Goal: Task Accomplishment & Management: Manage account settings

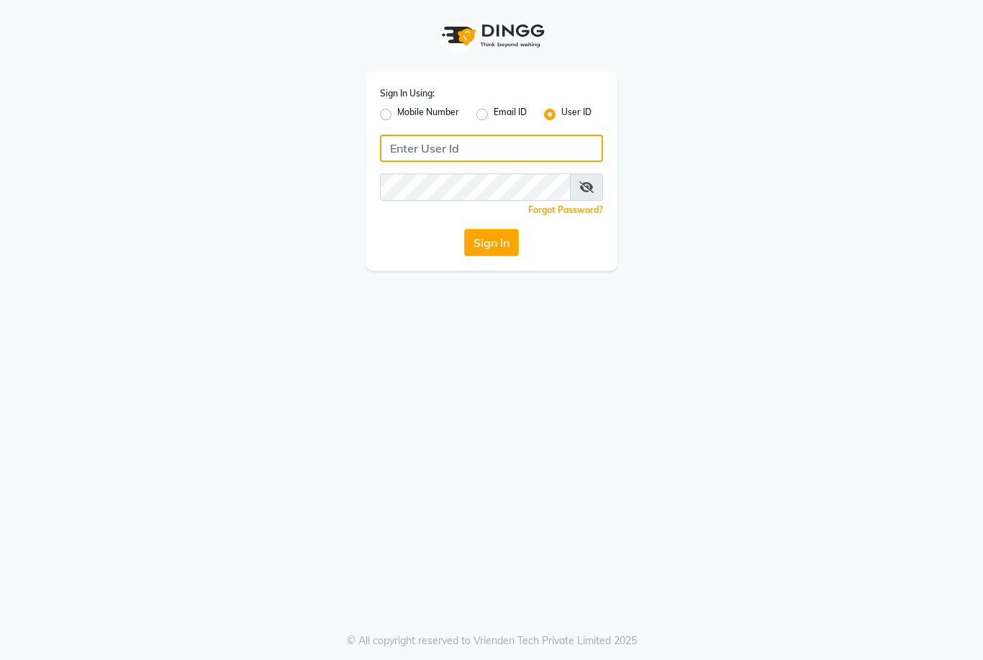
click at [407, 139] on input "Username" at bounding box center [491, 148] width 223 height 27
type input "marria123"
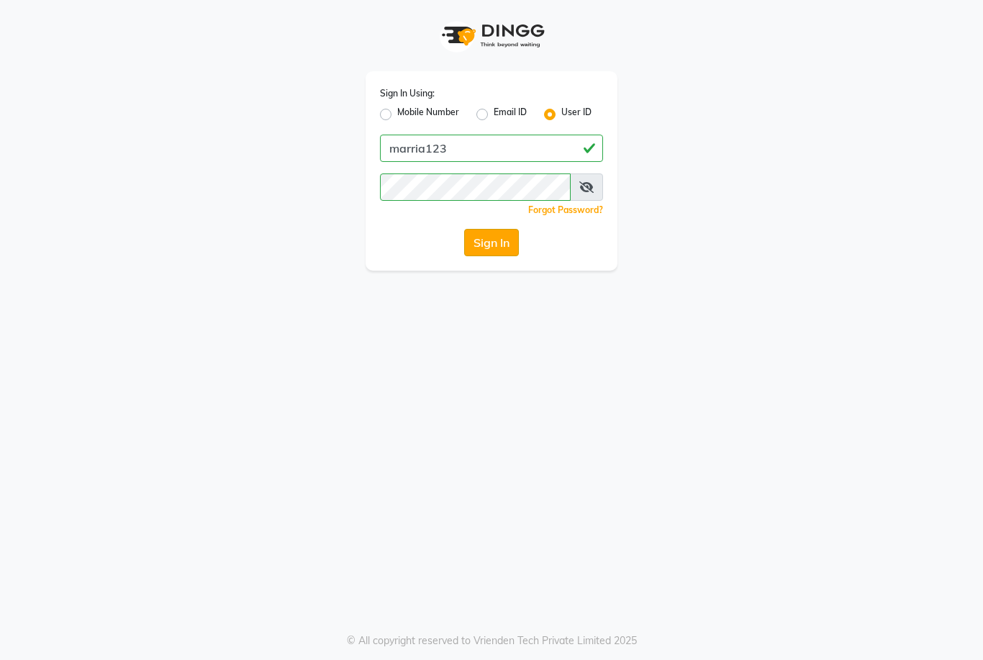
click at [481, 246] on button "Sign In" at bounding box center [491, 242] width 55 height 27
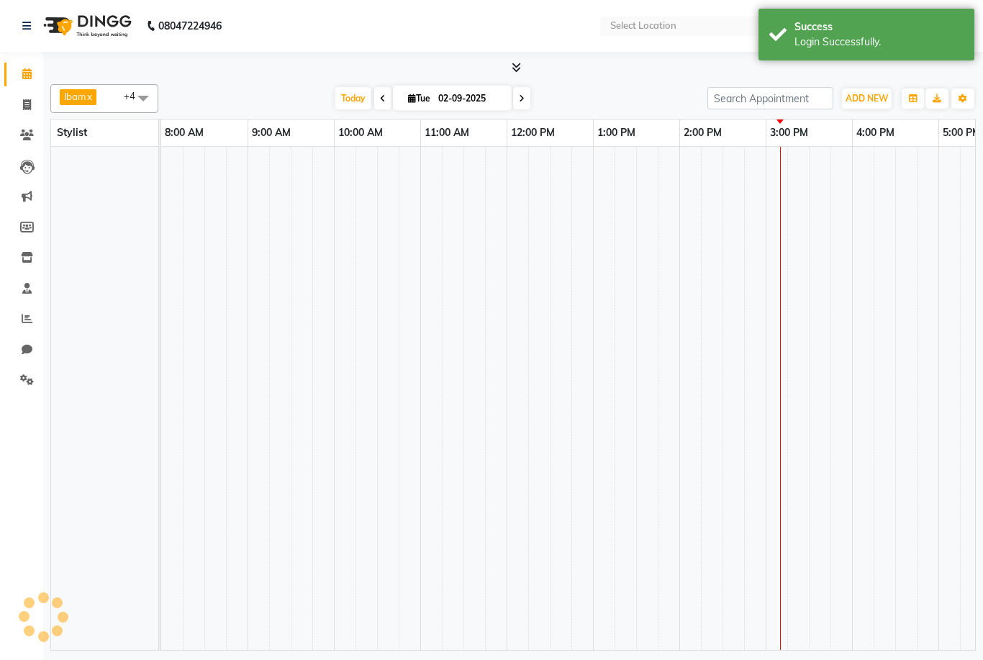
scroll to position [0, 309]
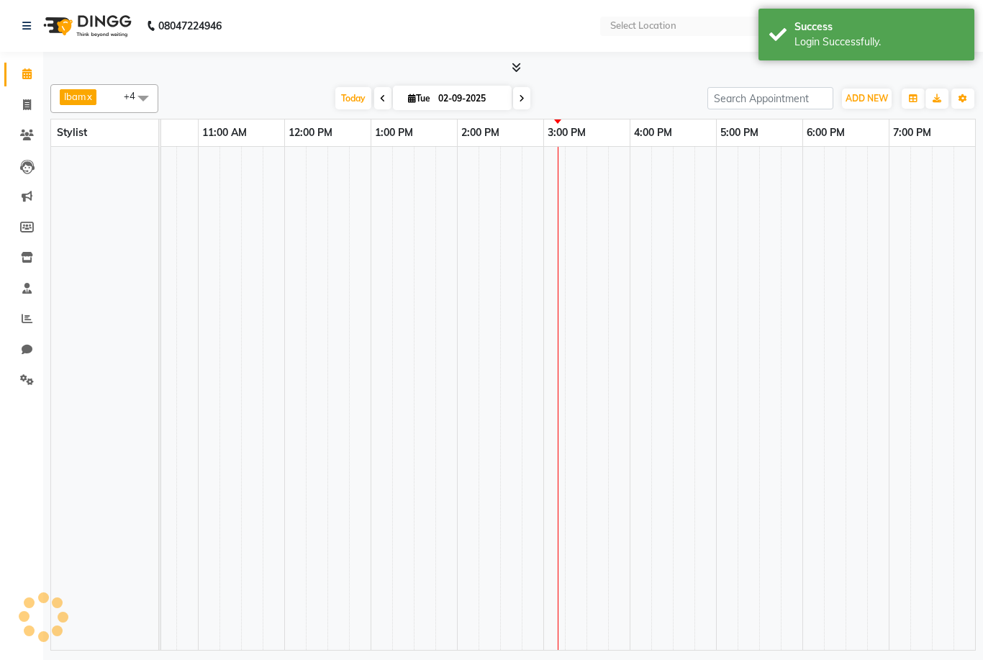
select select "en"
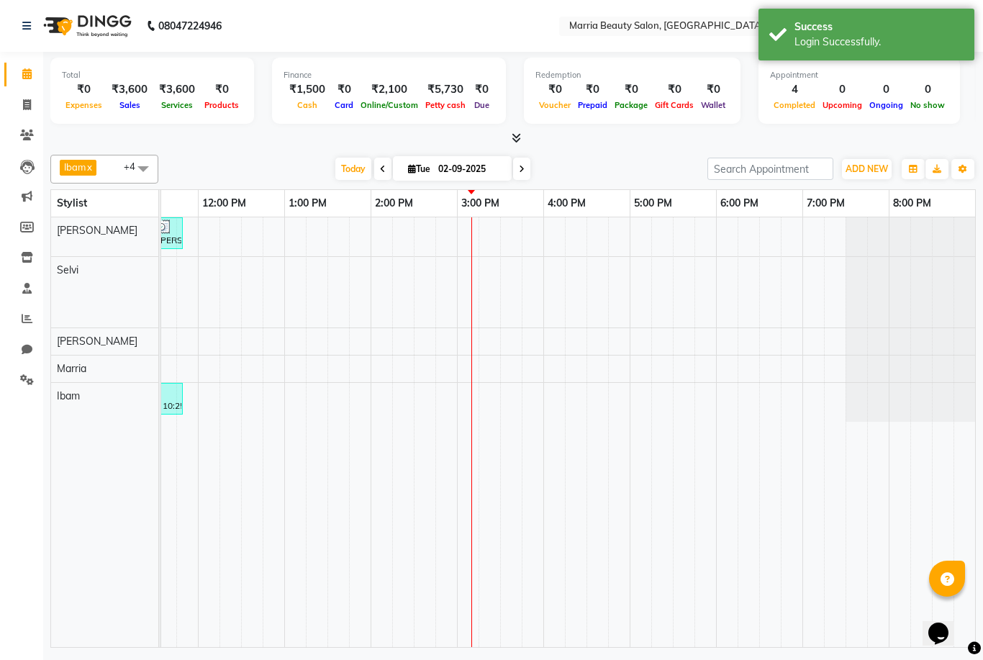
scroll to position [0, 0]
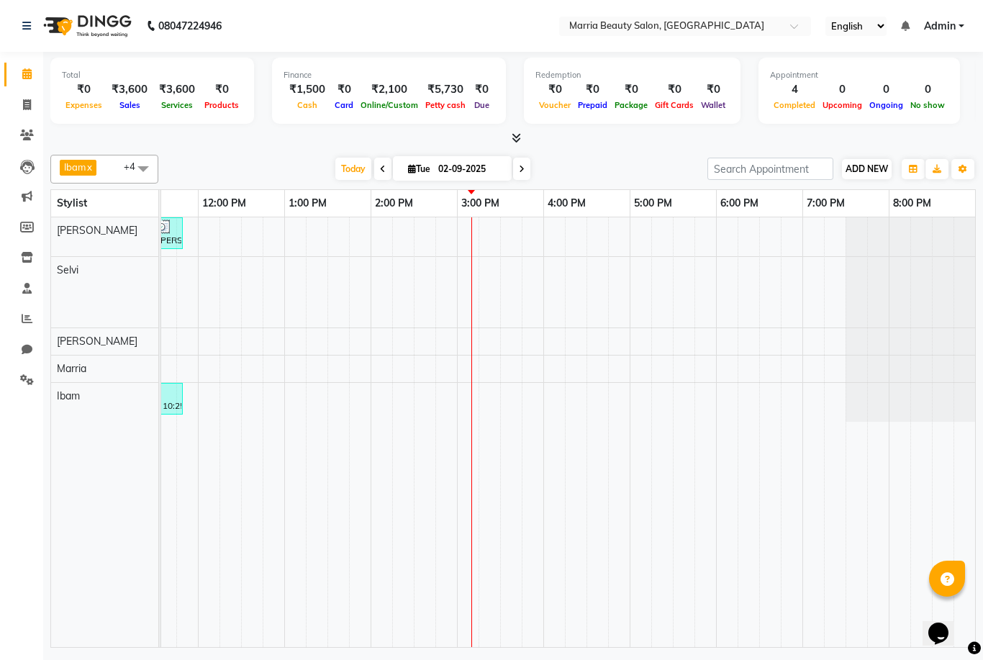
click at [865, 176] on button "ADD NEW Toggle Dropdown" at bounding box center [867, 169] width 50 height 20
click at [935, 214] on link "Add Invoice" at bounding box center [949, 213] width 114 height 19
select select "8343"
select select "service"
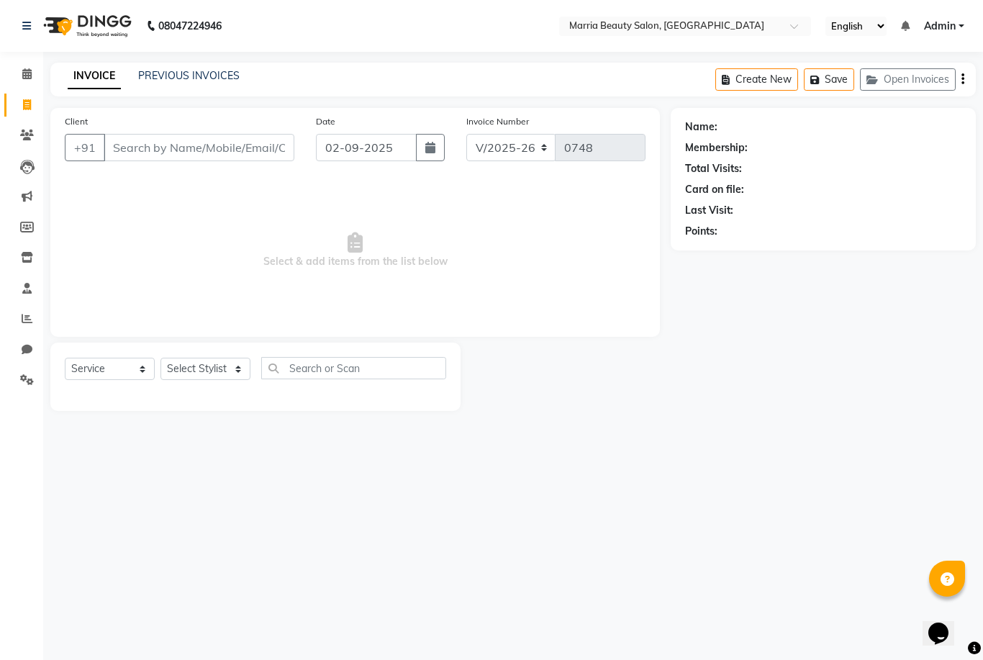
click at [209, 139] on input "Client" at bounding box center [199, 147] width 191 height 27
click at [180, 137] on input "Client" at bounding box center [199, 147] width 191 height 27
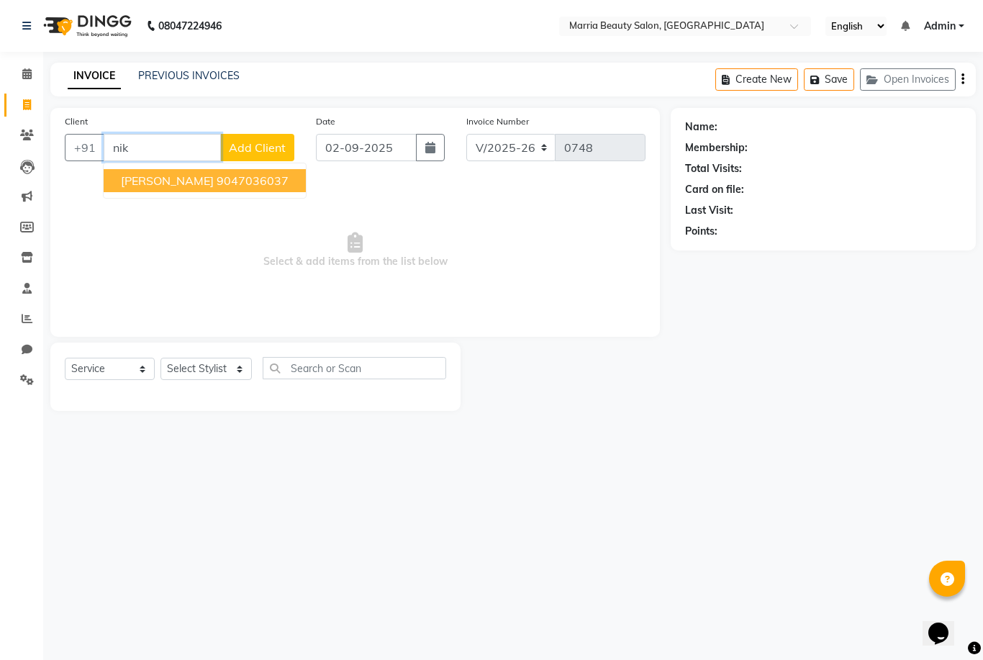
click at [160, 182] on span "[PERSON_NAME]" at bounding box center [167, 180] width 93 height 14
type input "9047036037"
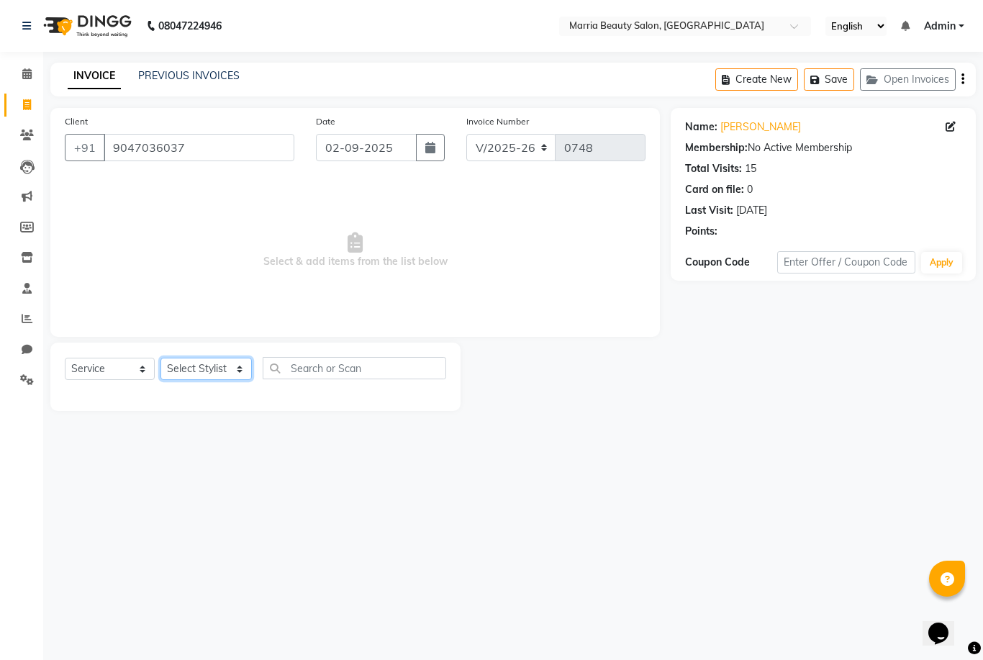
click at [185, 364] on select "Select Stylist Ashwini Ibam [PERSON_NAME] [PERSON_NAME] [PERSON_NAME] [PERSON_N…" at bounding box center [205, 369] width 91 height 22
select select "85630"
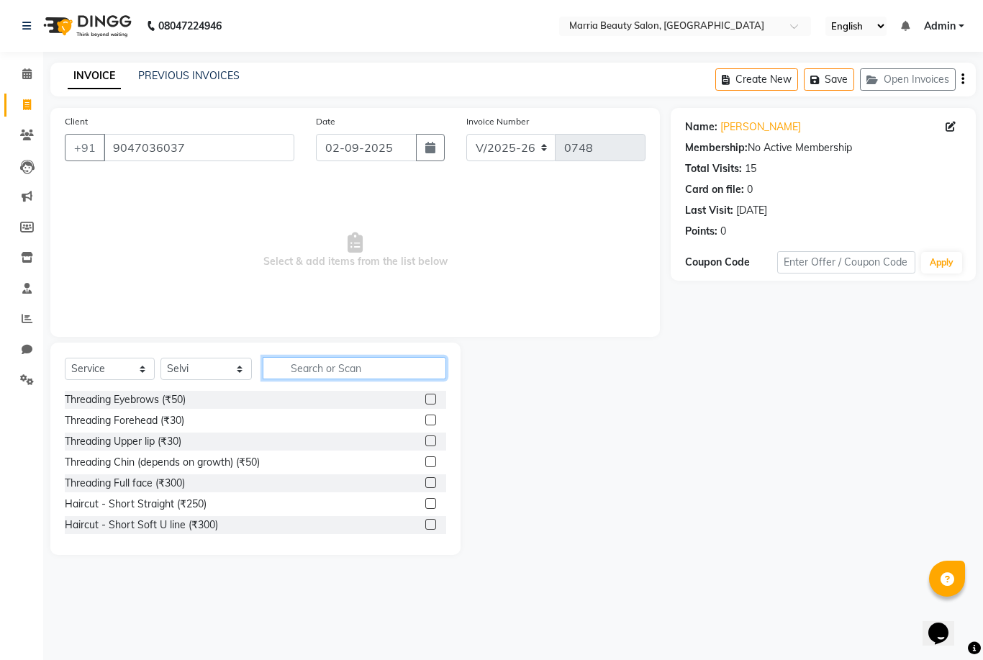
click at [420, 358] on input "text" at bounding box center [355, 368] width 184 height 22
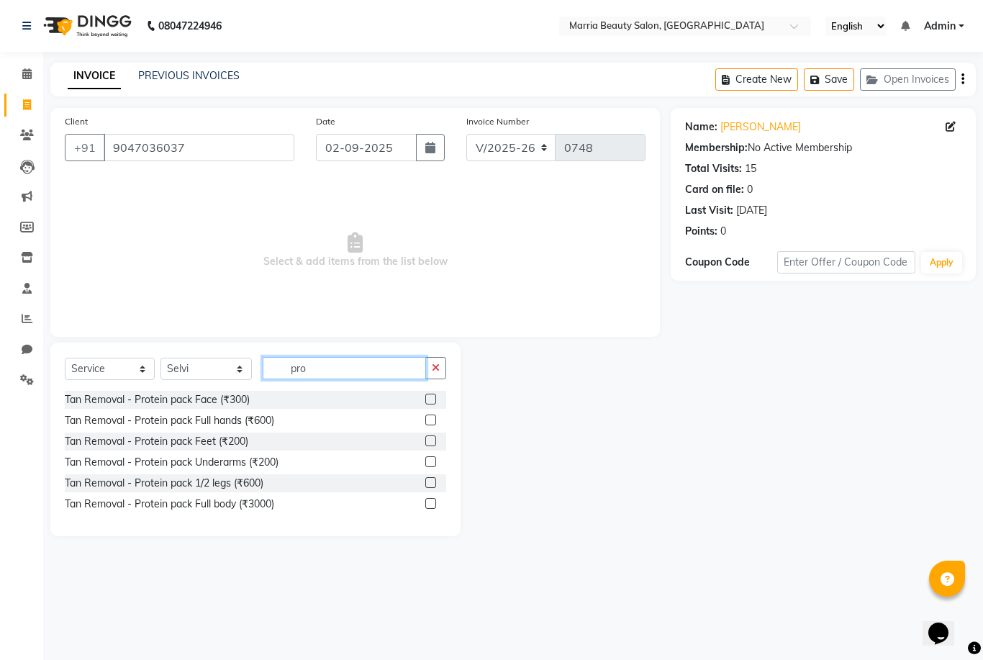
type input "pro"
click at [430, 400] on label at bounding box center [430, 399] width 11 height 11
click at [430, 400] on input "checkbox" at bounding box center [429, 399] width 9 height 9
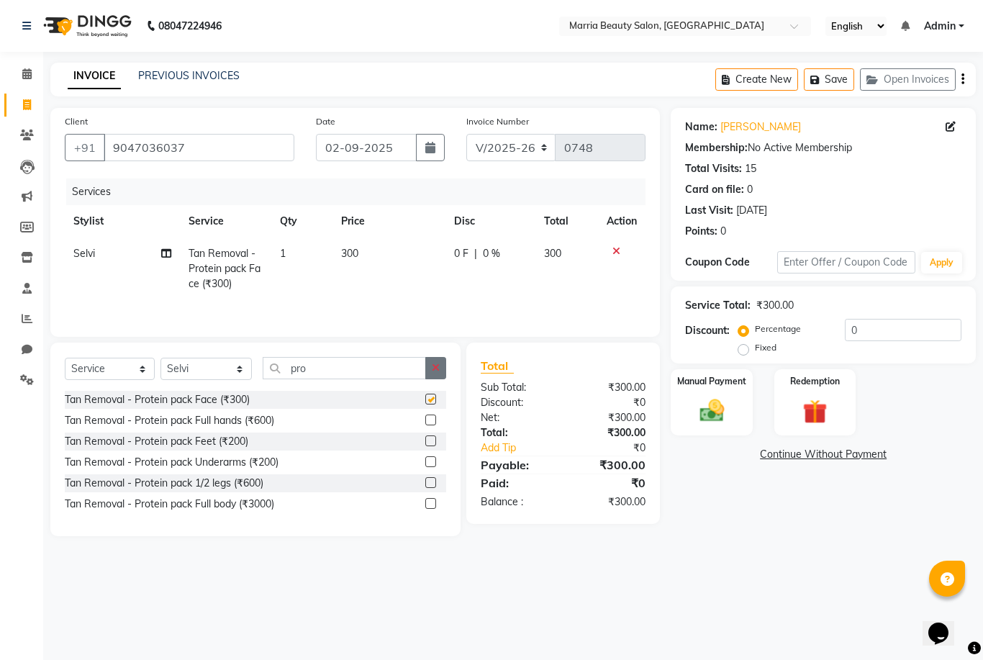
checkbox input "false"
click at [438, 363] on icon "button" at bounding box center [436, 368] width 8 height 10
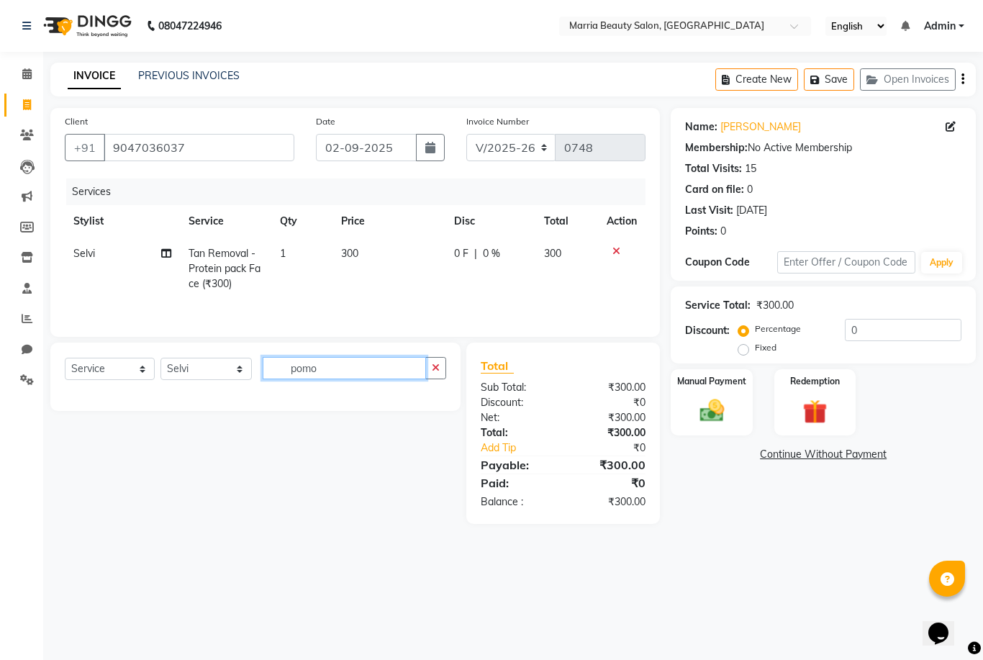
type input "pomo"
click at [438, 363] on icon "button" at bounding box center [436, 368] width 8 height 10
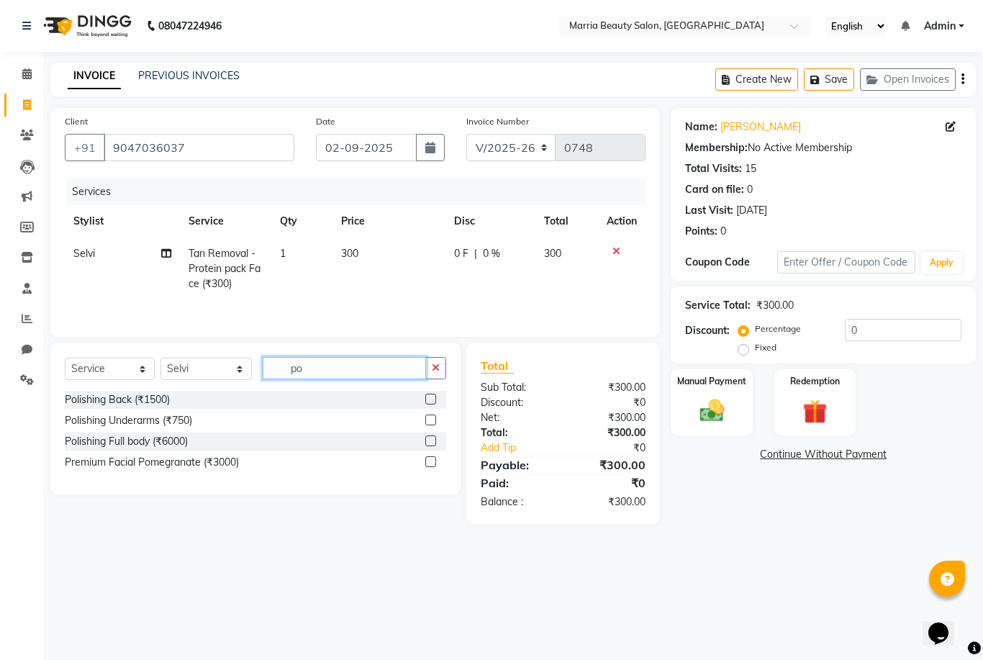
type input "po"
click at [426, 462] on label at bounding box center [430, 461] width 11 height 11
click at [426, 462] on input "checkbox" at bounding box center [429, 462] width 9 height 9
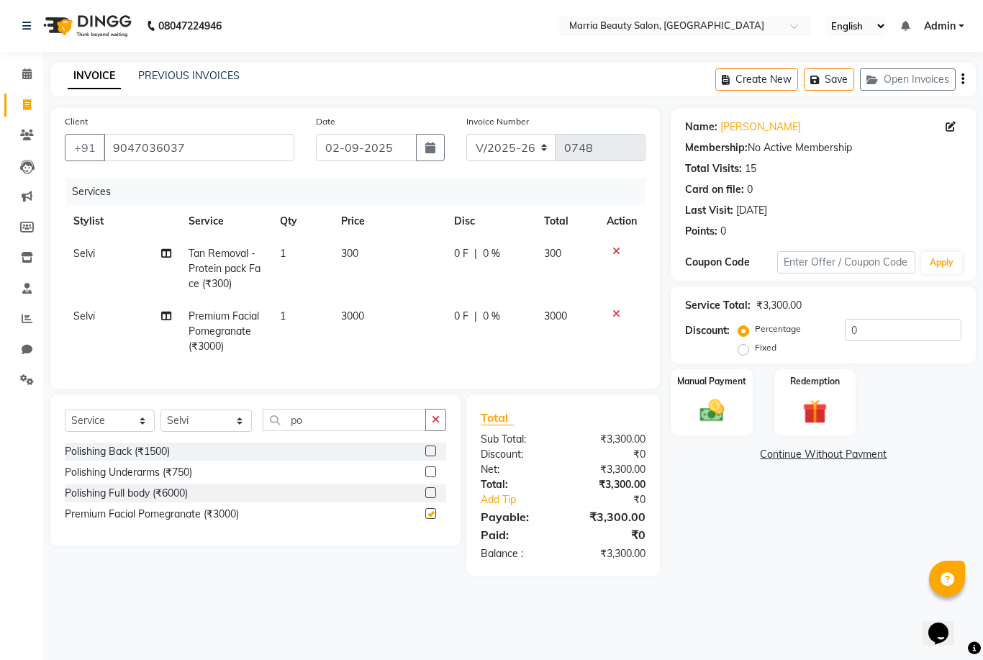
checkbox input "false"
click at [433, 420] on icon "button" at bounding box center [436, 420] width 8 height 10
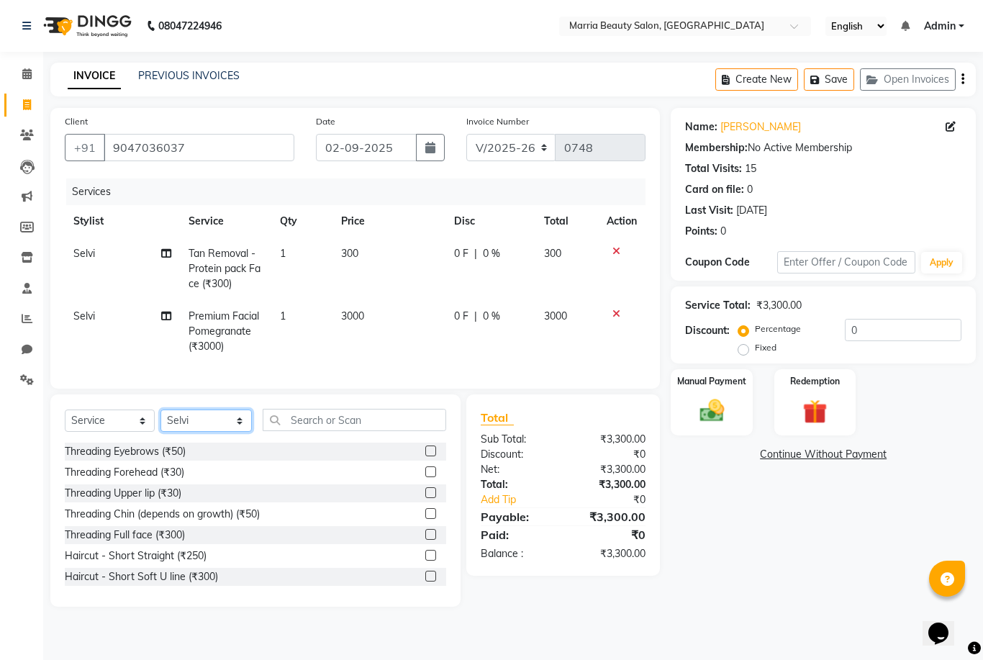
click at [194, 423] on select "Select Stylist Ashwini Ibam [PERSON_NAME] [PERSON_NAME] [PERSON_NAME] [PERSON_N…" at bounding box center [205, 420] width 91 height 22
select select "85633"
click at [349, 420] on input "text" at bounding box center [355, 420] width 184 height 22
click at [349, 420] on html "08047224946 Select Location × Marria Beauty Salon, [GEOGRAPHIC_DATA] English EN…" at bounding box center [491, 330] width 983 height 660
click at [350, 420] on input "text" at bounding box center [355, 420] width 184 height 22
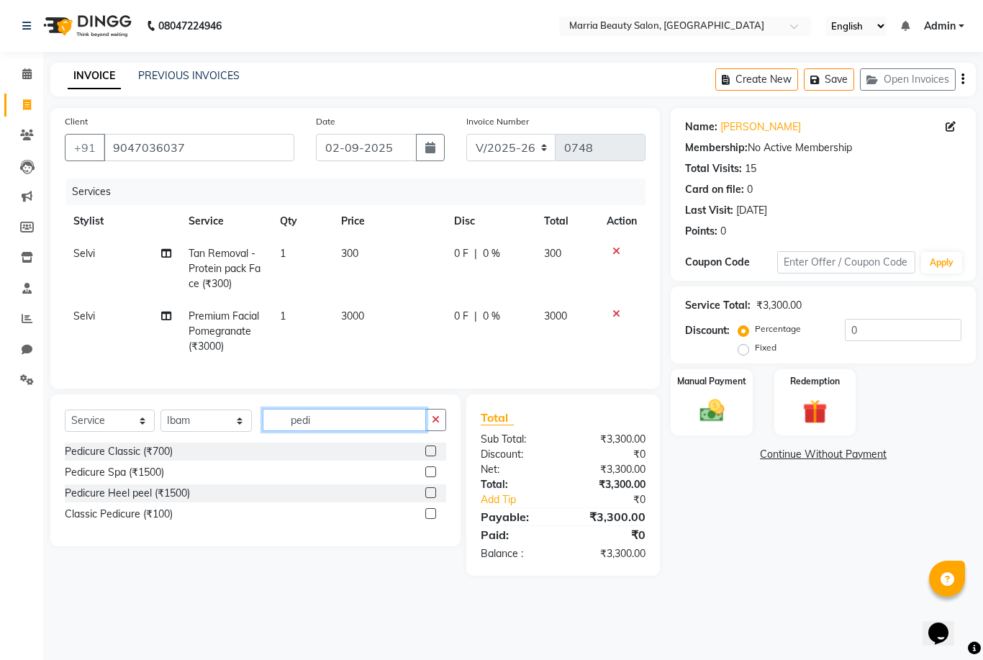
type input "pedi"
click at [428, 455] on label at bounding box center [430, 450] width 11 height 11
click at [428, 455] on input "checkbox" at bounding box center [429, 451] width 9 height 9
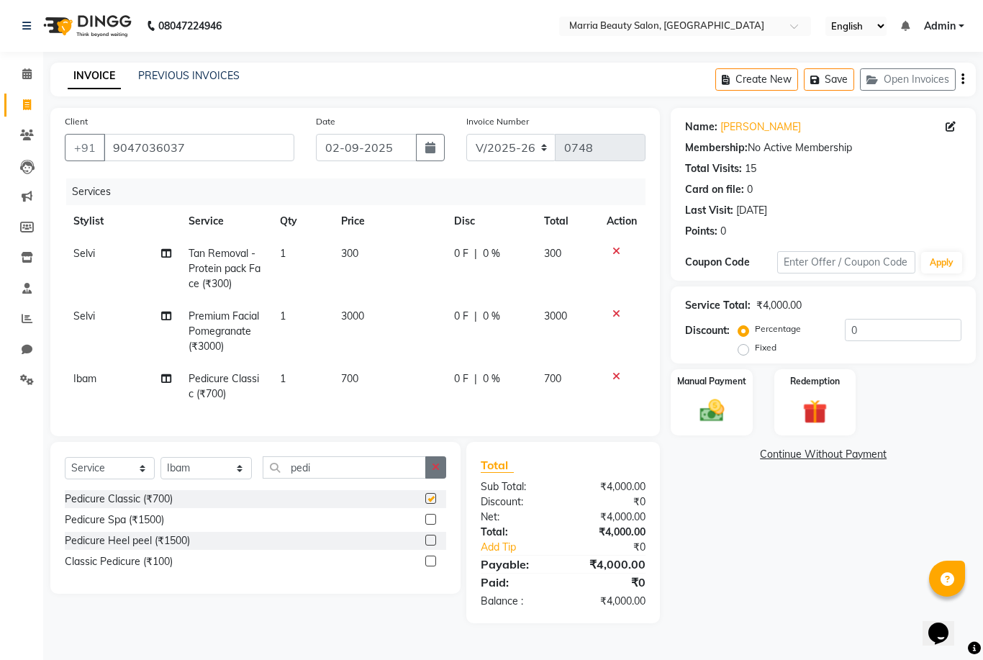
checkbox input "false"
click at [437, 469] on icon "button" at bounding box center [436, 467] width 8 height 10
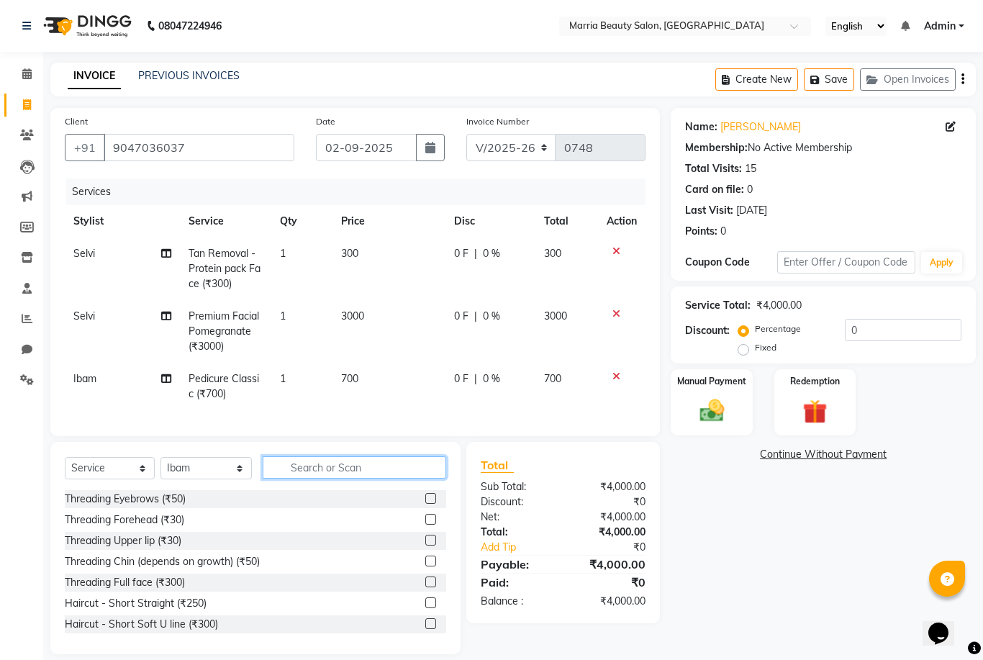
click at [370, 467] on input "text" at bounding box center [355, 467] width 184 height 22
click at [32, 76] on span at bounding box center [26, 74] width 25 height 17
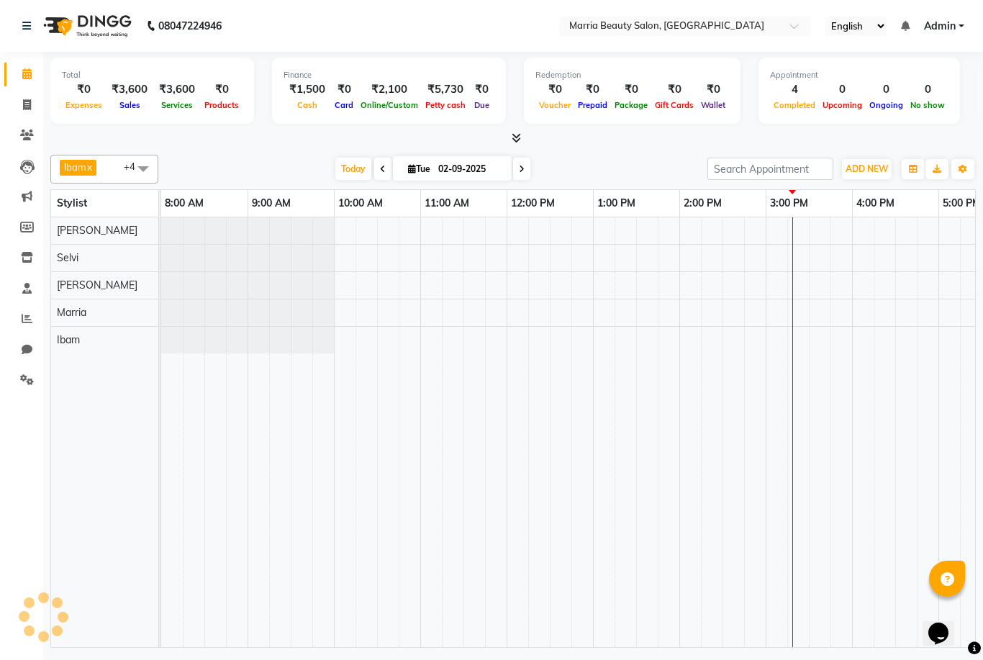
scroll to position [0, 309]
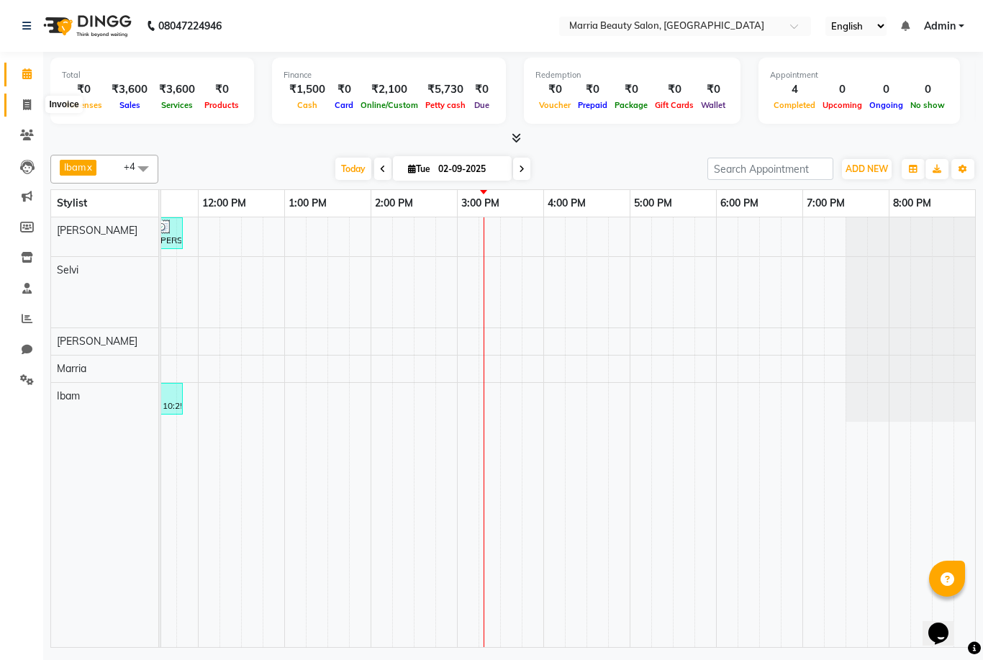
click at [25, 110] on icon at bounding box center [27, 104] width 8 height 11
select select "service"
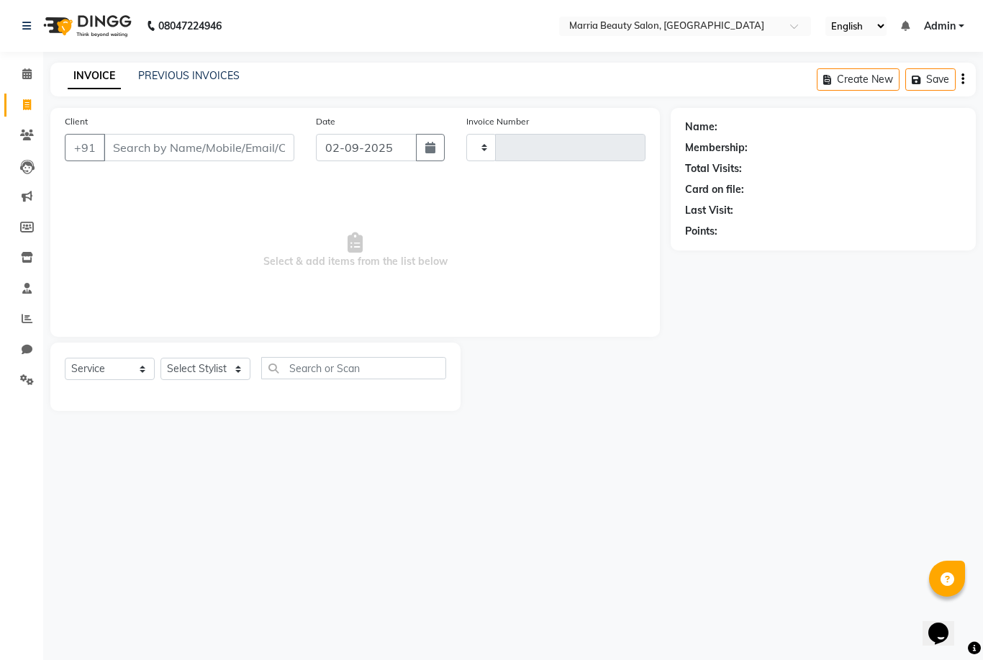
type input "0748"
select select "8343"
click at [196, 147] on input "Client" at bounding box center [199, 147] width 191 height 27
click at [158, 81] on link "PREVIOUS INVOICES" at bounding box center [188, 75] width 101 height 13
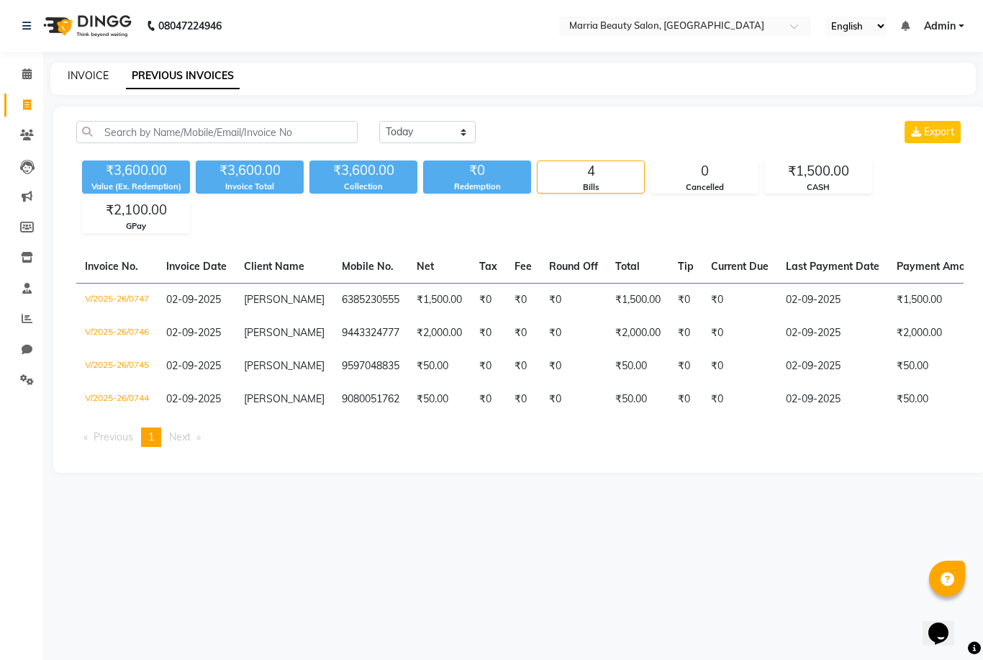
click at [82, 79] on link "INVOICE" at bounding box center [88, 75] width 41 height 13
select select "service"
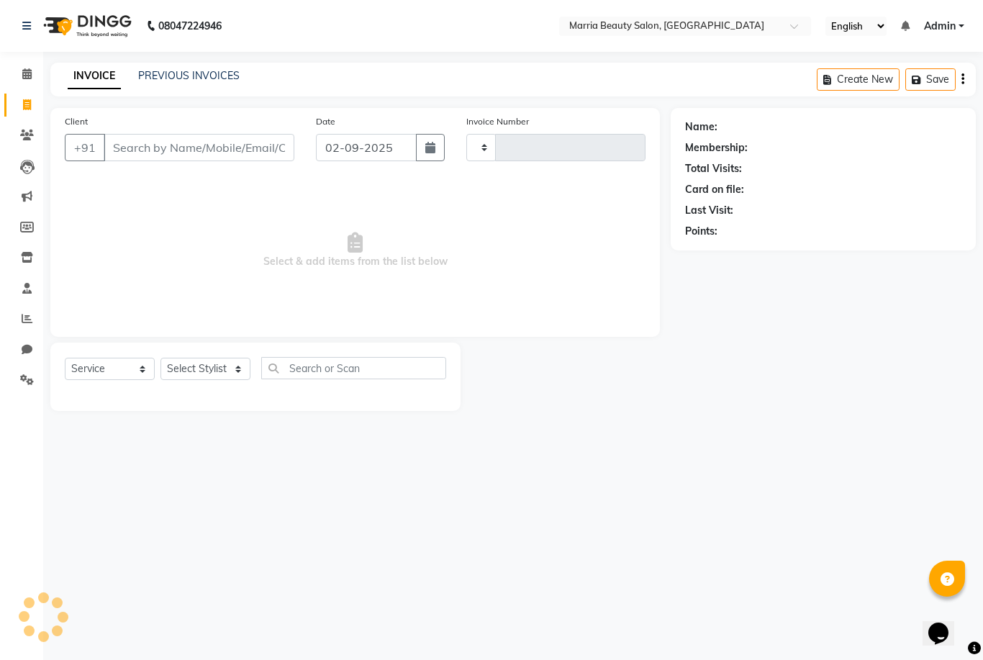
type input "0748"
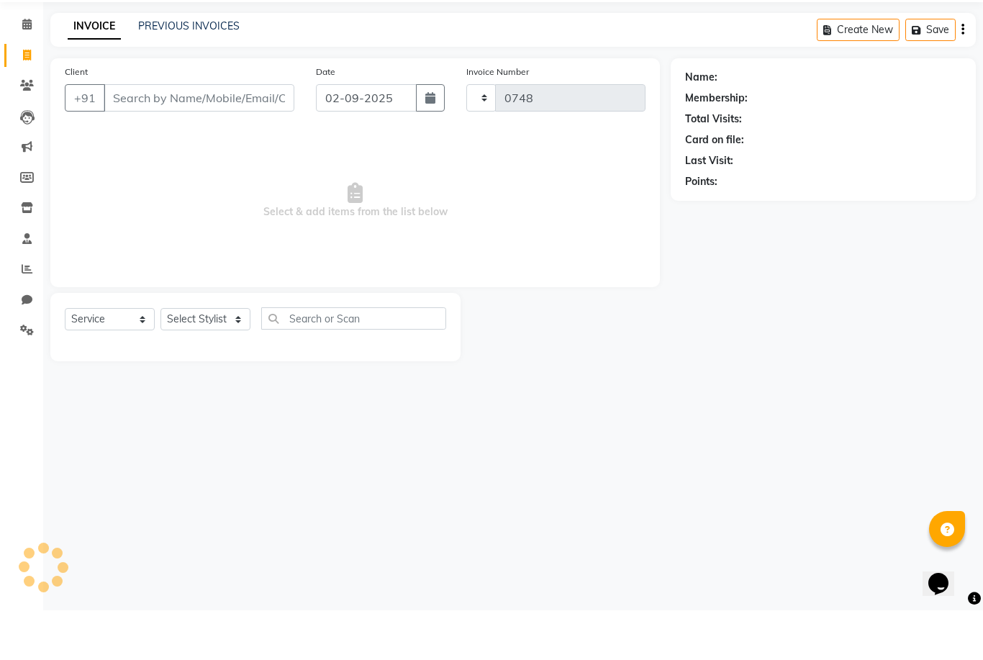
select select "8343"
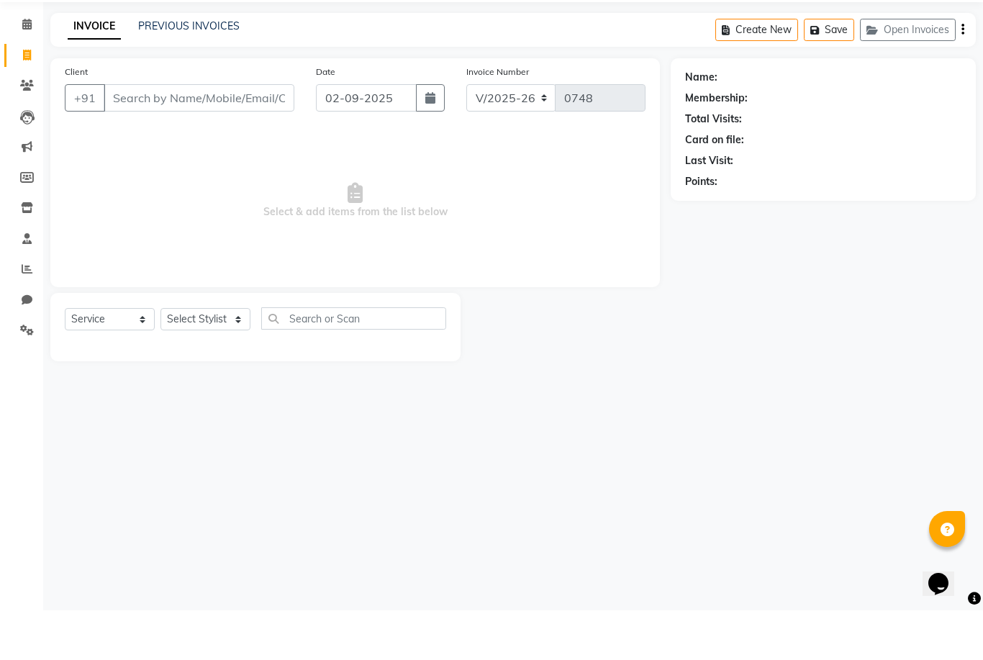
click at [179, 134] on input "Client" at bounding box center [199, 147] width 191 height 27
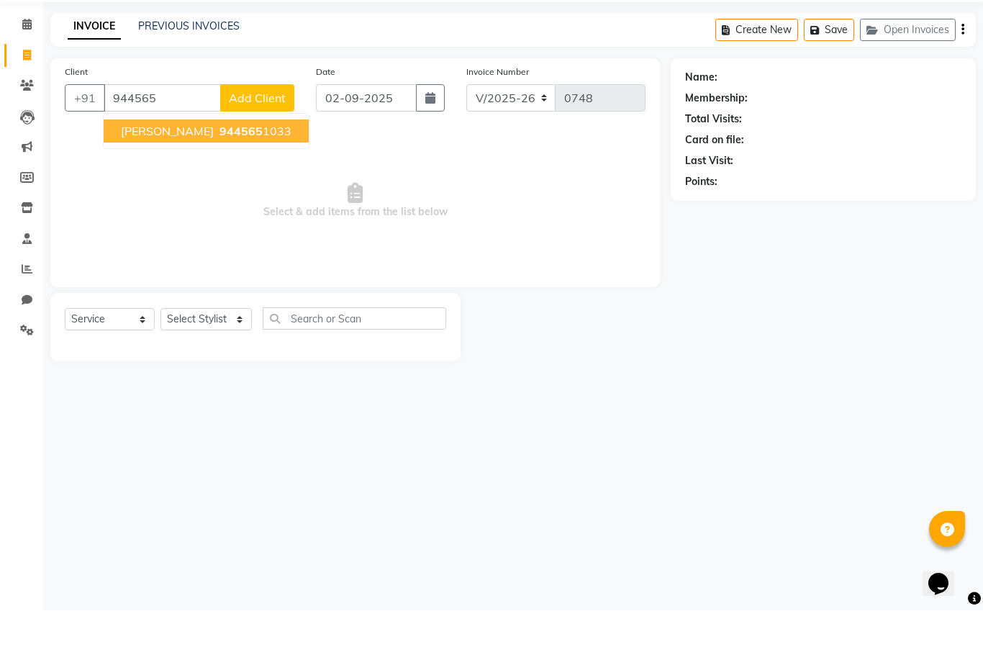
click at [239, 173] on span "944565" at bounding box center [240, 180] width 43 height 14
type input "9445651033"
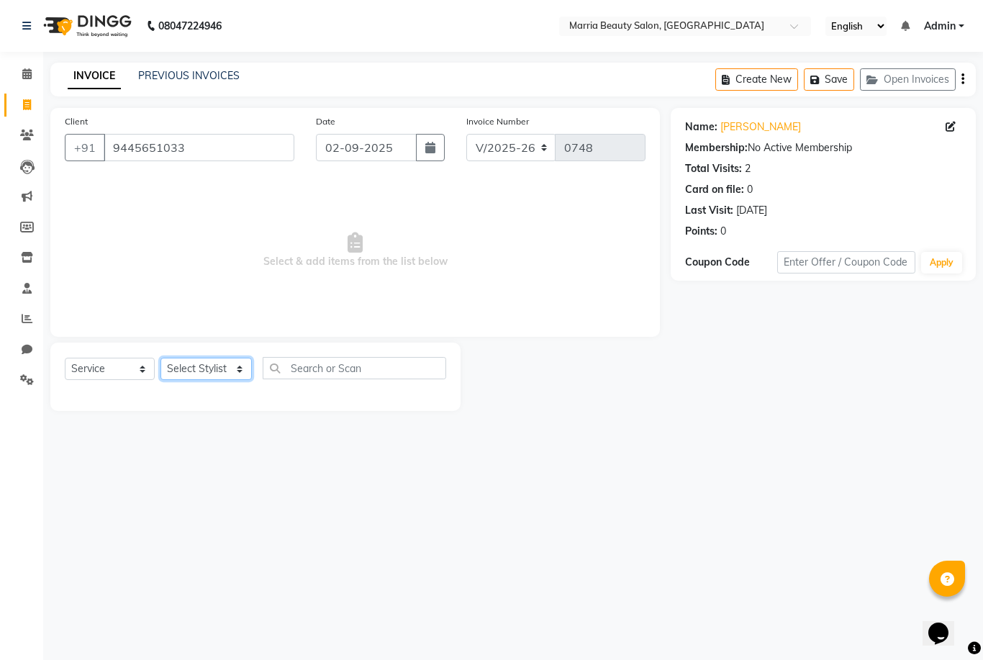
click at [184, 369] on select "Select Stylist Ashwini Ibam [PERSON_NAME] [PERSON_NAME] [PERSON_NAME] [PERSON_N…" at bounding box center [205, 369] width 91 height 22
select select "85633"
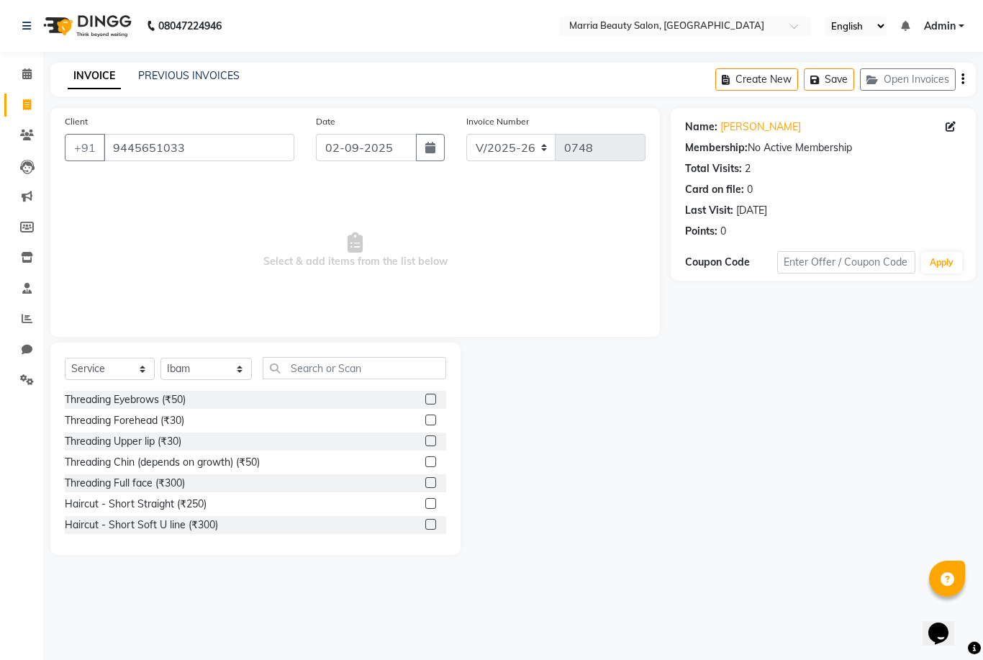
click at [430, 464] on label at bounding box center [430, 461] width 11 height 11
click at [430, 464] on input "checkbox" at bounding box center [429, 462] width 9 height 9
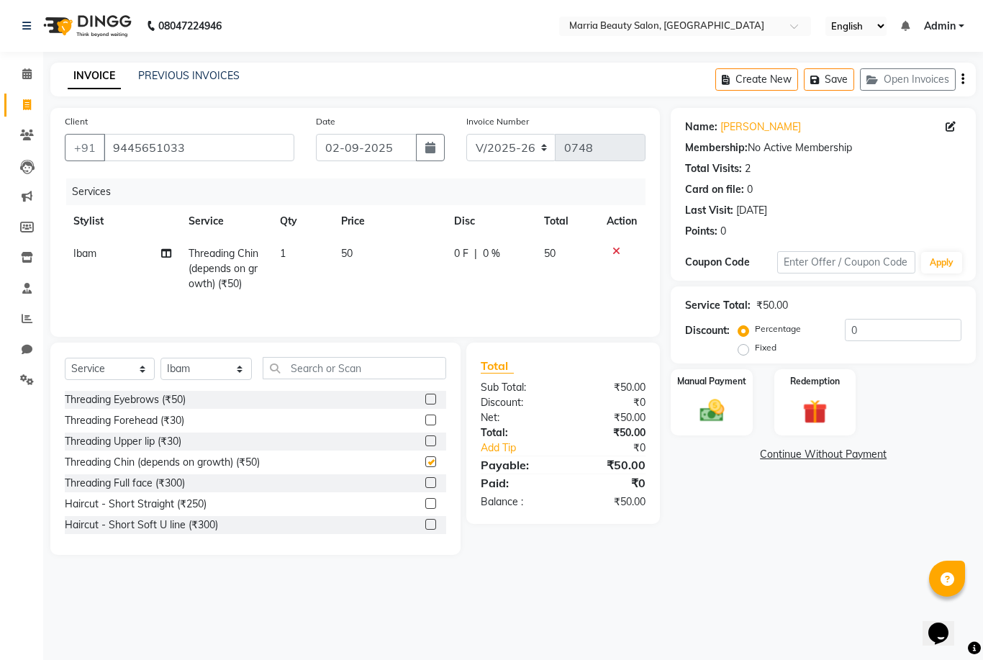
checkbox input "false"
click at [430, 440] on label at bounding box center [430, 440] width 11 height 11
click at [430, 440] on input "checkbox" at bounding box center [429, 441] width 9 height 9
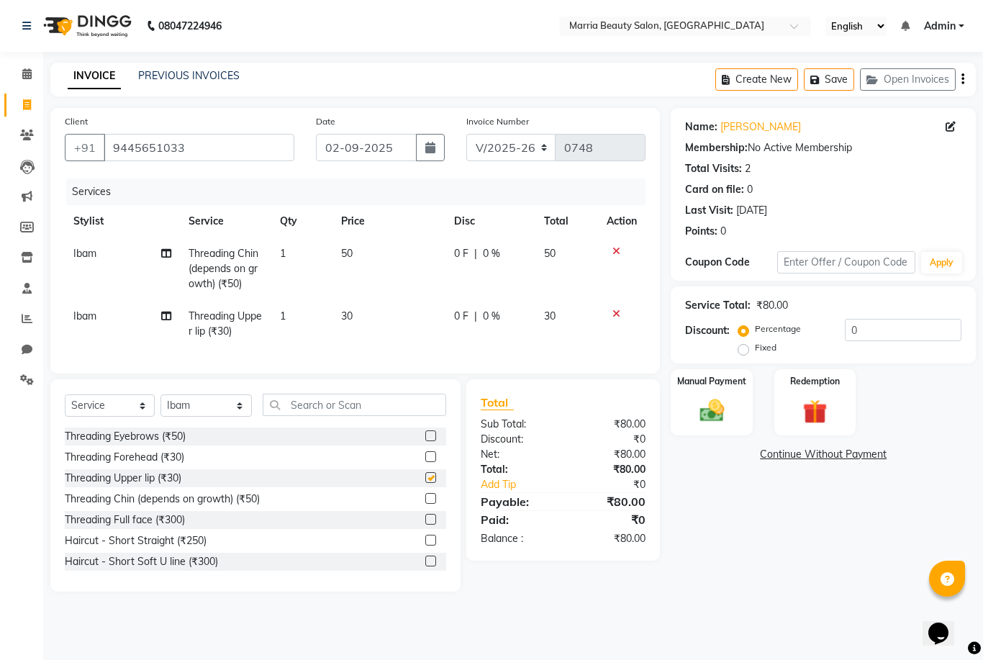
checkbox input "false"
click at [723, 418] on img at bounding box center [711, 411] width 41 height 30
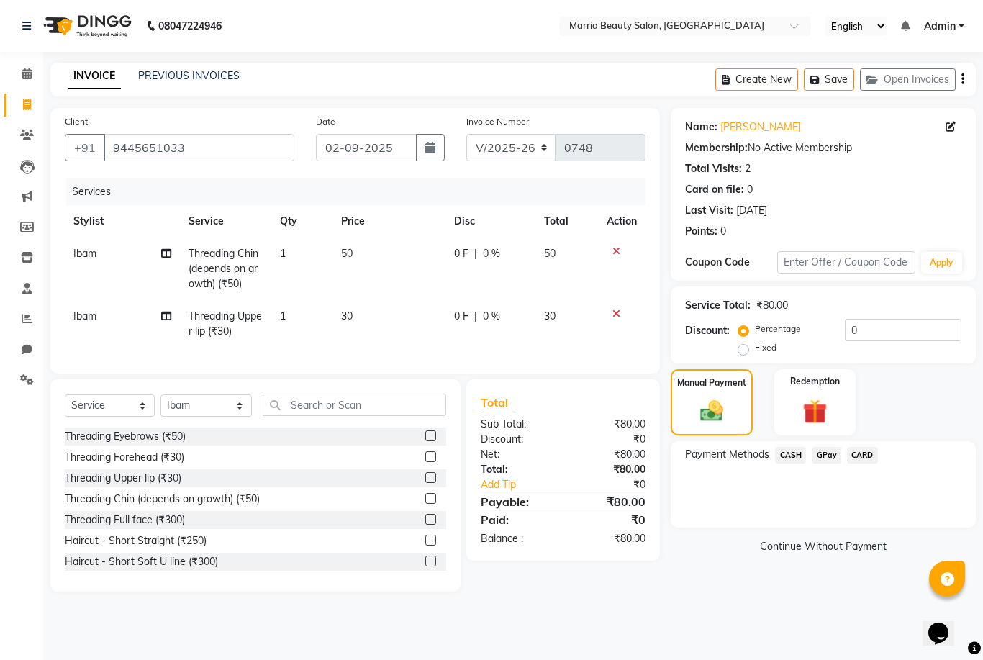
click at [787, 456] on span "CASH" at bounding box center [790, 455] width 31 height 17
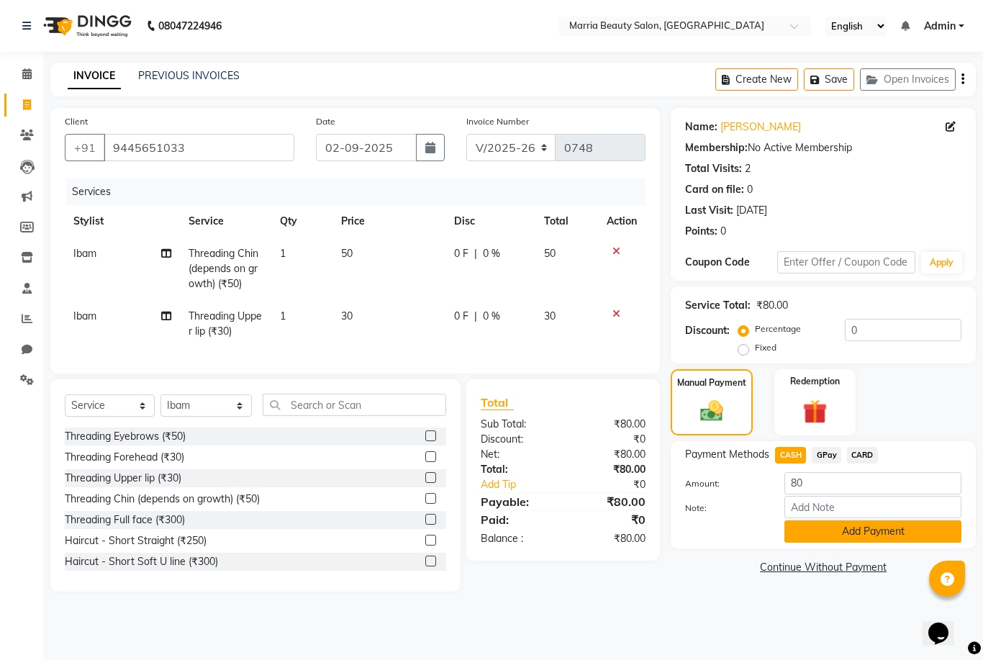
click at [812, 538] on button "Add Payment" at bounding box center [872, 531] width 177 height 22
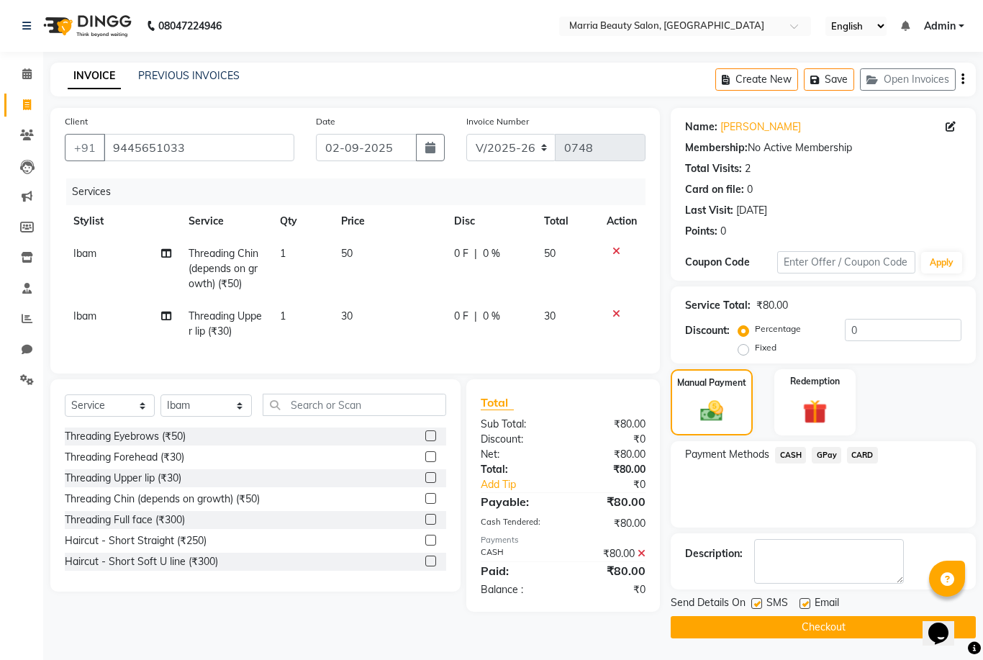
click at [805, 604] on label at bounding box center [805, 603] width 11 height 11
click at [805, 604] on input "checkbox" at bounding box center [804, 603] width 9 height 9
checkbox input "false"
click at [761, 632] on button "Checkout" at bounding box center [823, 627] width 305 height 22
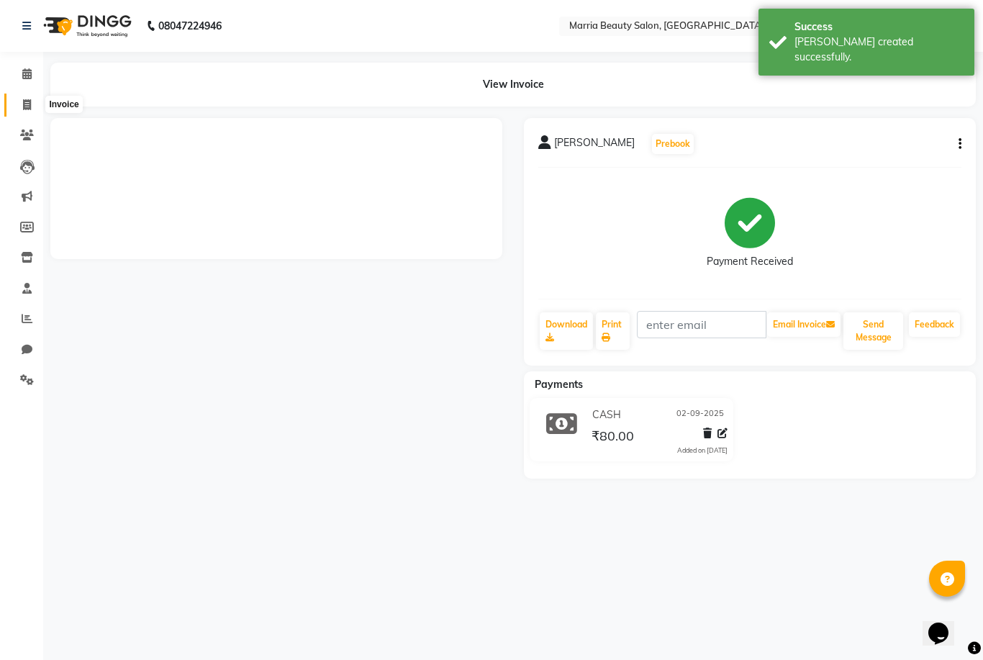
click at [27, 100] on icon at bounding box center [27, 104] width 8 height 11
select select "service"
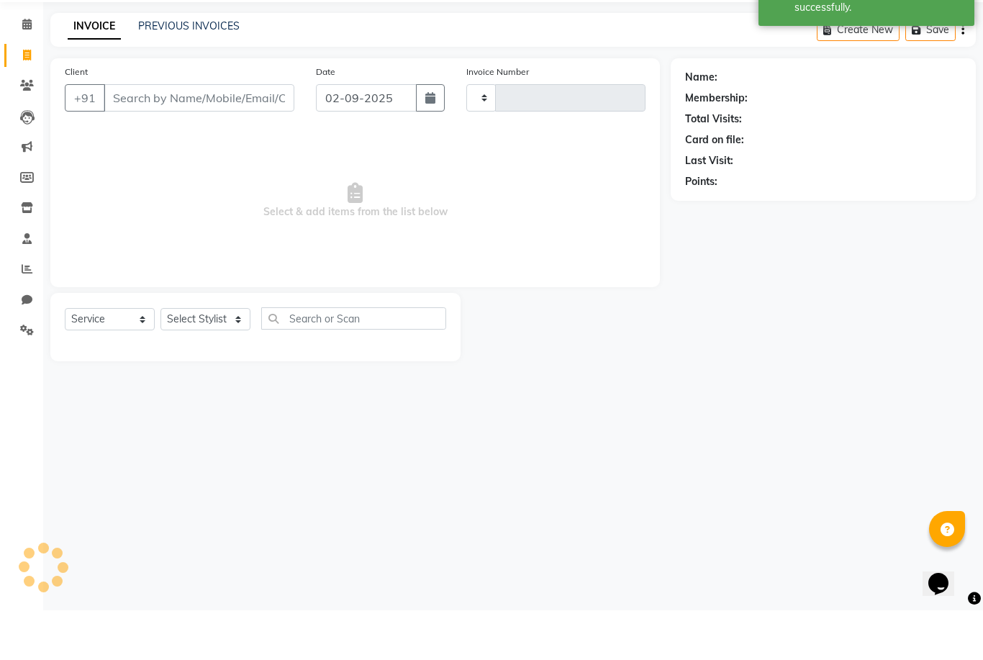
type input "0749"
select select "8343"
click at [218, 134] on input "Client" at bounding box center [199, 147] width 191 height 27
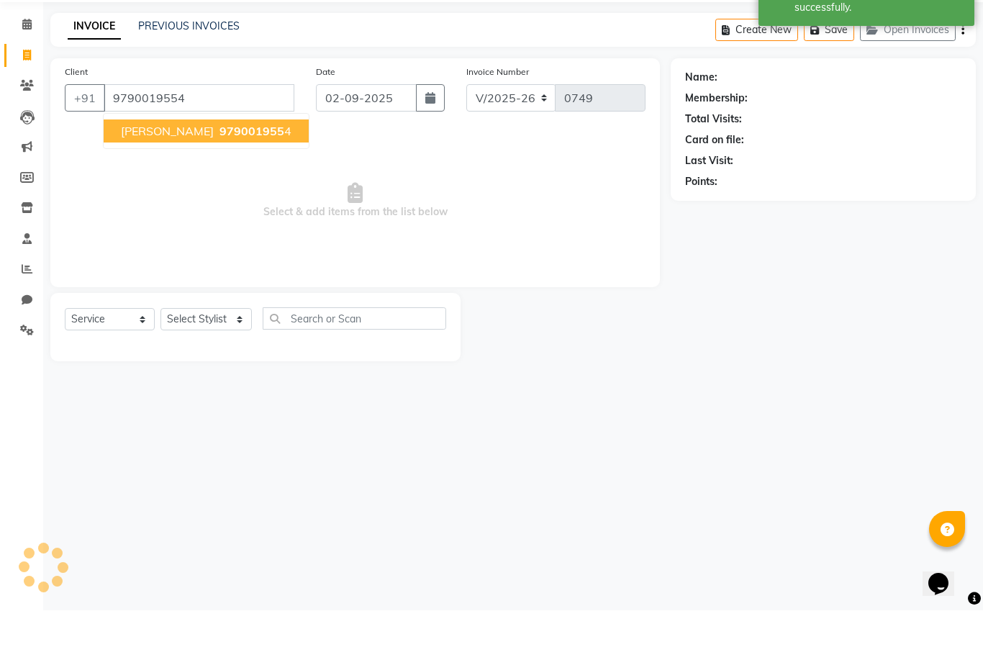
type input "9790019554"
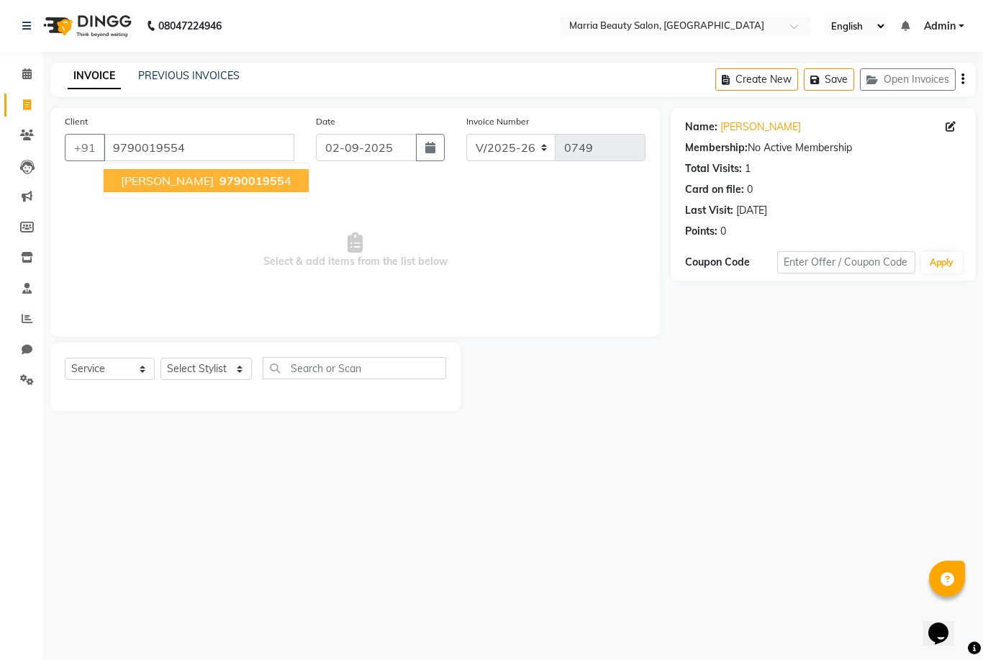
click at [179, 180] on span "[PERSON_NAME]" at bounding box center [167, 180] width 93 height 14
click at [204, 369] on select "Select Stylist Ashwini Ibam [PERSON_NAME] [PERSON_NAME] [PERSON_NAME] [PERSON_N…" at bounding box center [205, 369] width 91 height 22
select select "85630"
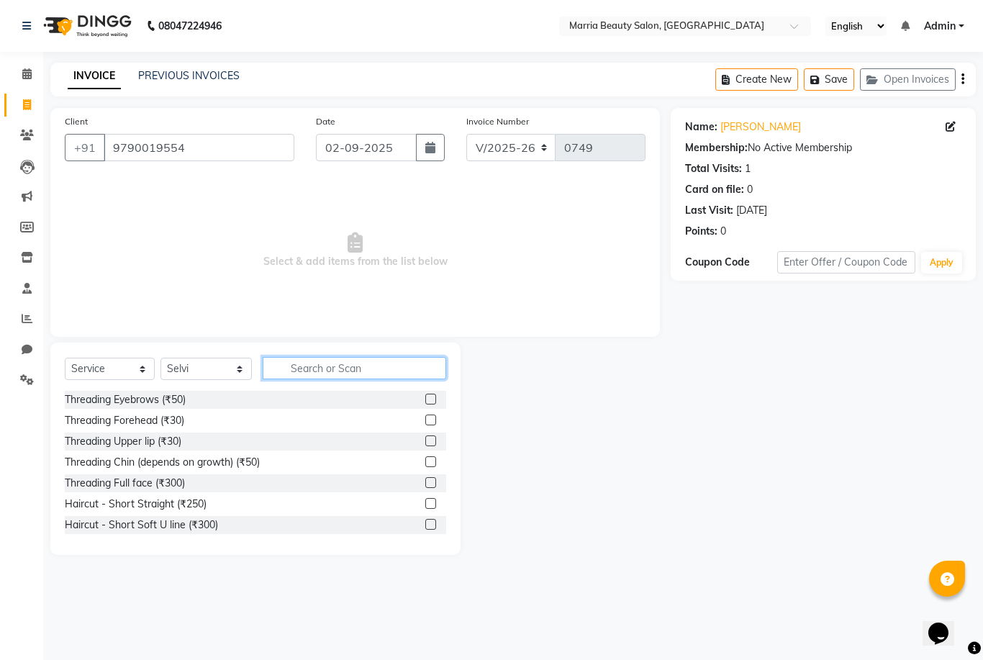
click at [345, 361] on input "text" at bounding box center [355, 368] width 184 height 22
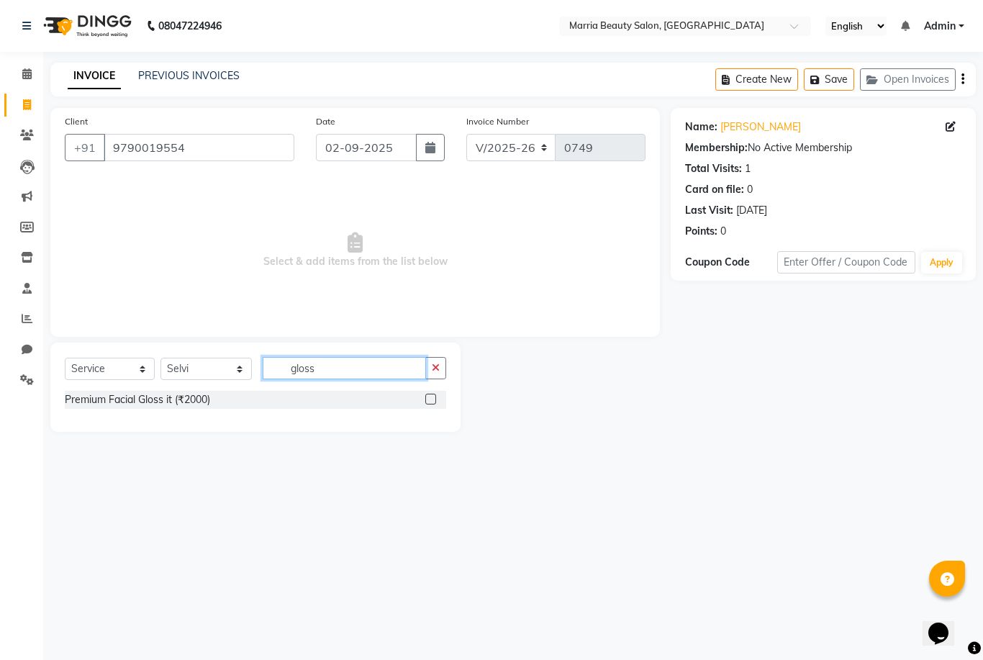
type input "gloss"
click at [430, 403] on label at bounding box center [430, 399] width 11 height 11
click at [430, 403] on input "checkbox" at bounding box center [429, 399] width 9 height 9
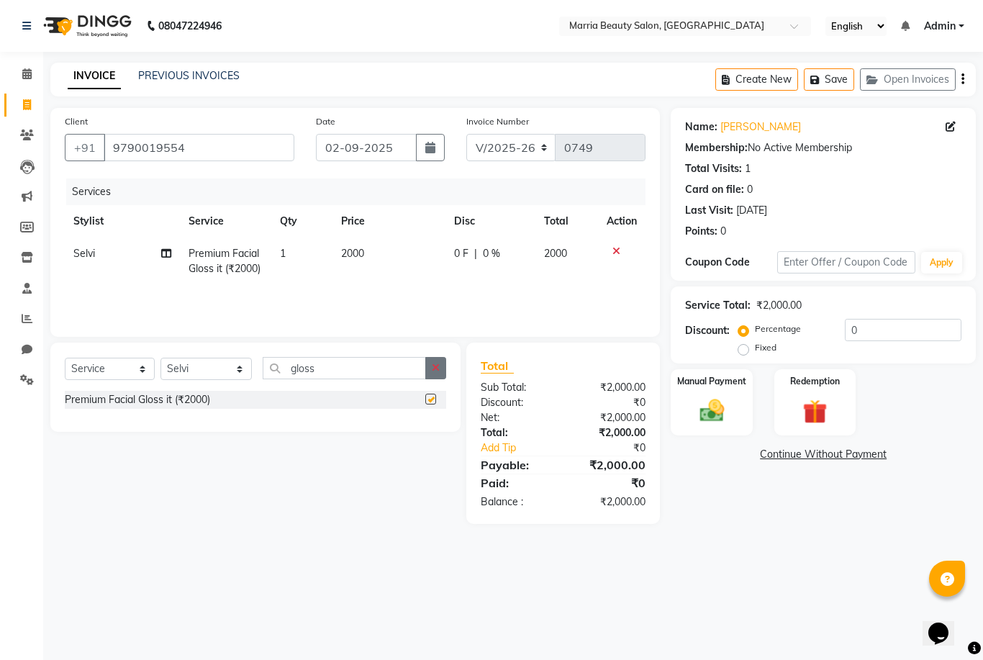
checkbox input "false"
click at [432, 366] on icon "button" at bounding box center [436, 368] width 8 height 10
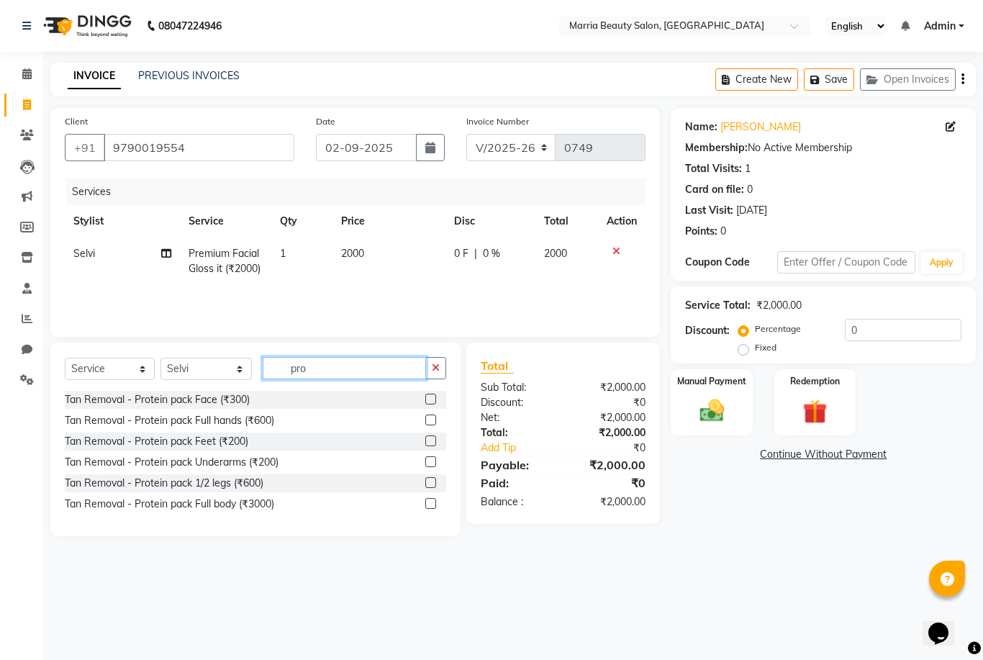
type input "pro"
click at [428, 397] on label at bounding box center [430, 399] width 11 height 11
click at [428, 397] on input "checkbox" at bounding box center [429, 399] width 9 height 9
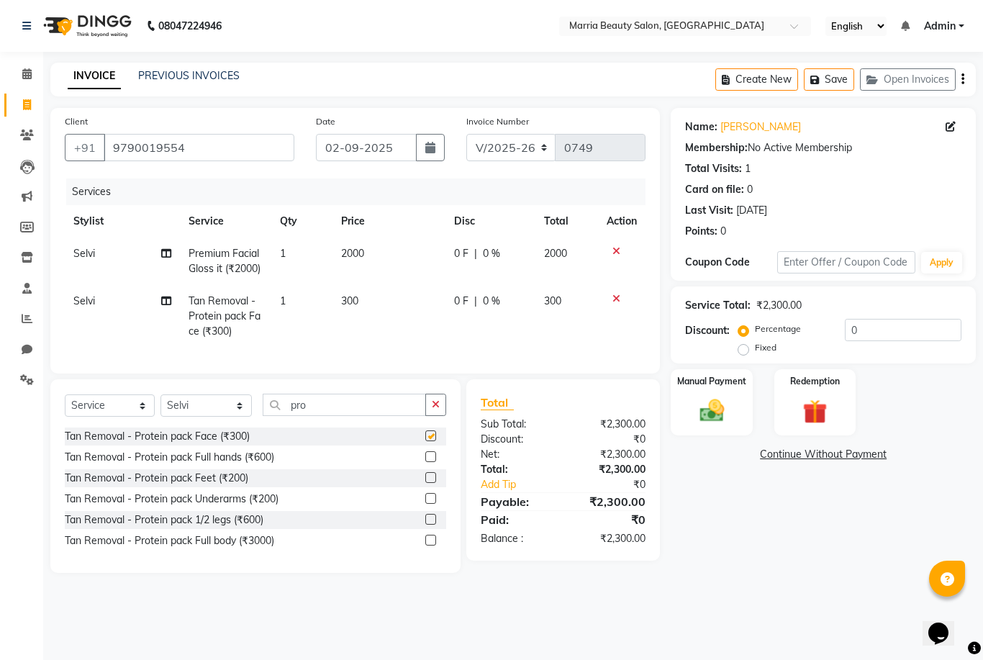
checkbox input "false"
click at [702, 390] on div "Manual Payment" at bounding box center [711, 402] width 85 height 69
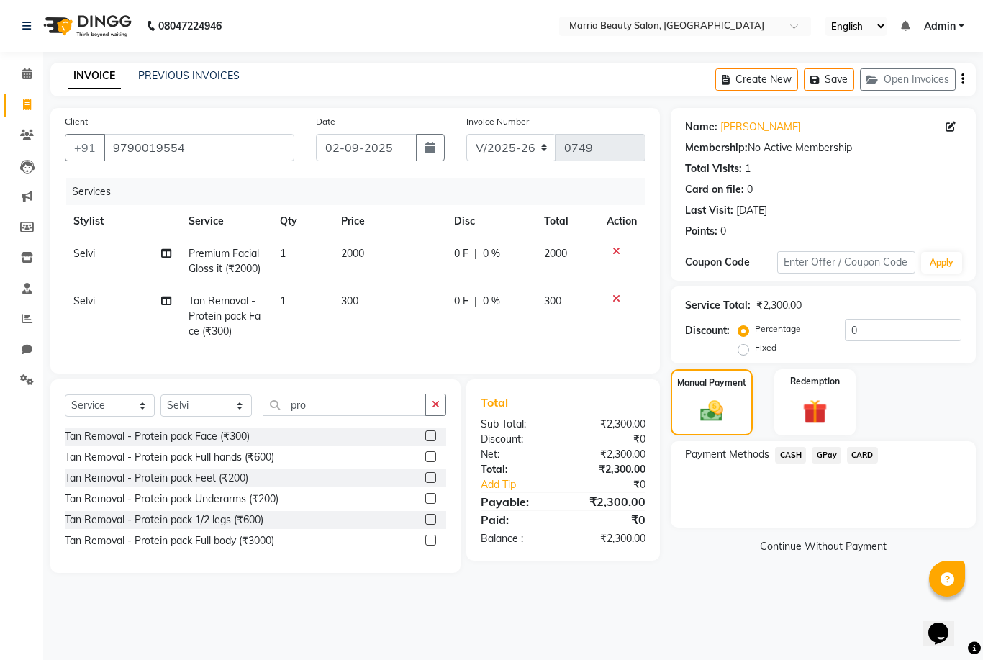
click at [793, 455] on span "CASH" at bounding box center [790, 455] width 31 height 17
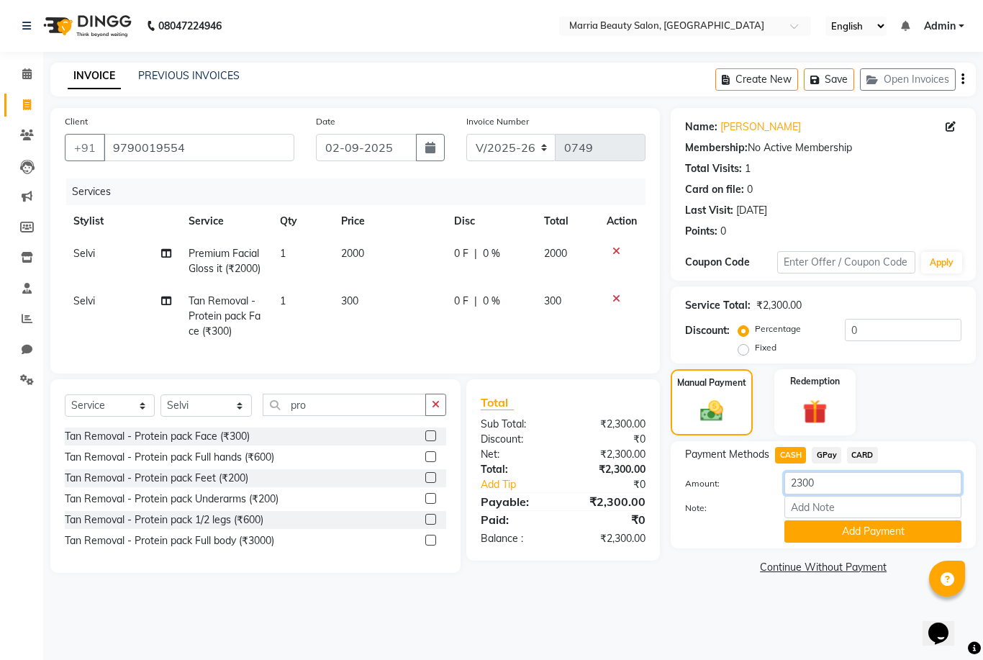
click at [831, 484] on input "2300" at bounding box center [872, 483] width 177 height 22
type input "2000"
click at [826, 538] on button "Add Payment" at bounding box center [872, 531] width 177 height 22
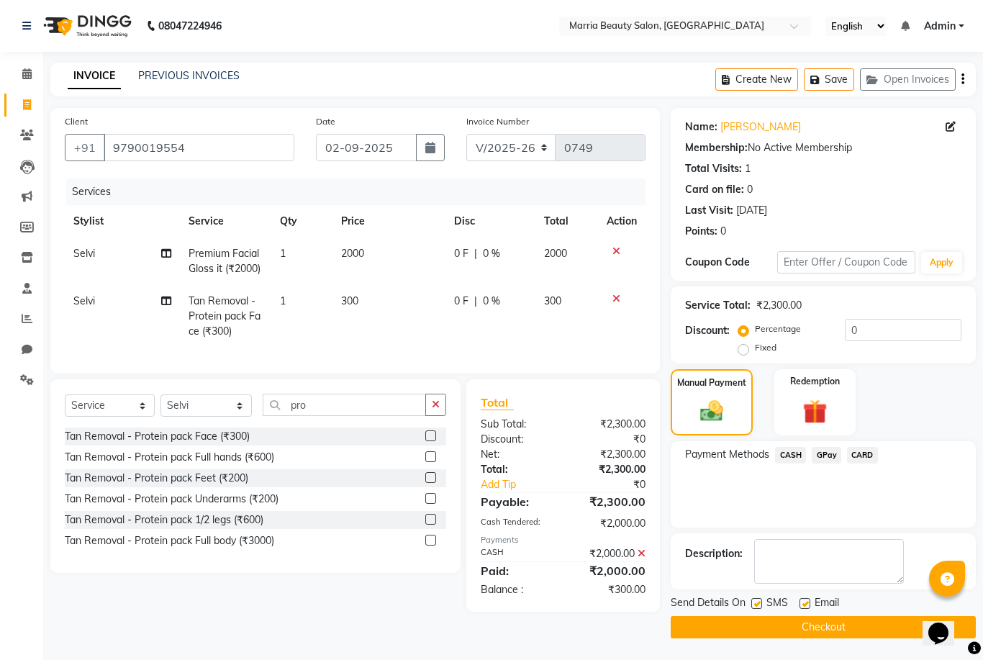
click at [818, 456] on span "GPay" at bounding box center [827, 455] width 30 height 17
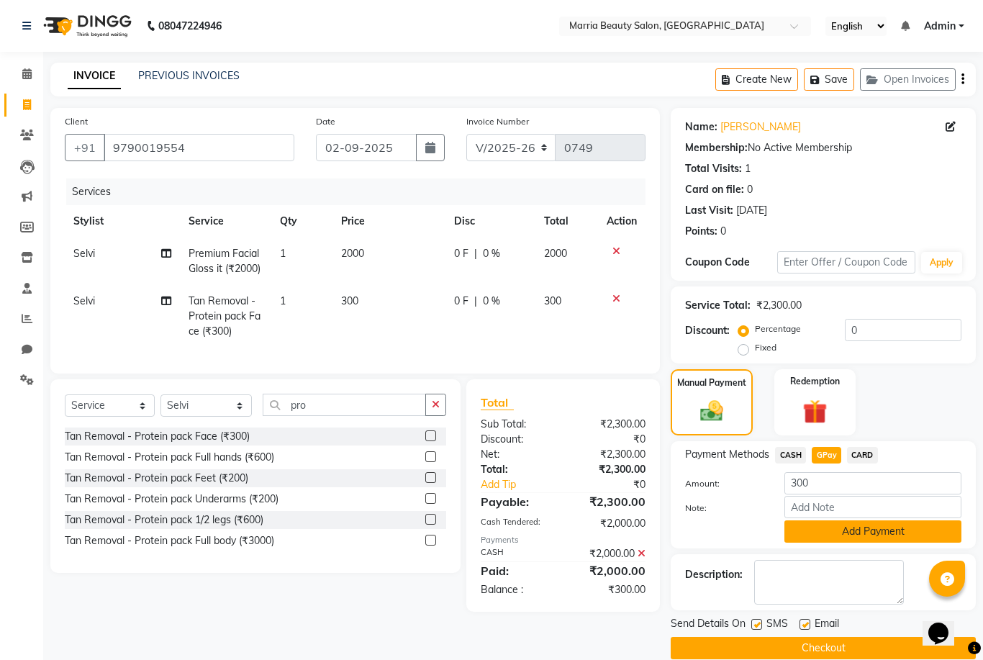
click at [806, 525] on button "Add Payment" at bounding box center [872, 531] width 177 height 22
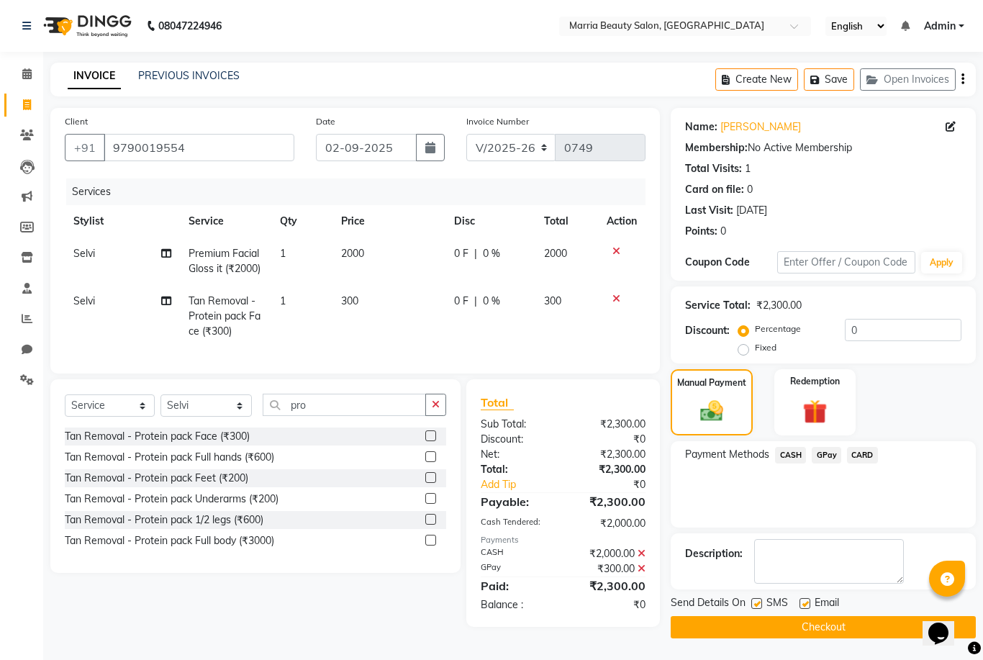
click at [764, 629] on button "Checkout" at bounding box center [823, 627] width 305 height 22
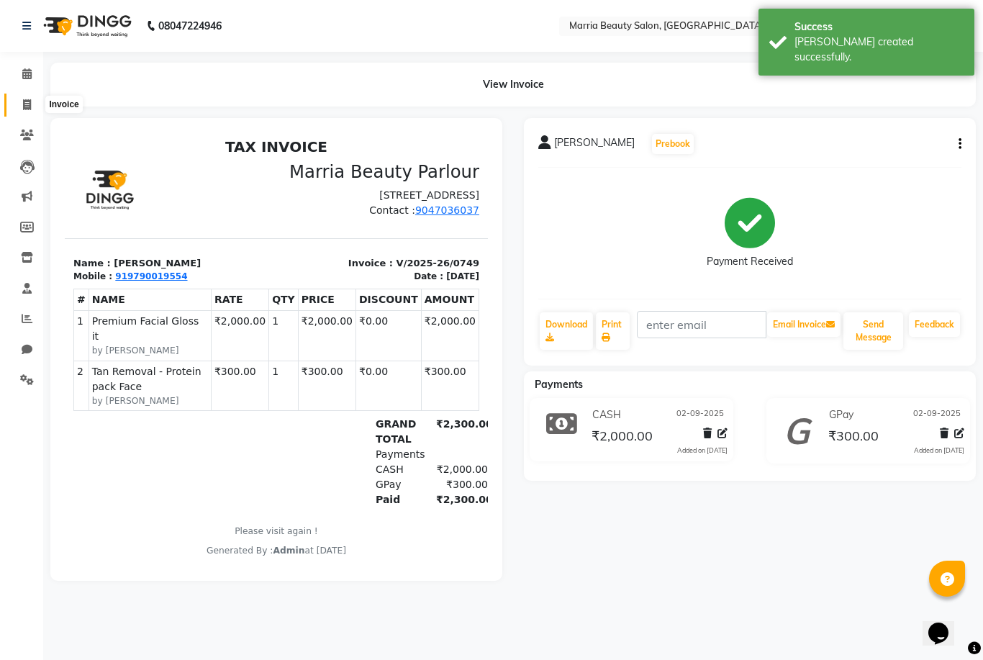
click at [15, 106] on span at bounding box center [26, 105] width 25 height 17
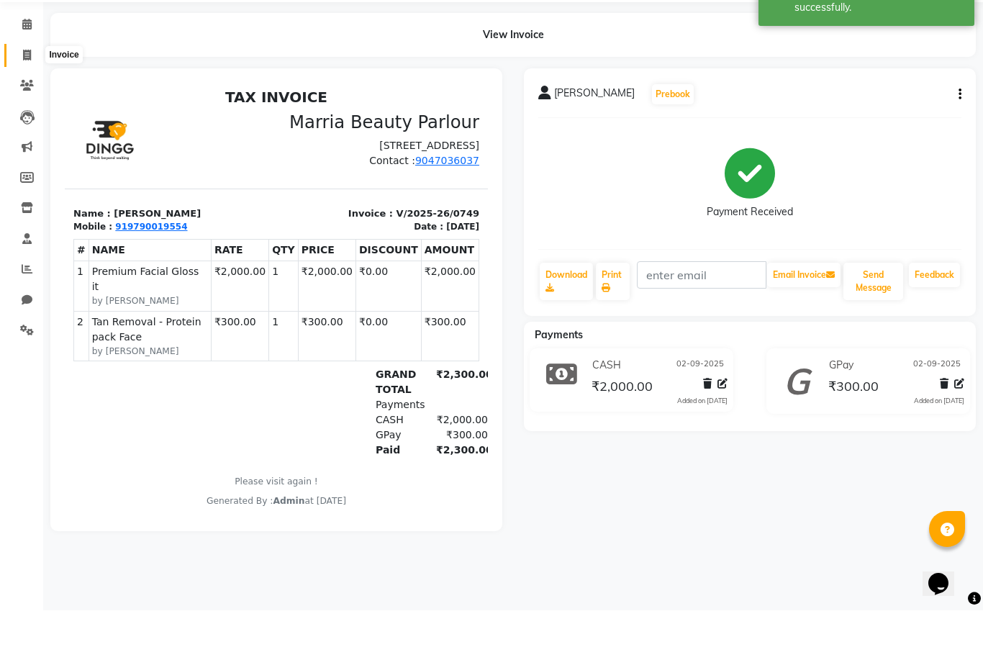
select select "service"
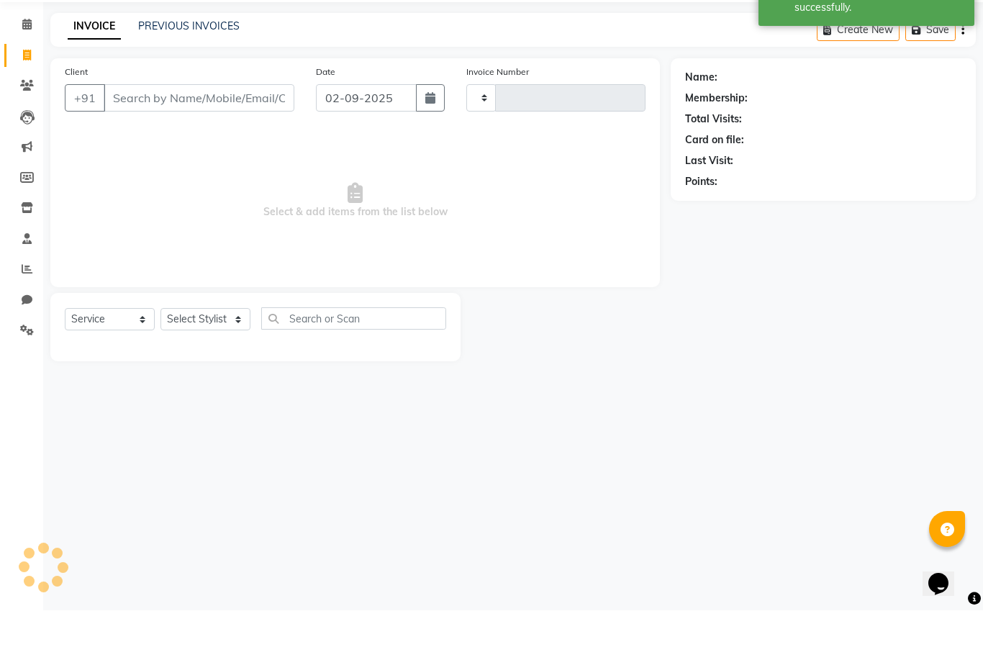
type input "0750"
select select "8343"
click at [174, 134] on input "Client" at bounding box center [199, 147] width 191 height 27
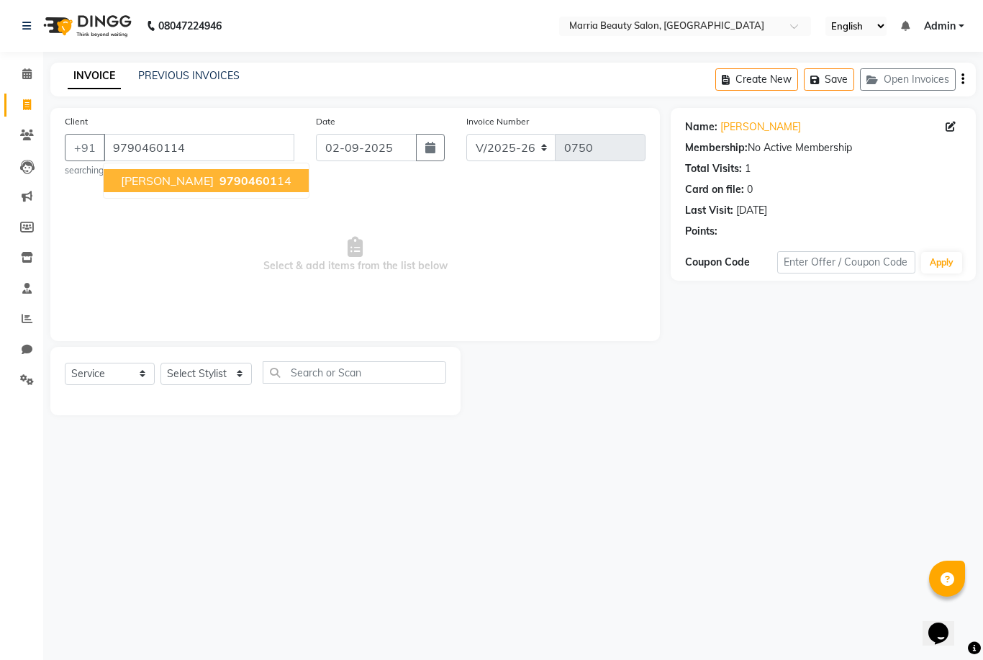
click at [148, 130] on div "Client [PHONE_NUMBER] [PERSON_NAME] 97904601 14 searching..." at bounding box center [179, 145] width 251 height 63
click at [199, 148] on input "9790460114" at bounding box center [199, 147] width 191 height 27
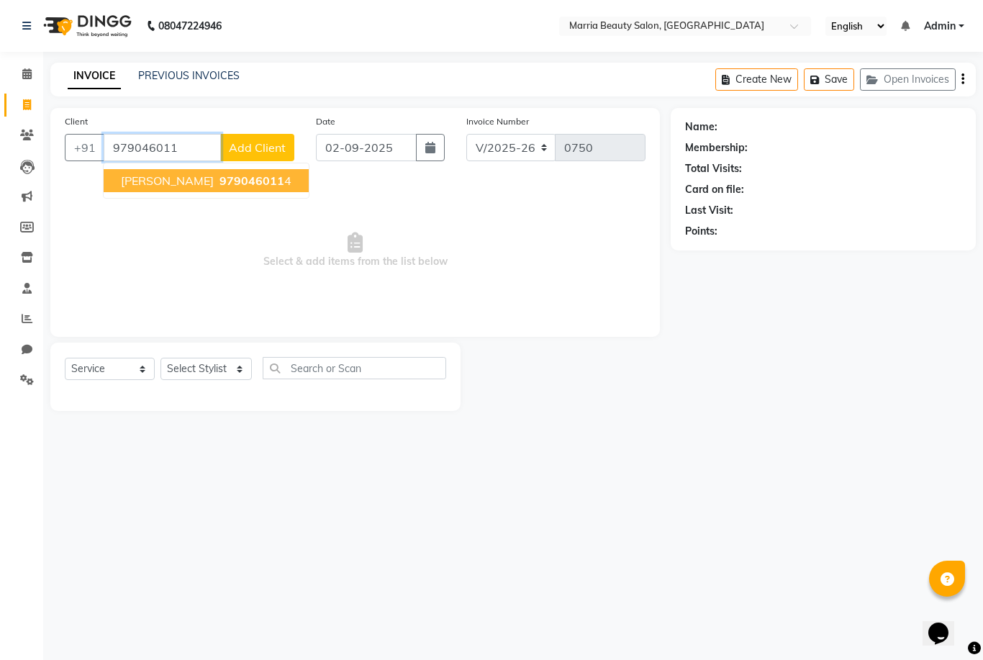
type input "9790460114"
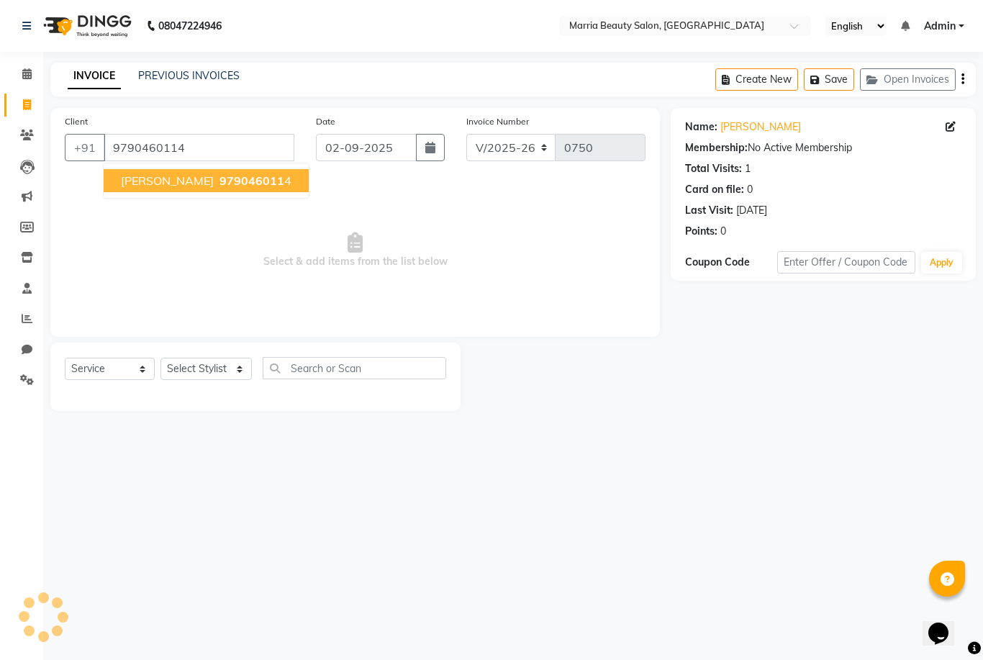
click at [219, 182] on span "979046011" at bounding box center [251, 180] width 65 height 14
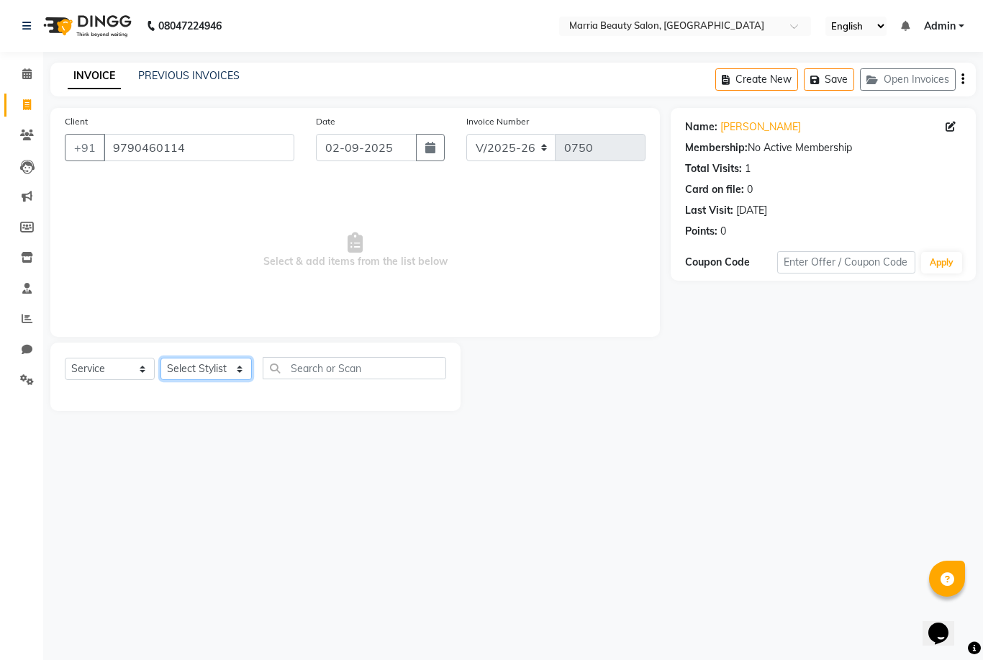
click at [204, 368] on select "Select Stylist Ashwini Ibam [PERSON_NAME] [PERSON_NAME] [PERSON_NAME] [PERSON_N…" at bounding box center [205, 369] width 91 height 22
select select "85629"
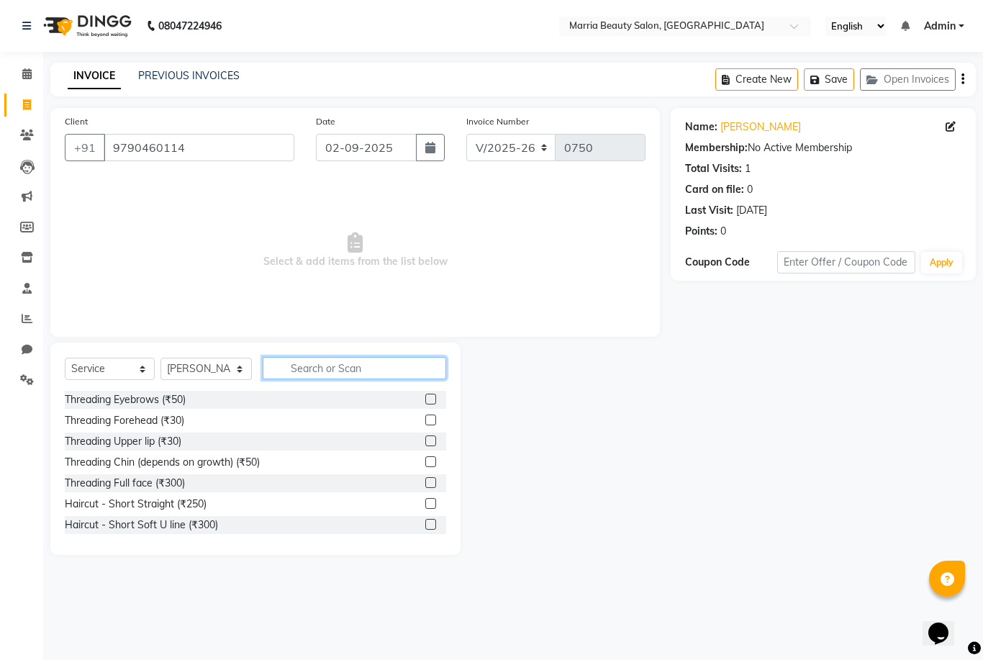
click at [330, 368] on input "text" at bounding box center [355, 368] width 184 height 22
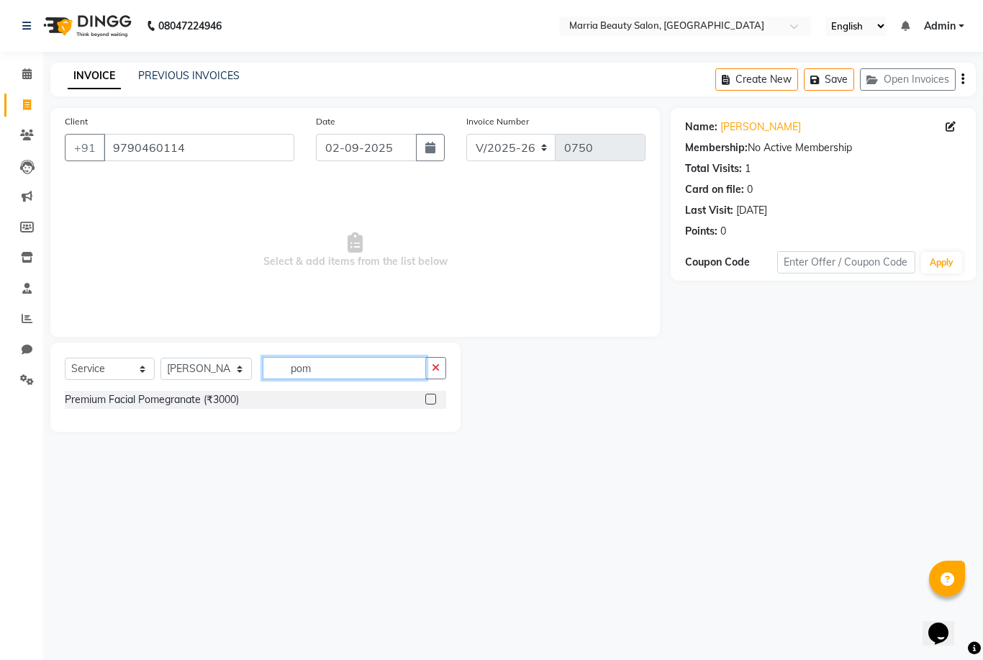
type input "pom"
click at [429, 399] on label at bounding box center [430, 399] width 11 height 11
click at [429, 399] on input "checkbox" at bounding box center [429, 399] width 9 height 9
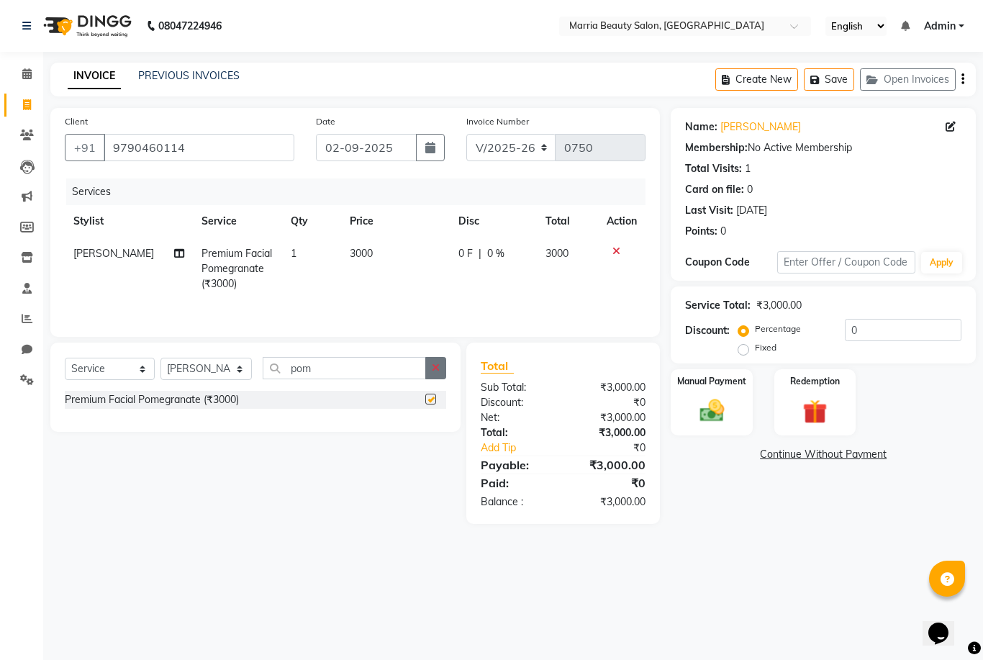
checkbox input "false"
click at [433, 371] on icon "button" at bounding box center [436, 368] width 8 height 10
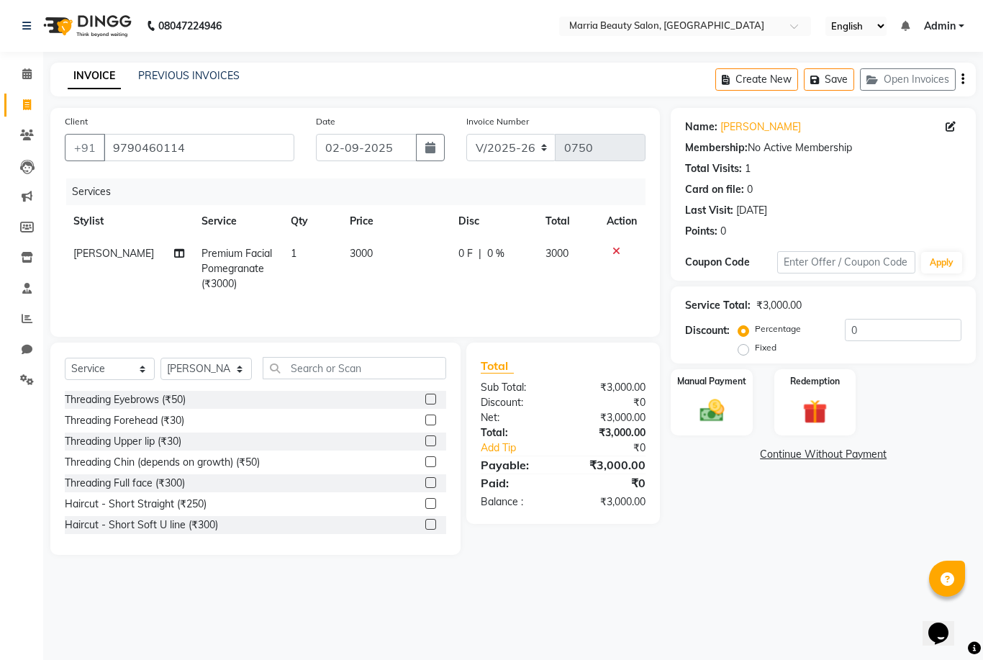
click at [428, 401] on label at bounding box center [430, 399] width 11 height 11
click at [428, 401] on input "checkbox" at bounding box center [429, 399] width 9 height 9
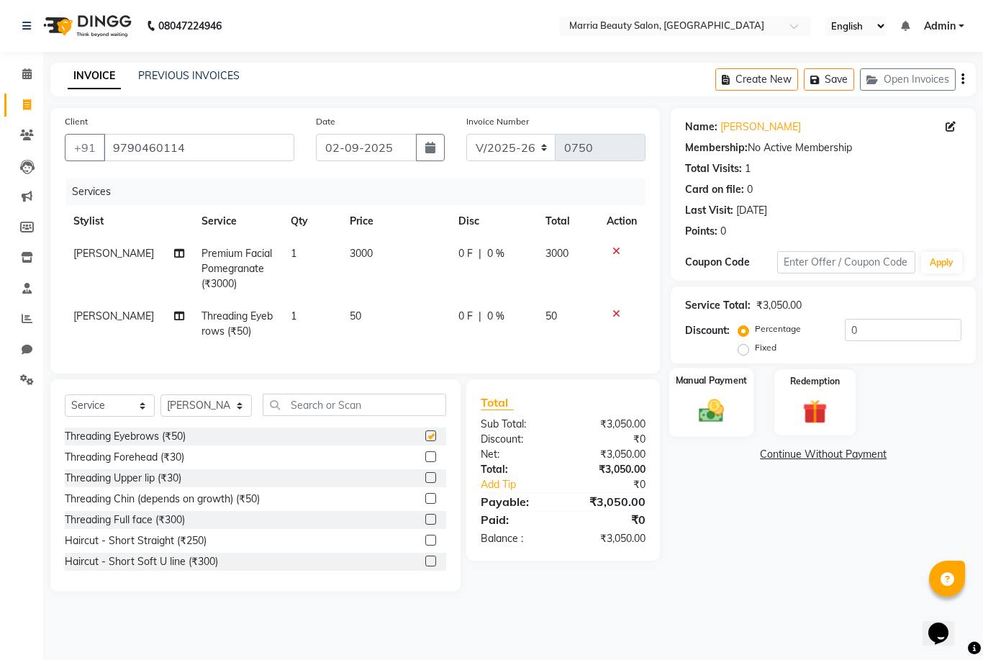
checkbox input "false"
click at [718, 400] on img at bounding box center [711, 411] width 41 height 30
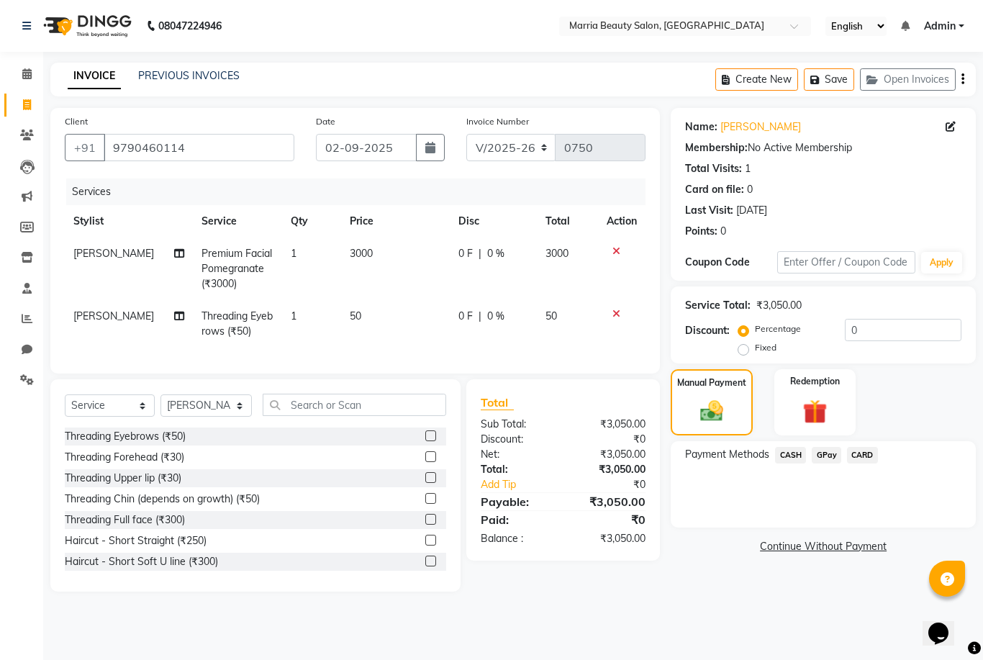
click at [786, 455] on span "CASH" at bounding box center [790, 455] width 31 height 17
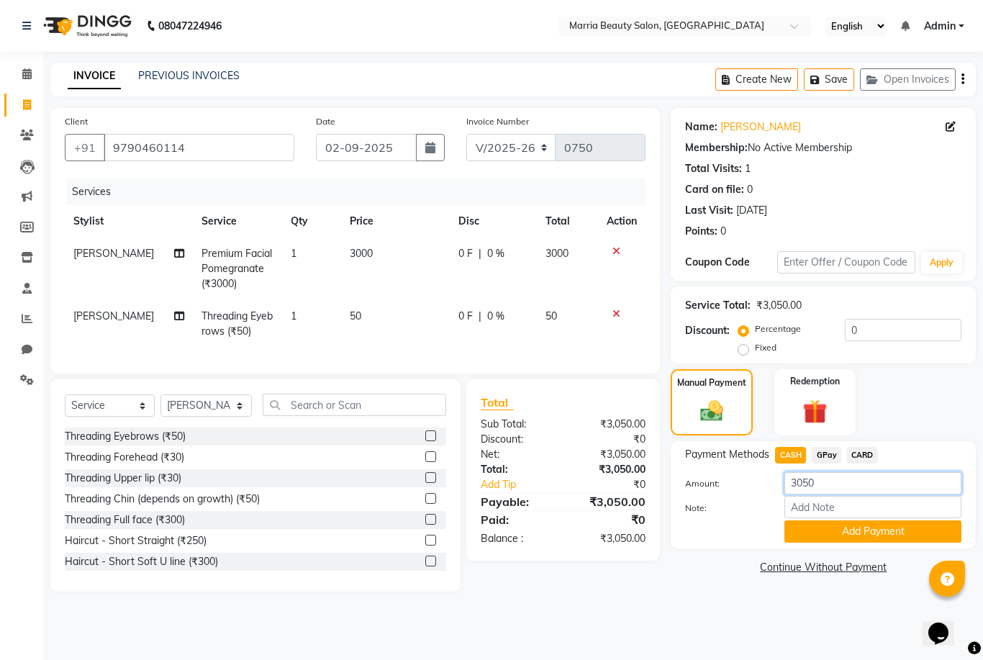
click at [820, 484] on input "3050" at bounding box center [872, 483] width 177 height 22
type input "3"
type input "1500"
click at [866, 530] on button "Add Payment" at bounding box center [872, 531] width 177 height 22
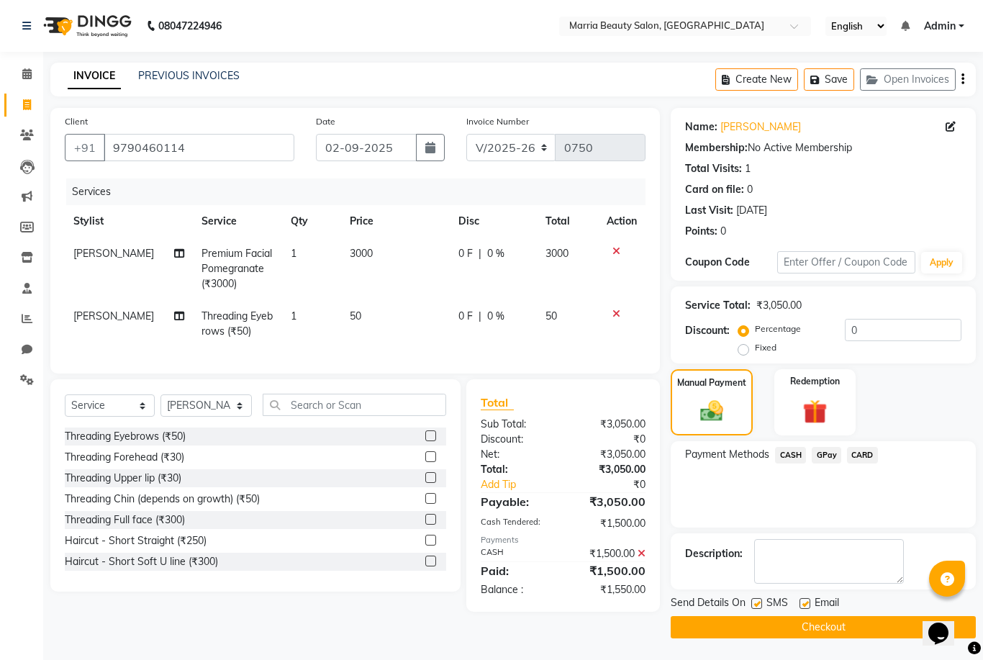
click at [826, 457] on span "GPay" at bounding box center [827, 455] width 30 height 17
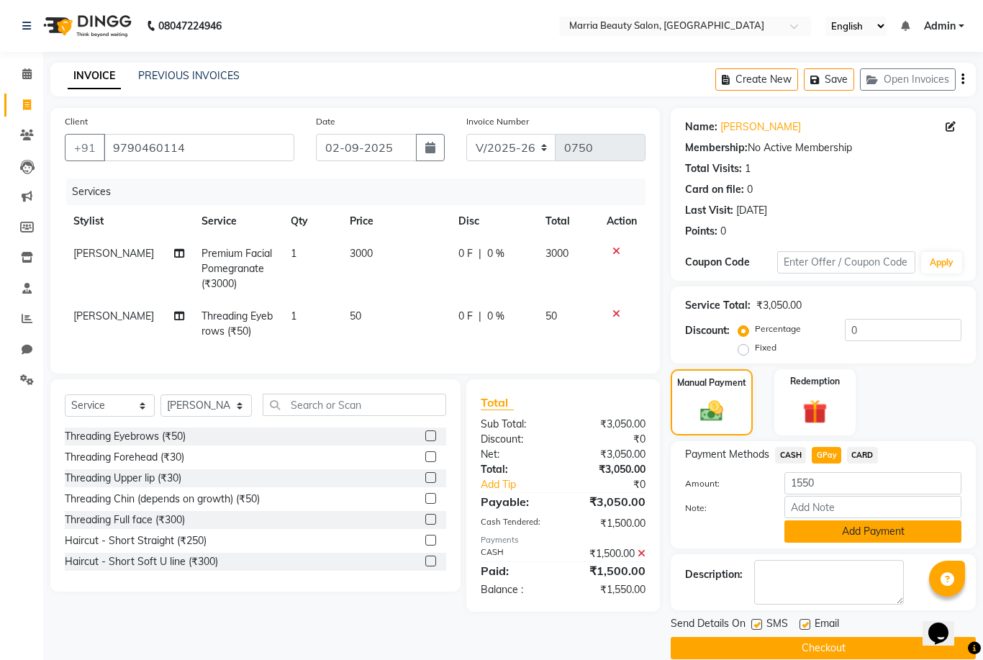
click at [824, 536] on button "Add Payment" at bounding box center [872, 531] width 177 height 22
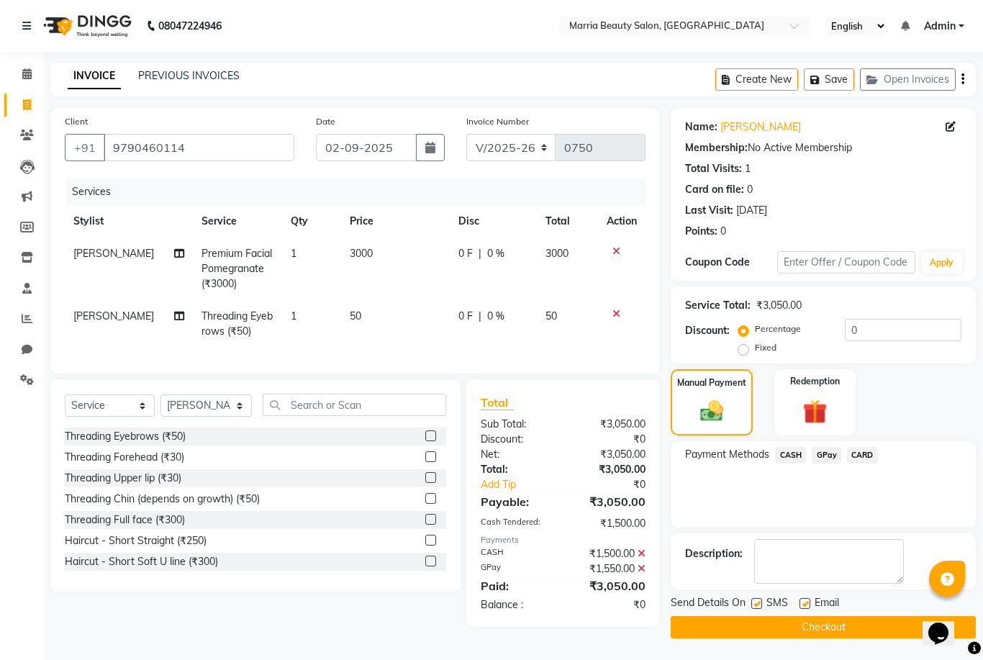
click at [767, 630] on button "Checkout" at bounding box center [823, 627] width 305 height 22
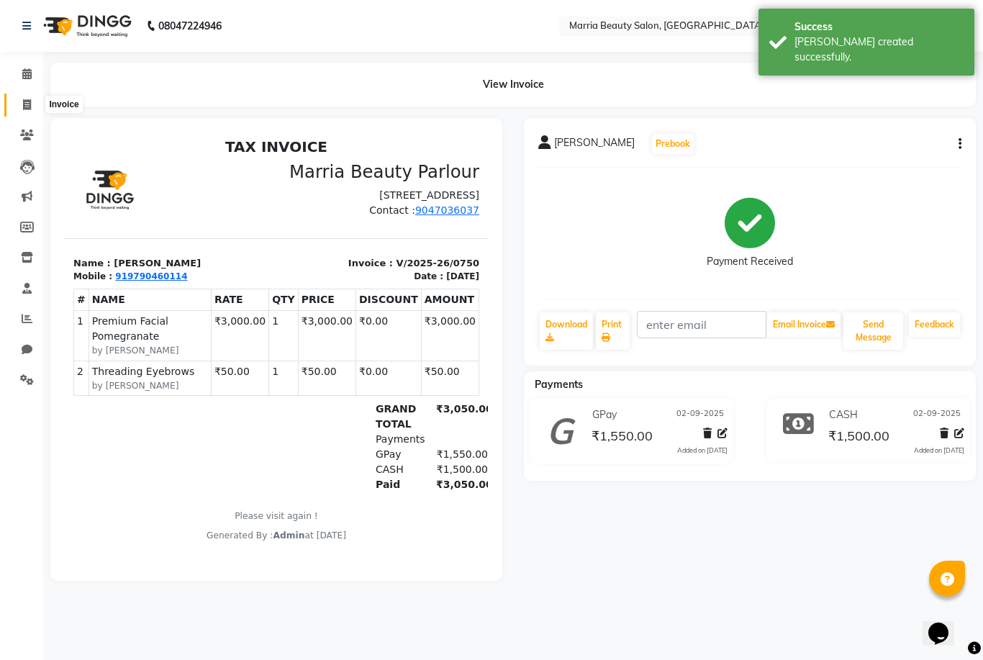
click at [28, 107] on icon at bounding box center [27, 104] width 8 height 11
select select "service"
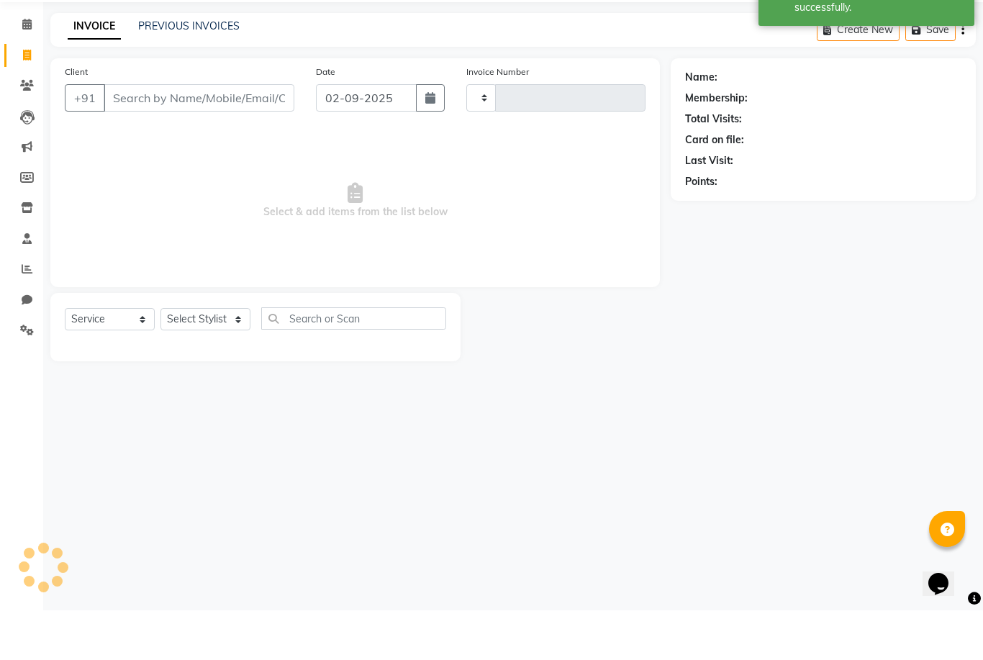
type input "0751"
select select "8343"
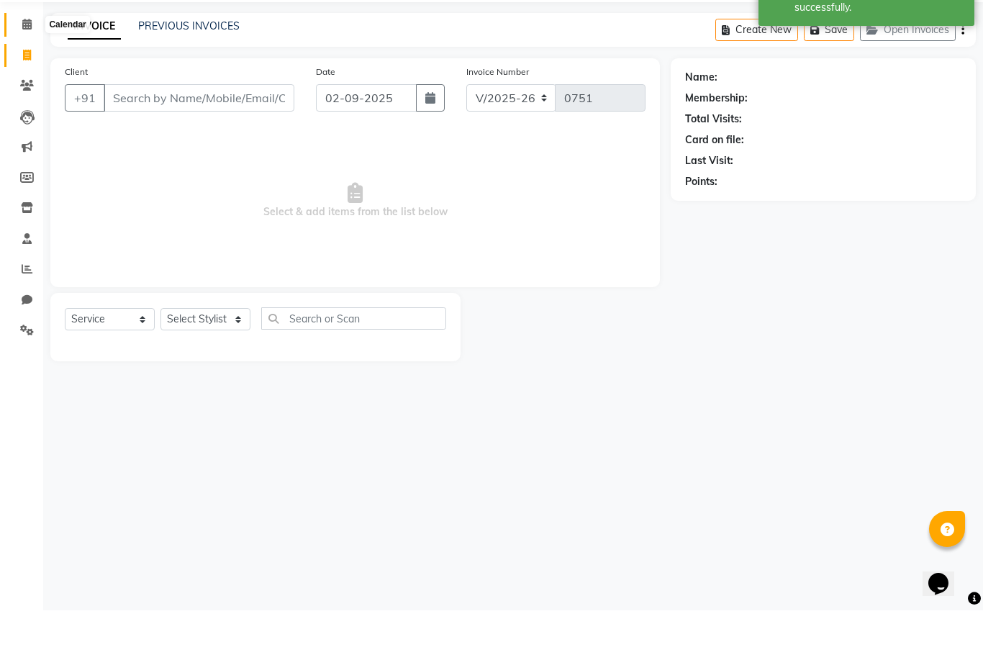
click at [26, 68] on icon at bounding box center [26, 73] width 9 height 11
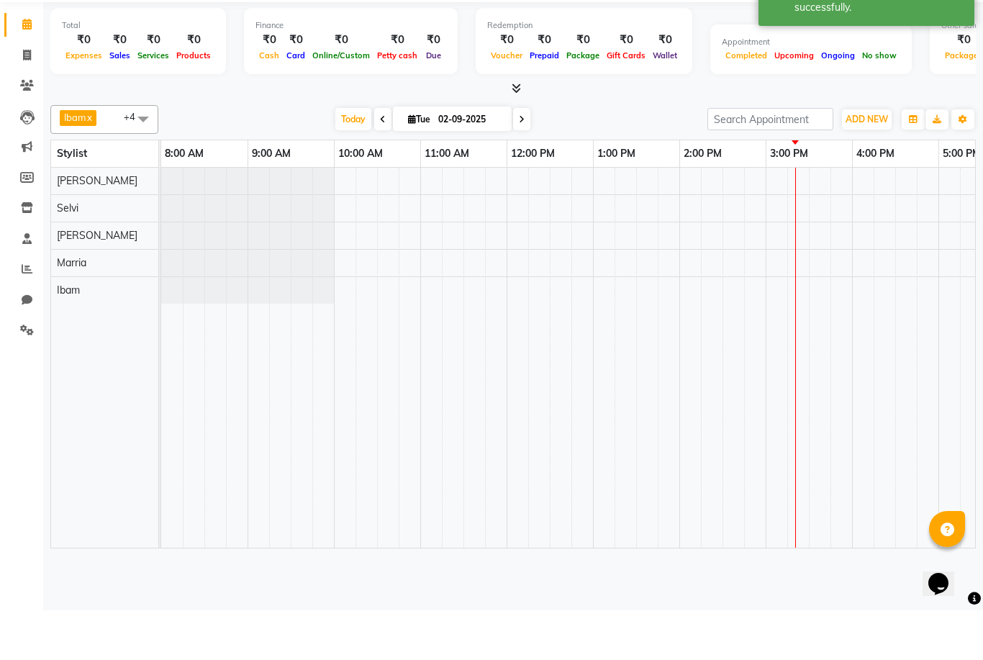
scroll to position [0, 309]
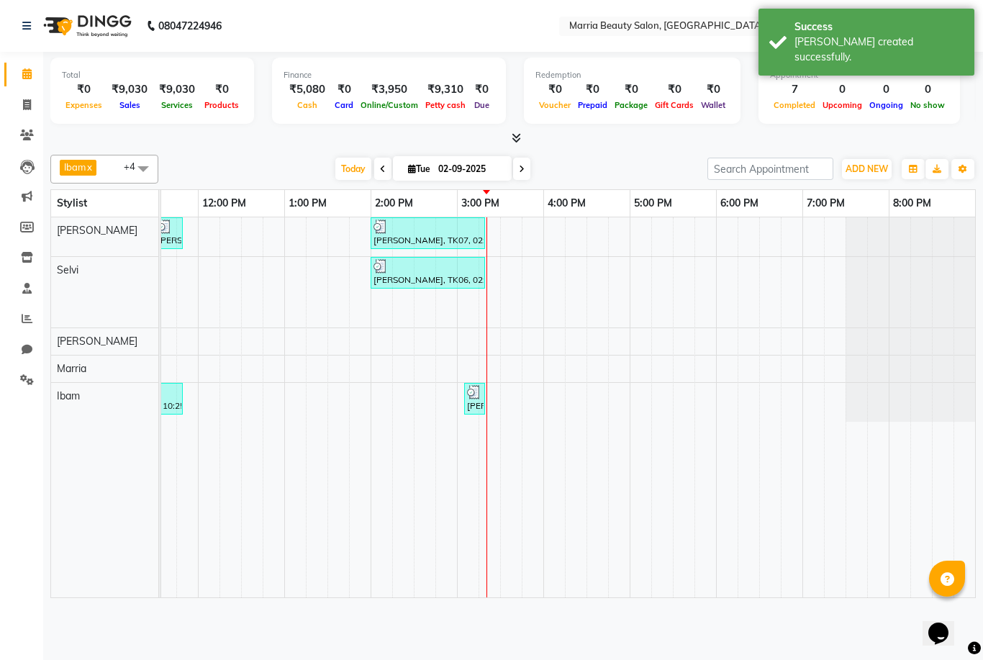
click at [518, 134] on icon at bounding box center [516, 137] width 9 height 11
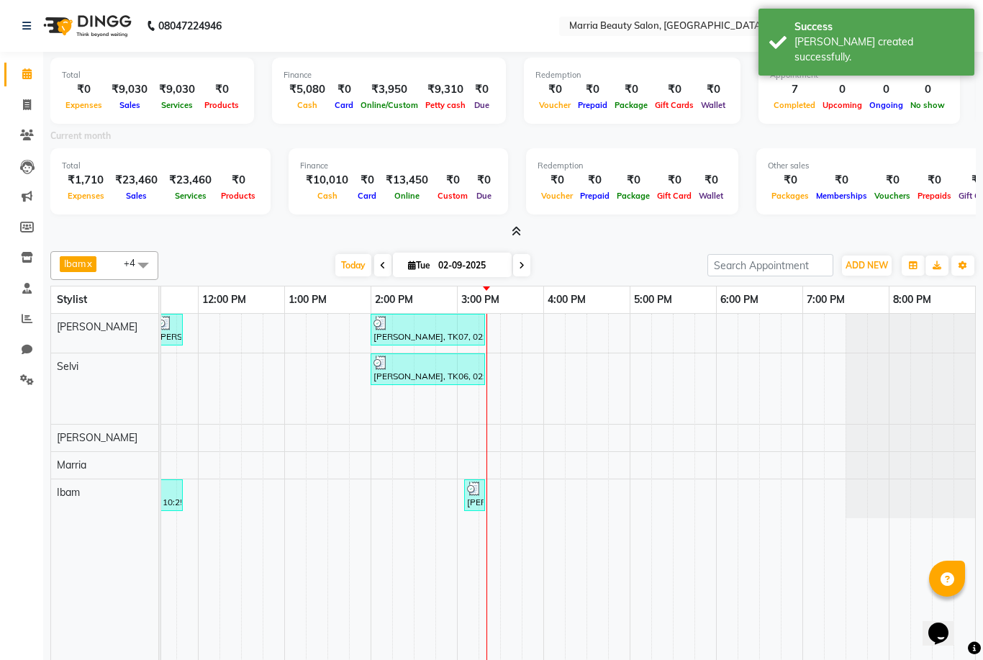
click at [515, 234] on icon at bounding box center [516, 231] width 9 height 11
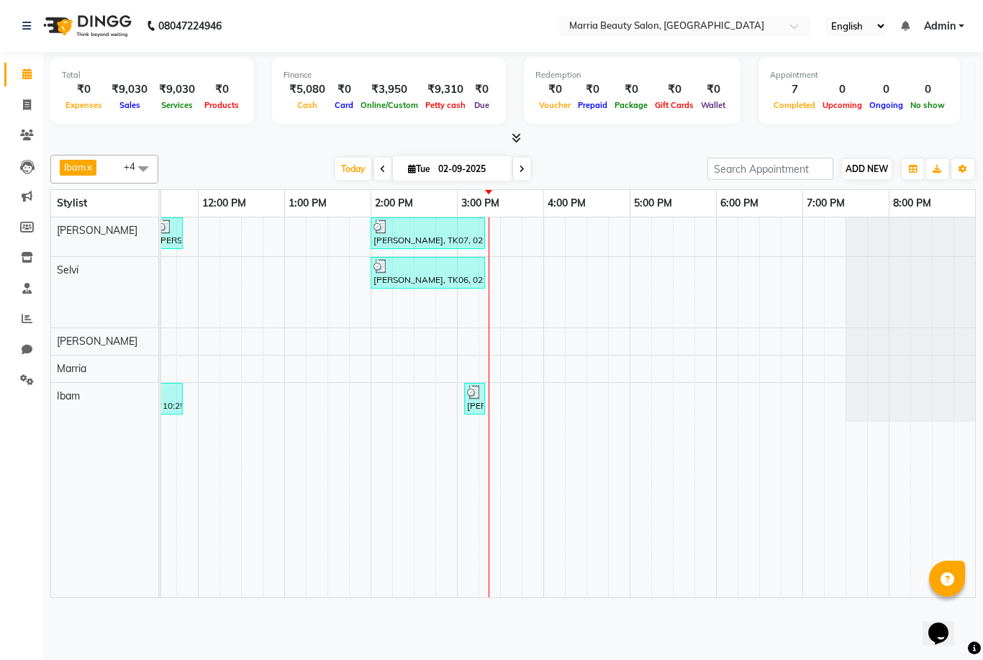
click at [887, 165] on span "ADD NEW" at bounding box center [867, 168] width 42 height 11
click at [914, 216] on link "Add Invoice" at bounding box center [949, 213] width 114 height 19
select select "service"
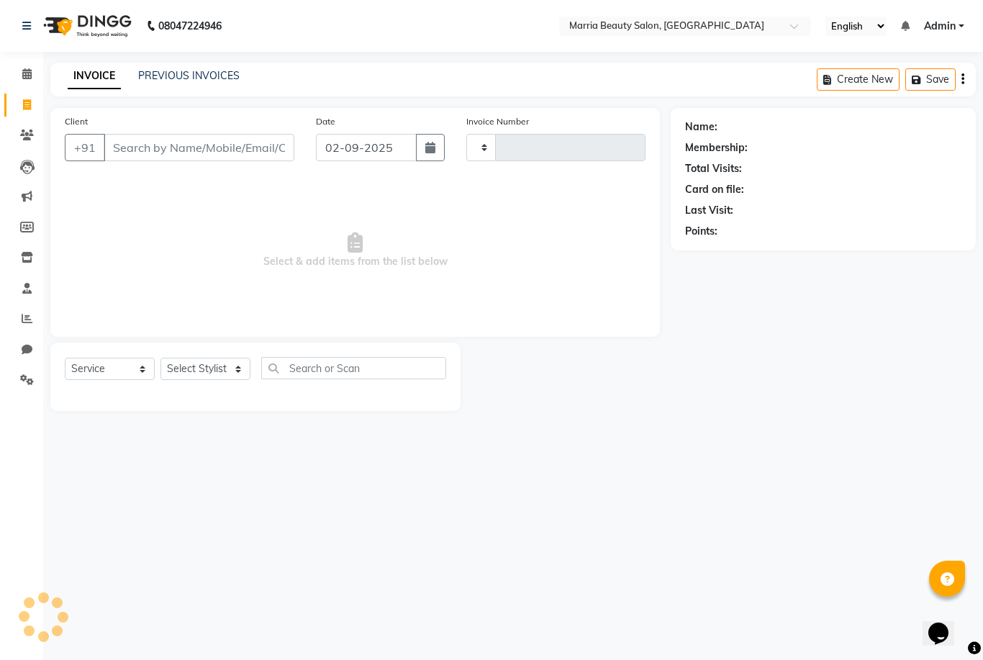
type input "0751"
select select "8343"
click at [148, 147] on input "Client" at bounding box center [199, 147] width 191 height 27
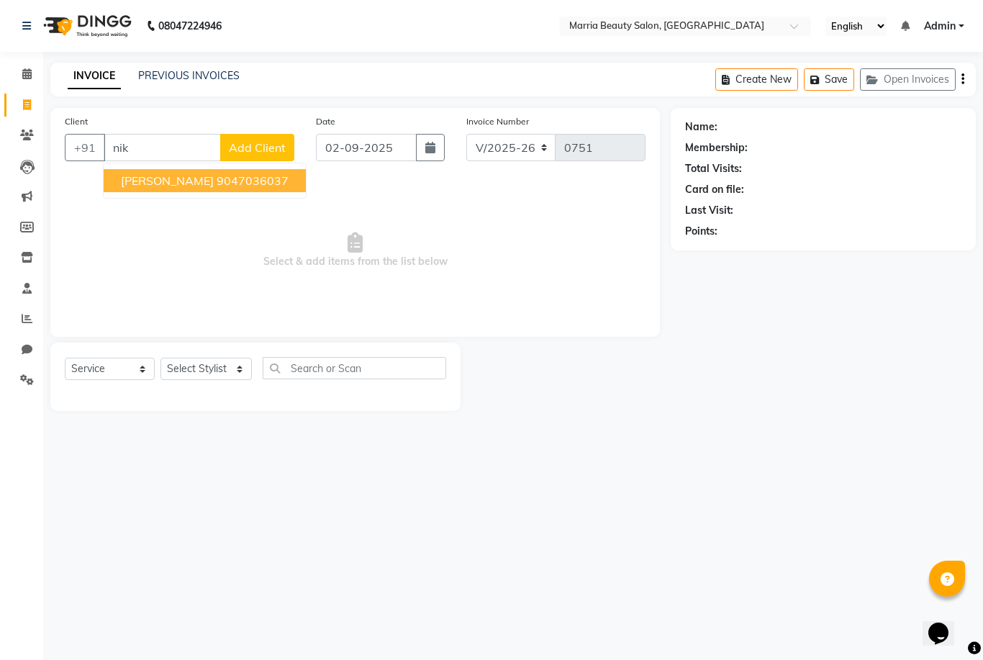
click at [148, 171] on button "[PERSON_NAME] 9047036037" at bounding box center [205, 180] width 202 height 23
type input "9047036037"
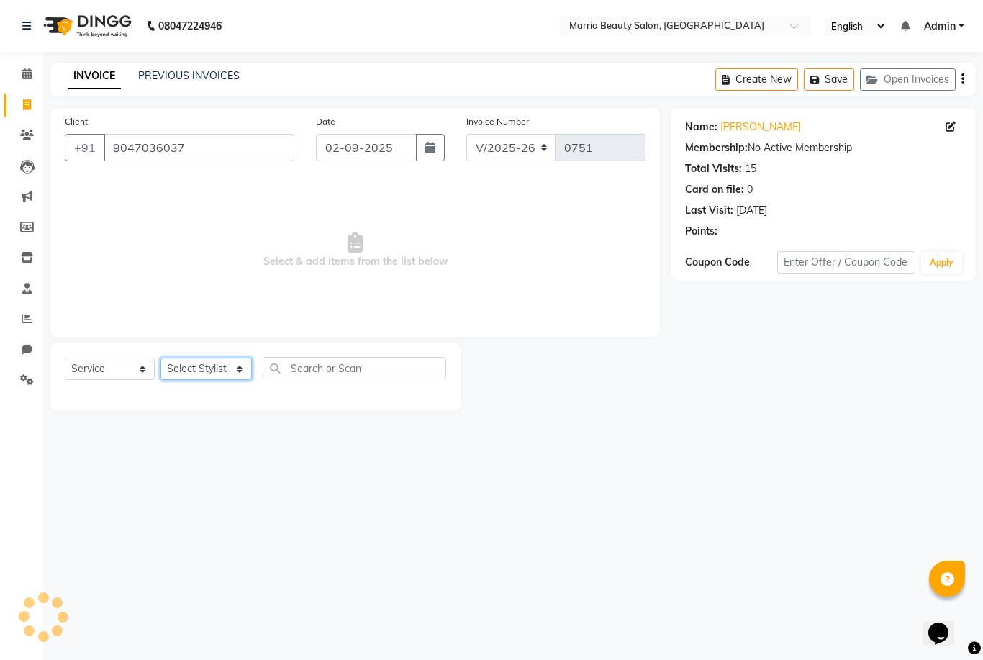
click at [214, 371] on select "Select Stylist Ashwini Ibam [PERSON_NAME] [PERSON_NAME] [PERSON_NAME] [PERSON_N…" at bounding box center [205, 369] width 91 height 22
select select "85630"
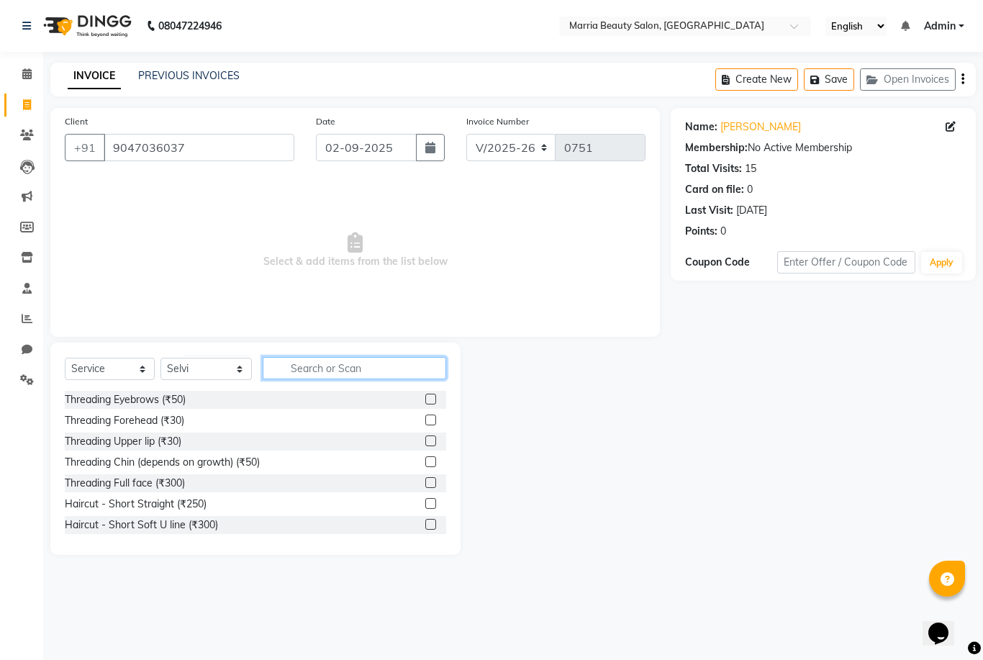
click at [386, 379] on input "text" at bounding box center [355, 368] width 184 height 22
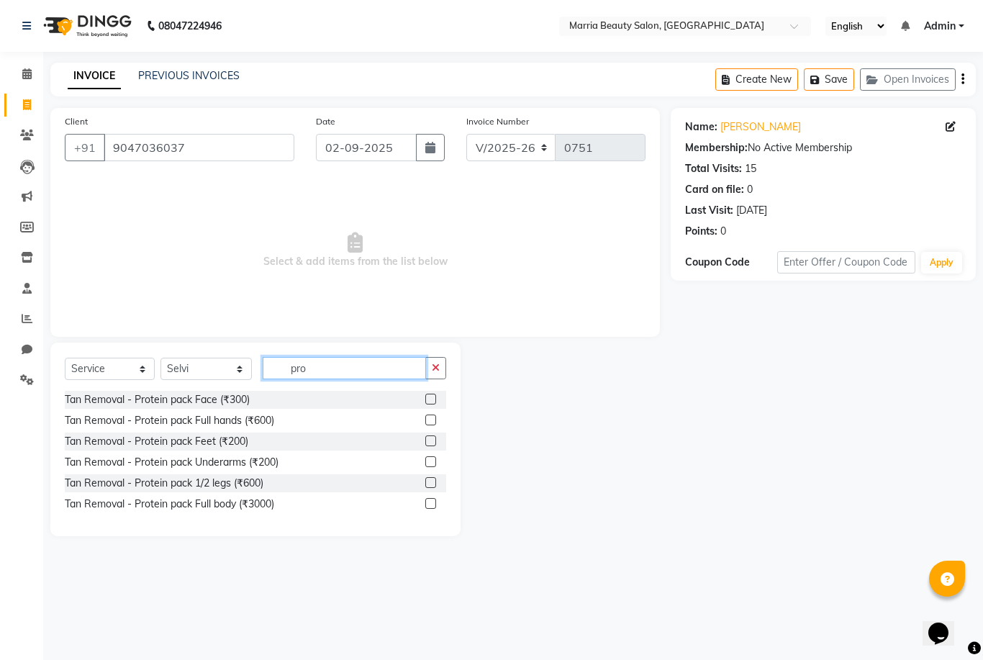
type input "pro"
click at [428, 398] on label at bounding box center [430, 399] width 11 height 11
click at [428, 398] on input "checkbox" at bounding box center [429, 399] width 9 height 9
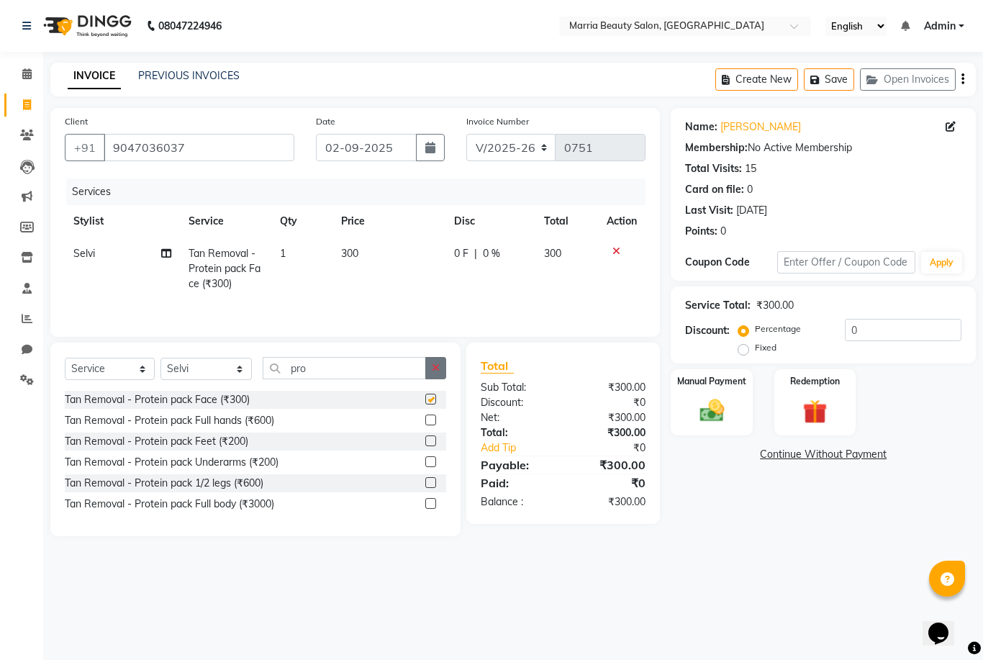
checkbox input "false"
click at [438, 367] on icon "button" at bounding box center [436, 368] width 8 height 10
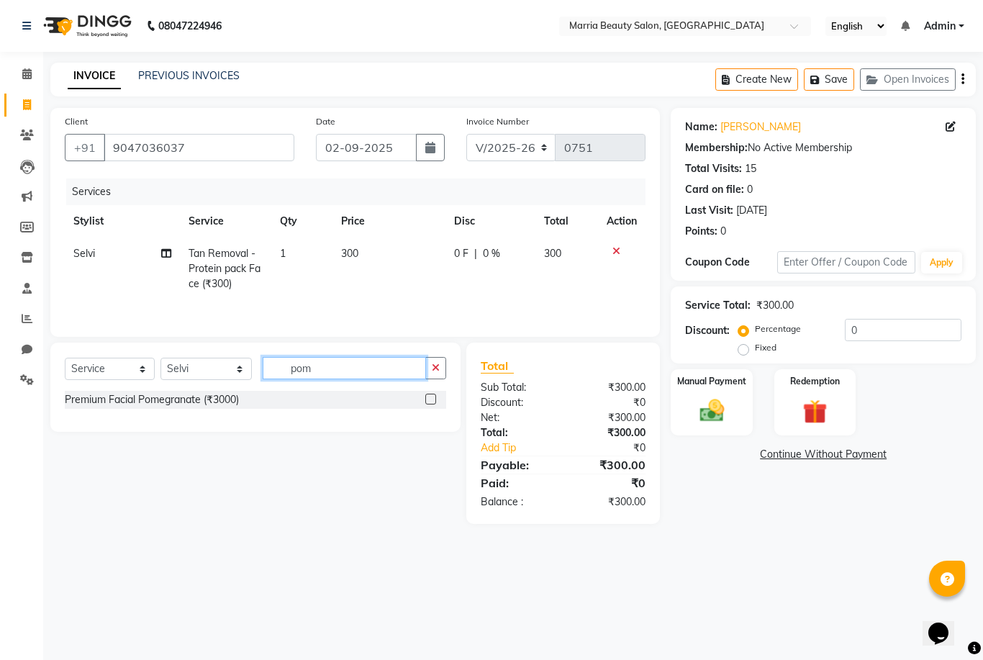
type input "pom"
click at [427, 402] on label at bounding box center [430, 399] width 11 height 11
click at [427, 402] on input "checkbox" at bounding box center [429, 399] width 9 height 9
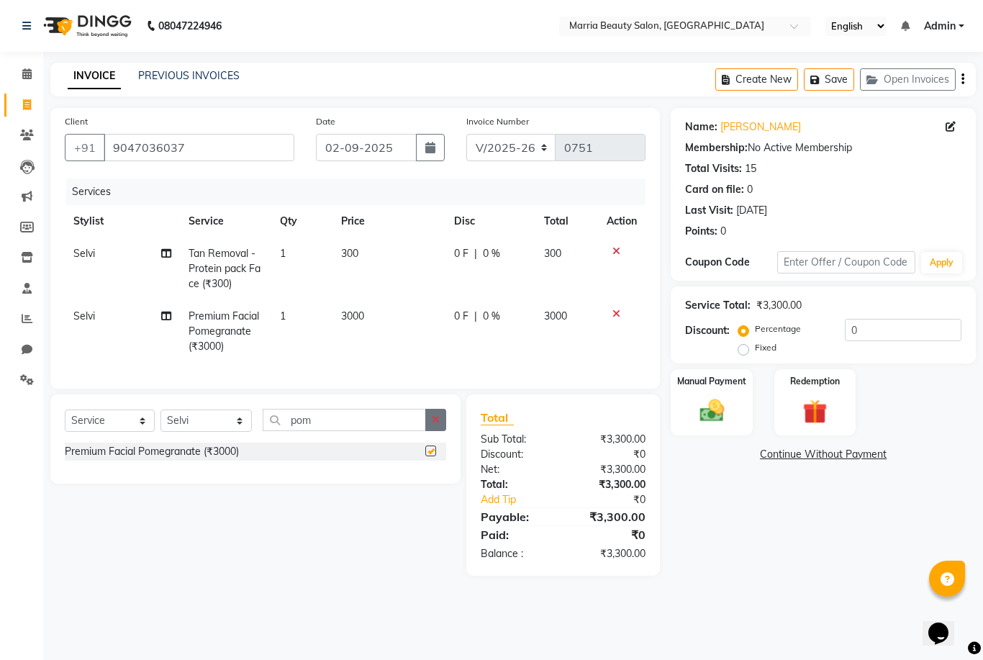
checkbox input "false"
click at [435, 418] on icon "button" at bounding box center [436, 420] width 8 height 10
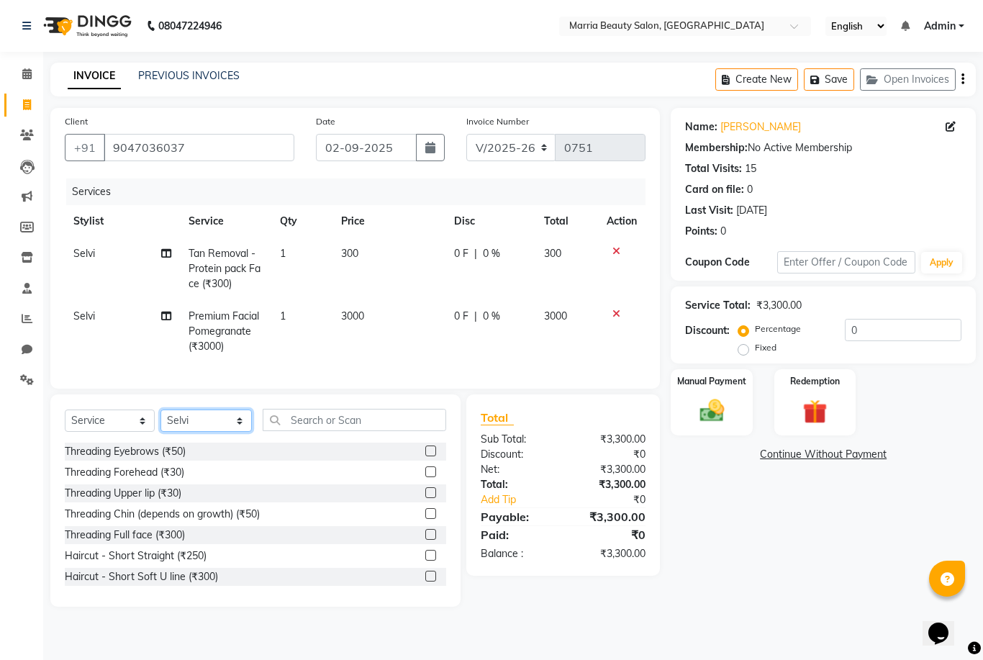
click at [221, 420] on select "Select Stylist Ashwini Ibam [PERSON_NAME] [PERSON_NAME] [PERSON_NAME] [PERSON_N…" at bounding box center [205, 420] width 91 height 22
select select "85633"
click at [387, 412] on input "text" at bounding box center [355, 420] width 184 height 22
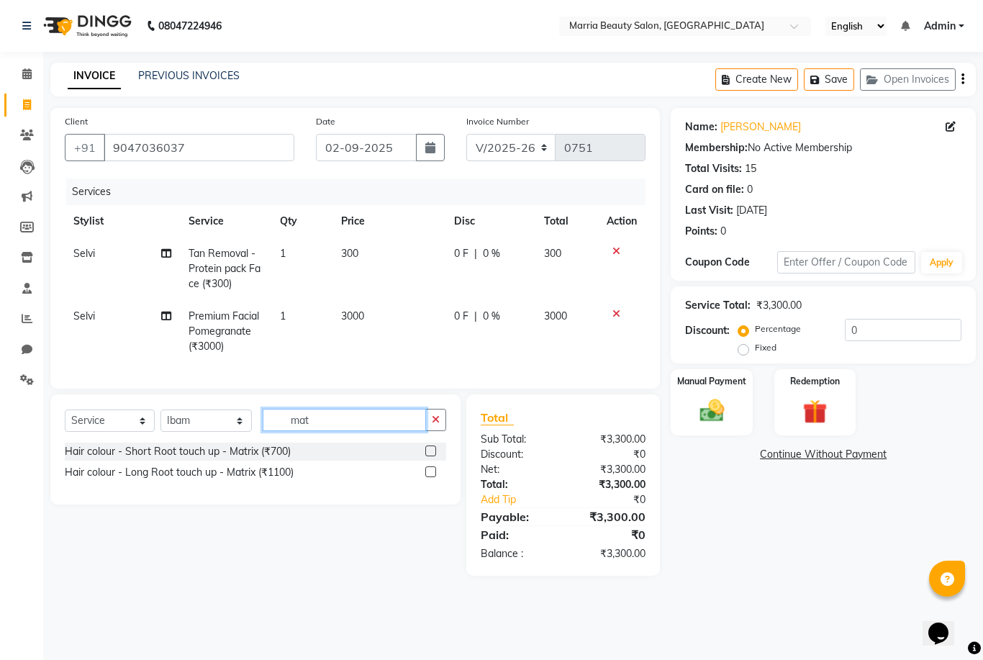
type input "mat"
click at [428, 473] on label at bounding box center [430, 471] width 11 height 11
click at [428, 473] on input "checkbox" at bounding box center [429, 472] width 9 height 9
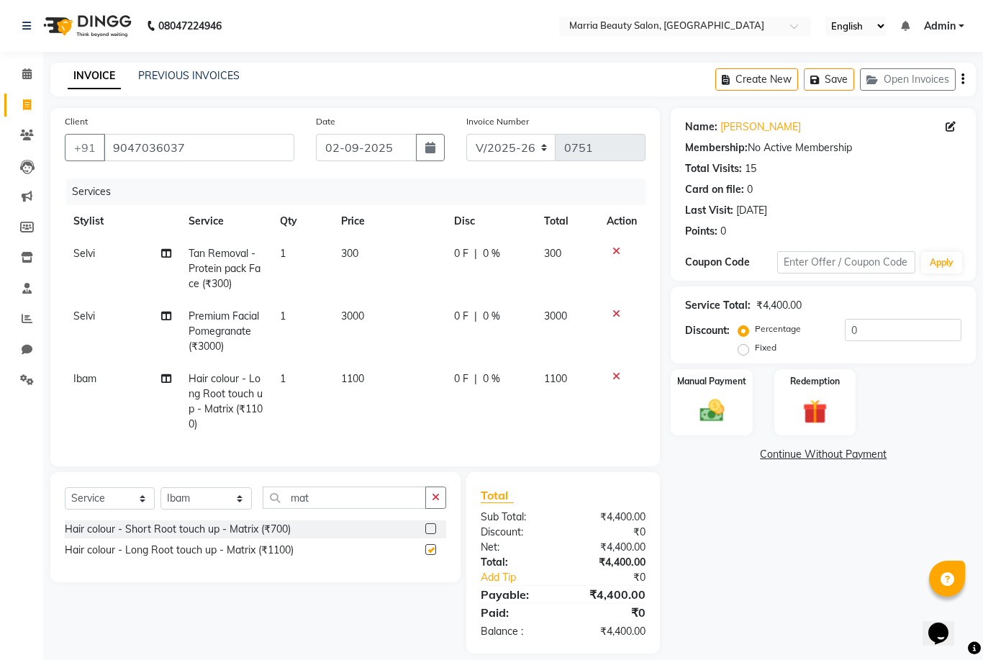
checkbox input "false"
click at [356, 379] on span "1100" at bounding box center [352, 378] width 23 height 13
select select "85633"
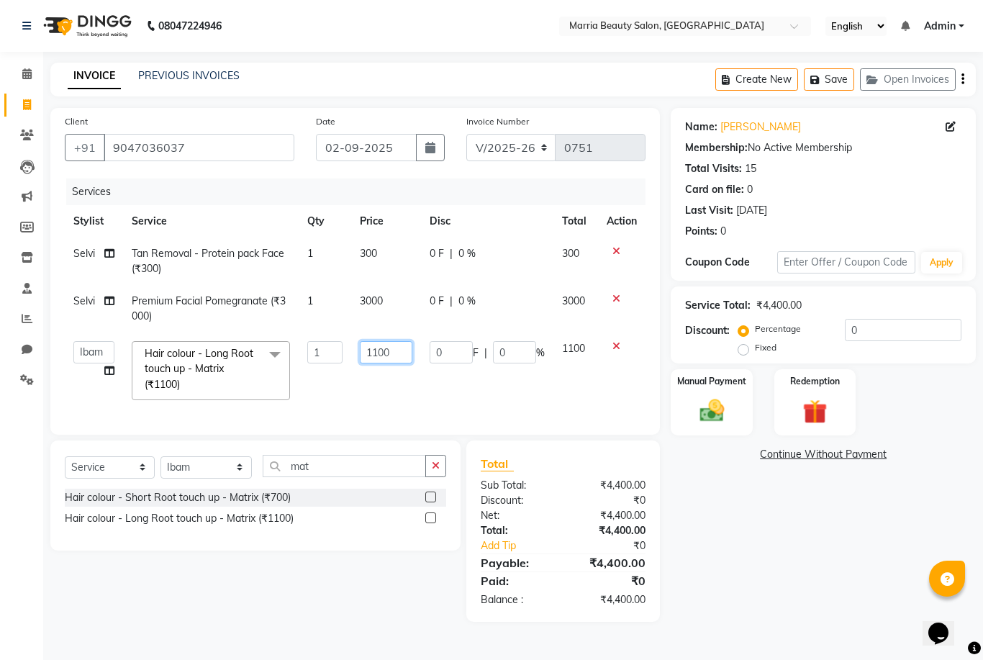
click at [379, 352] on input "1100" at bounding box center [386, 352] width 53 height 22
type input "1050"
click at [397, 422] on div "Client [PHONE_NUMBER] Date [DATE] Invoice Number V/2025 V/[PHONE_NUMBER] Servic…" at bounding box center [355, 271] width 610 height 327
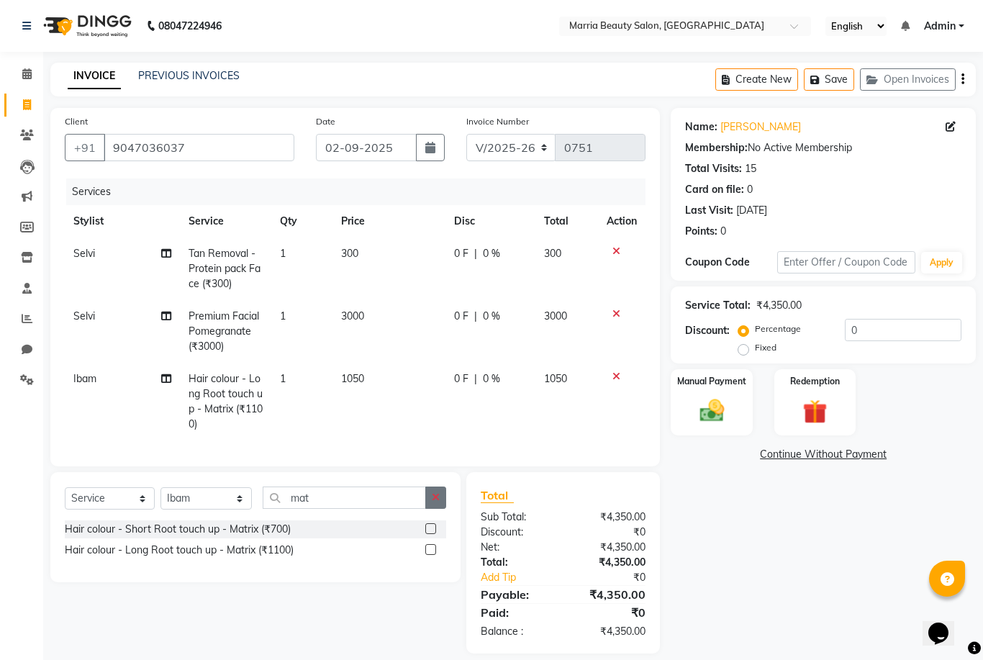
click at [442, 499] on button "button" at bounding box center [435, 497] width 21 height 22
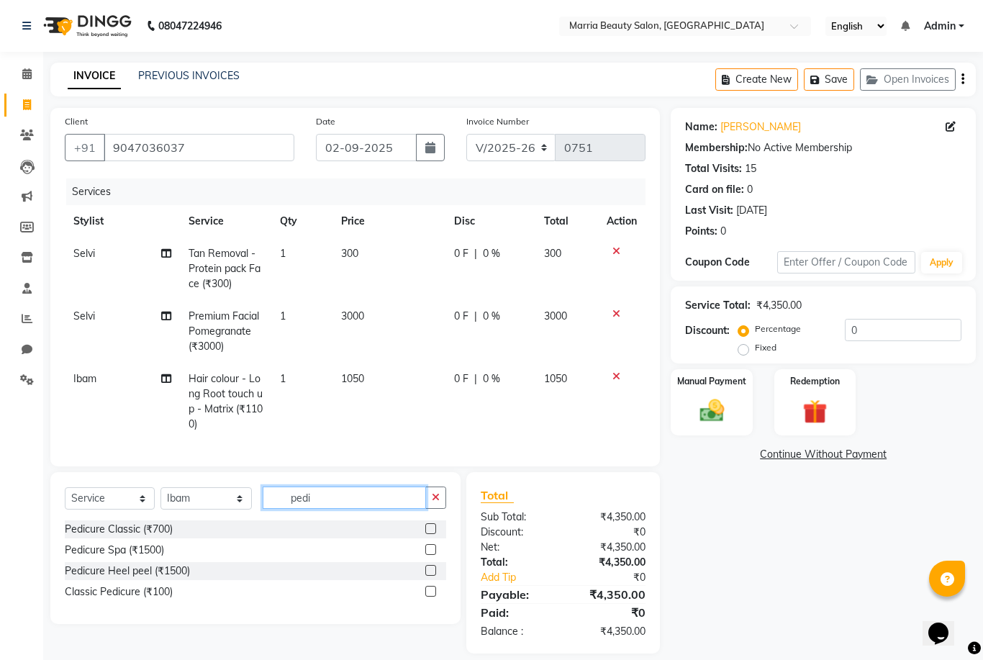
type input "pedi"
click at [426, 530] on label at bounding box center [430, 528] width 11 height 11
click at [426, 530] on input "checkbox" at bounding box center [429, 529] width 9 height 9
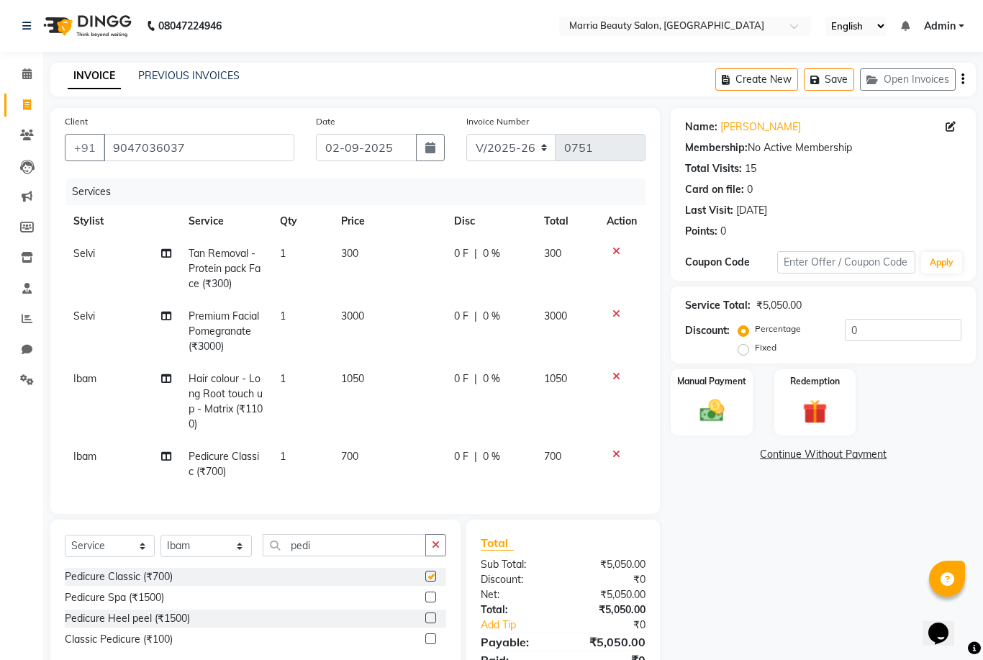
checkbox input "false"
click at [702, 418] on img at bounding box center [711, 411] width 41 height 30
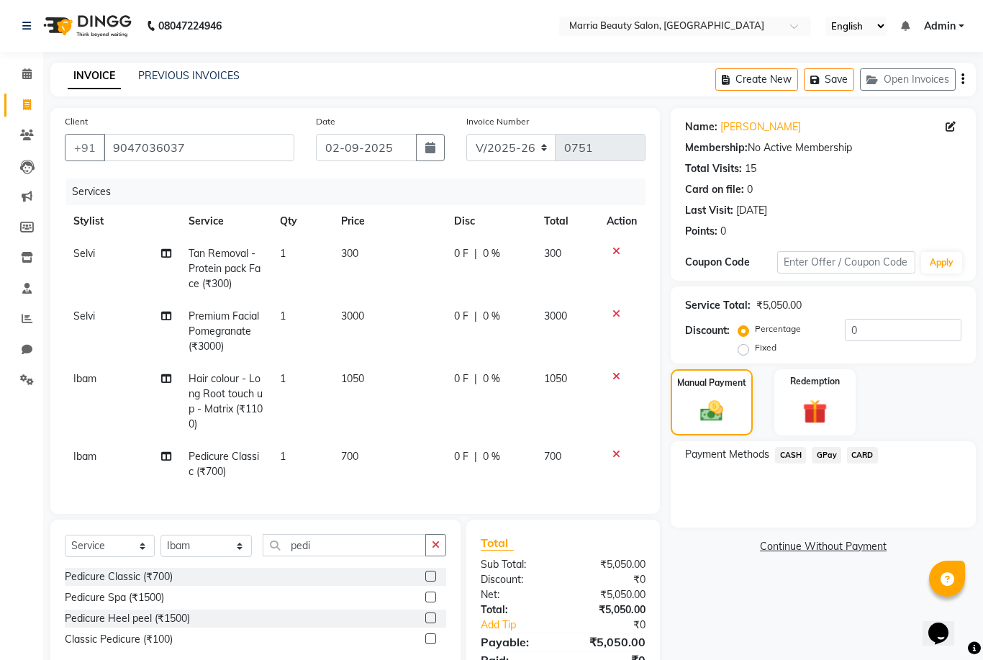
click at [789, 453] on span "CASH" at bounding box center [790, 455] width 31 height 17
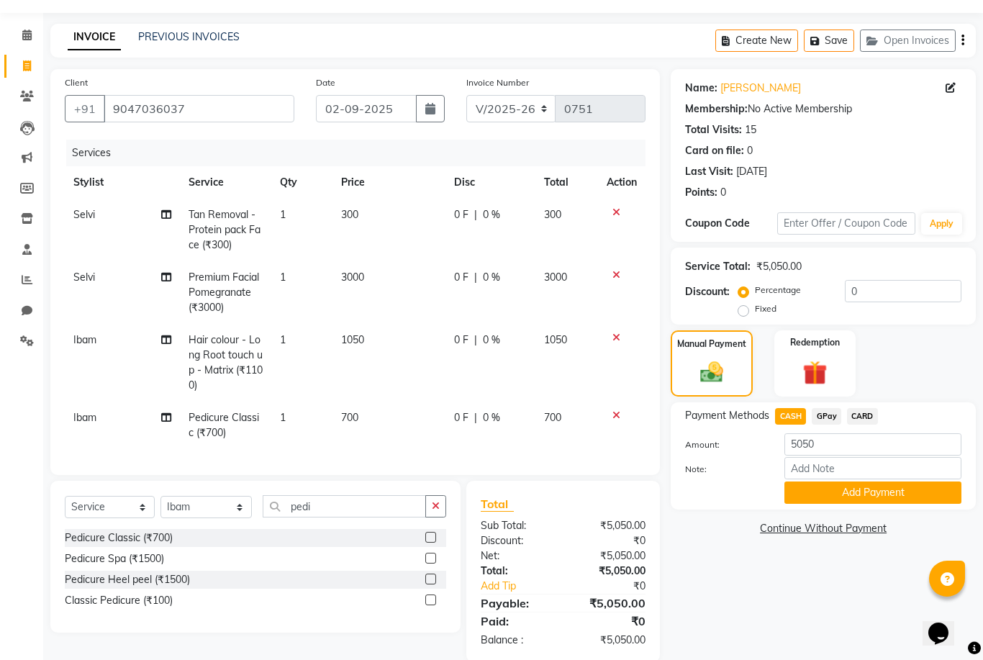
scroll to position [43, 0]
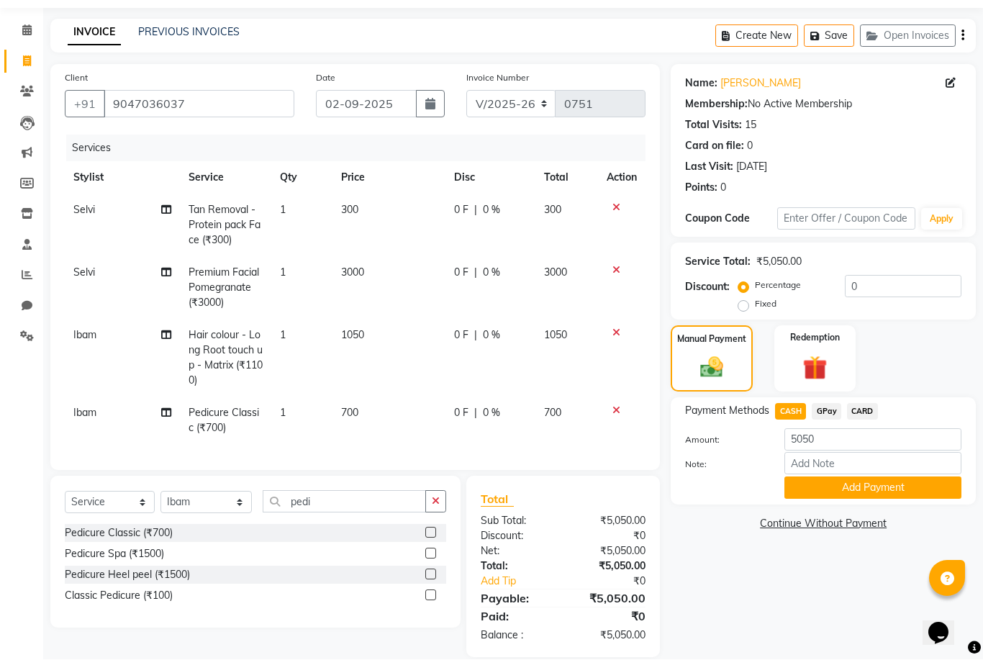
click at [540, 453] on div "Services Stylist Service Qty Price Disc Total Action [PERSON_NAME] Removal - Pr…" at bounding box center [355, 295] width 581 height 321
click at [823, 412] on span "GPay" at bounding box center [827, 412] width 30 height 17
click at [787, 407] on span "CASH" at bounding box center [790, 412] width 31 height 17
click at [519, 435] on td "0 F | 0 %" at bounding box center [489, 420] width 89 height 47
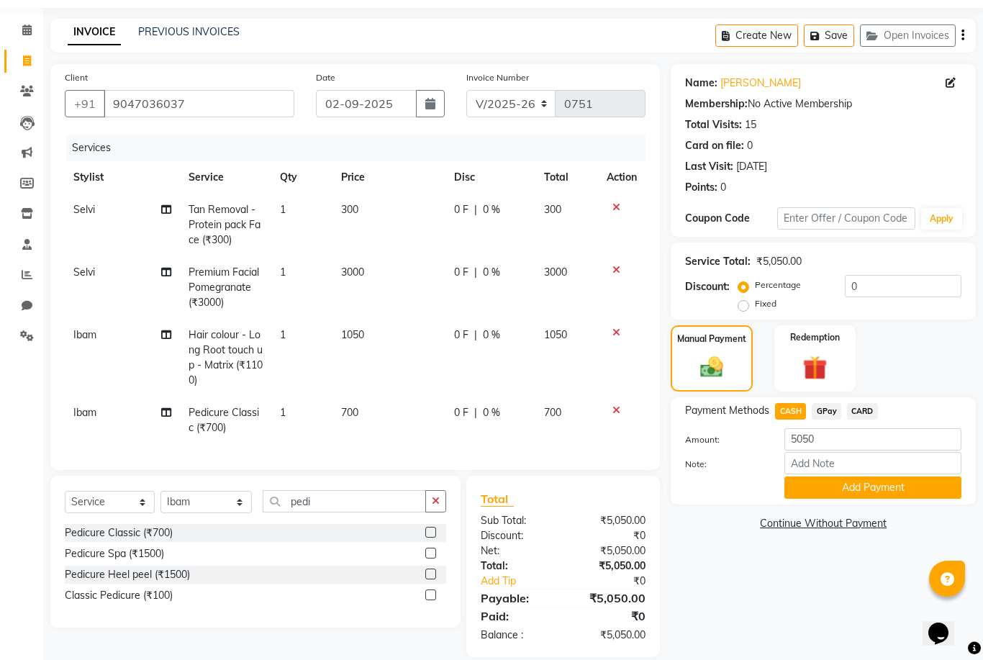
select select "85633"
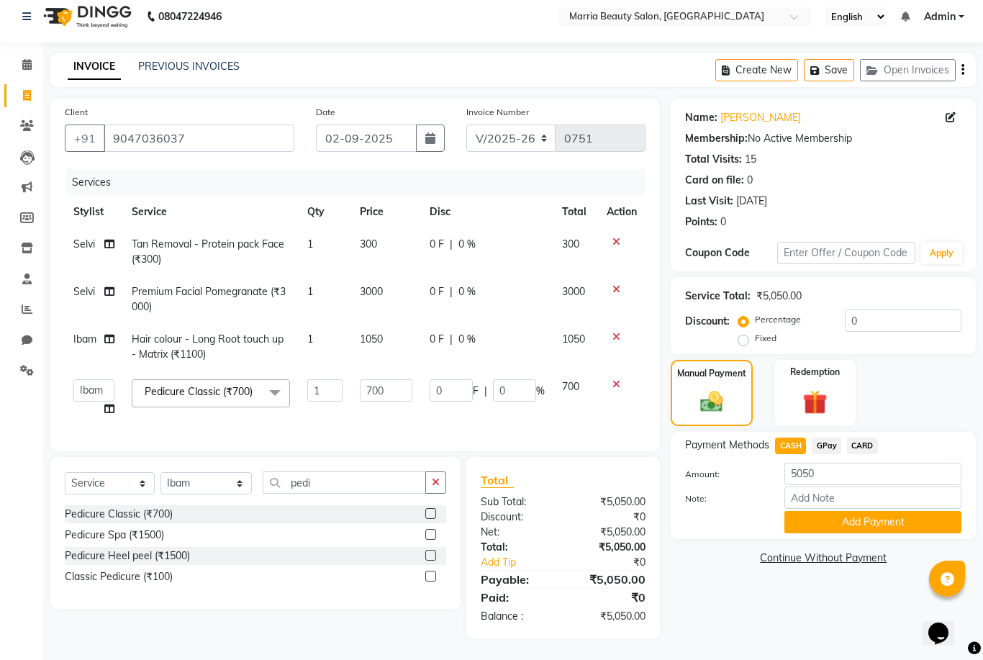
scroll to position [9, 0]
click at [721, 400] on img at bounding box center [711, 401] width 39 height 27
click at [371, 244] on span "300" at bounding box center [368, 243] width 17 height 13
select select "85630"
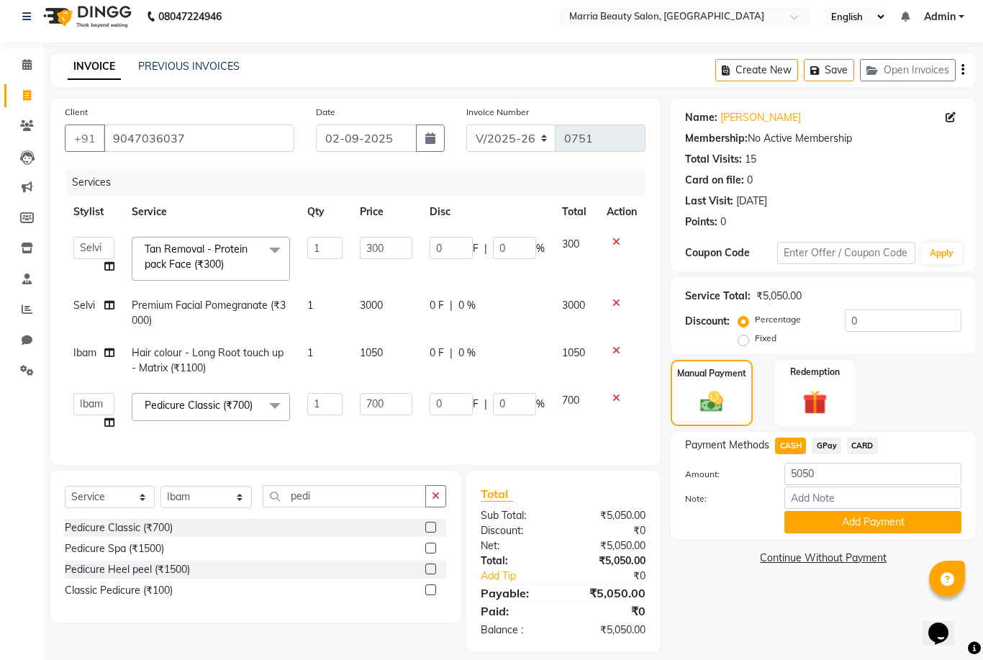
click at [576, 438] on td "700" at bounding box center [575, 411] width 45 height 55
click at [375, 352] on span "1050" at bounding box center [371, 352] width 23 height 13
select select "85633"
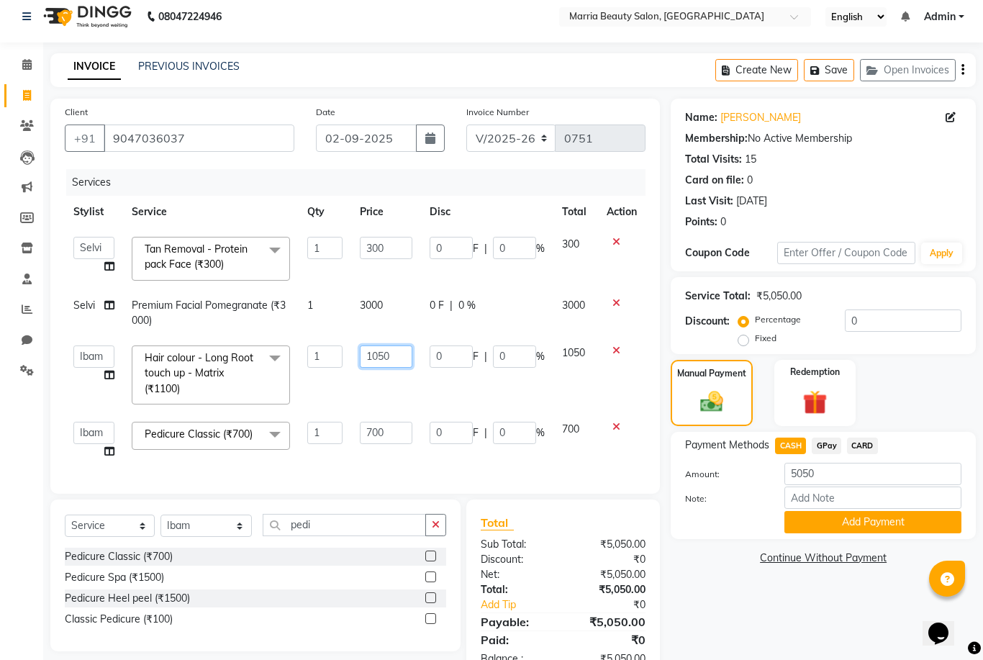
click at [375, 356] on input "1050" at bounding box center [386, 356] width 53 height 22
type input "1350"
click at [623, 381] on td at bounding box center [621, 375] width 47 height 76
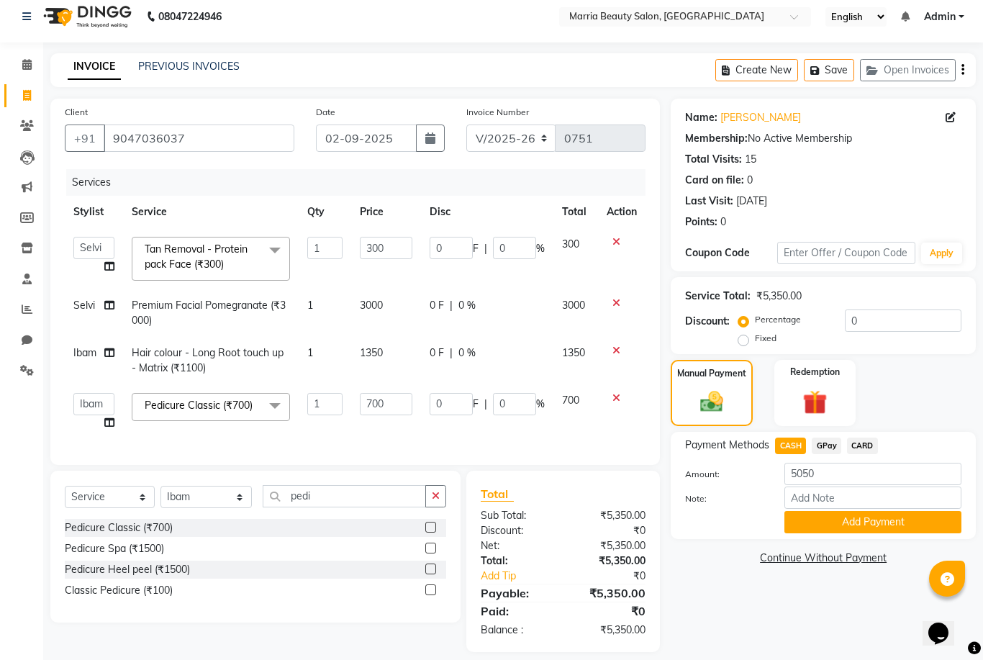
click at [488, 438] on div "Services Stylist Service Qty Price Disc Total Action Ashwini Ibam [PERSON_NAME]…" at bounding box center [355, 309] width 581 height 281
click at [802, 474] on input "5050" at bounding box center [872, 474] width 177 height 22
click at [734, 512] on div at bounding box center [723, 522] width 99 height 22
click at [595, 427] on td "700" at bounding box center [575, 411] width 45 height 55
click at [553, 457] on div "Client [PHONE_NUMBER] Date [DATE] Invoice Number V/2025 V/[PHONE_NUMBER] Servic…" at bounding box center [355, 282] width 610 height 366
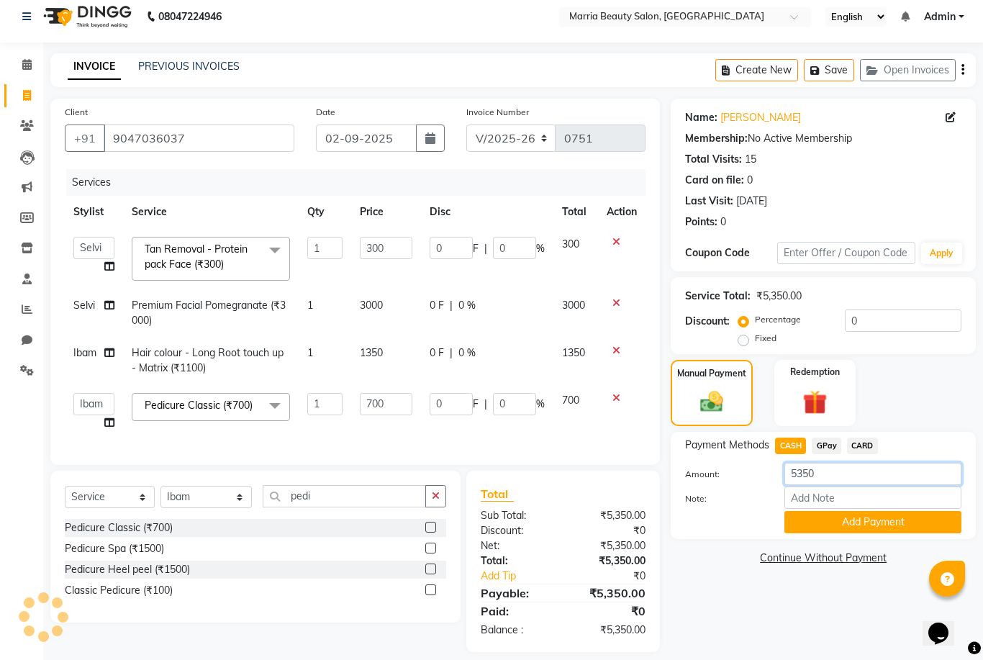
click at [885, 475] on input "5350" at bounding box center [872, 474] width 177 height 22
type input "5"
click at [576, 446] on div "Services Stylist Service Qty Price Disc Total Action Ashwini Ibam [PERSON_NAME]…" at bounding box center [355, 309] width 581 height 281
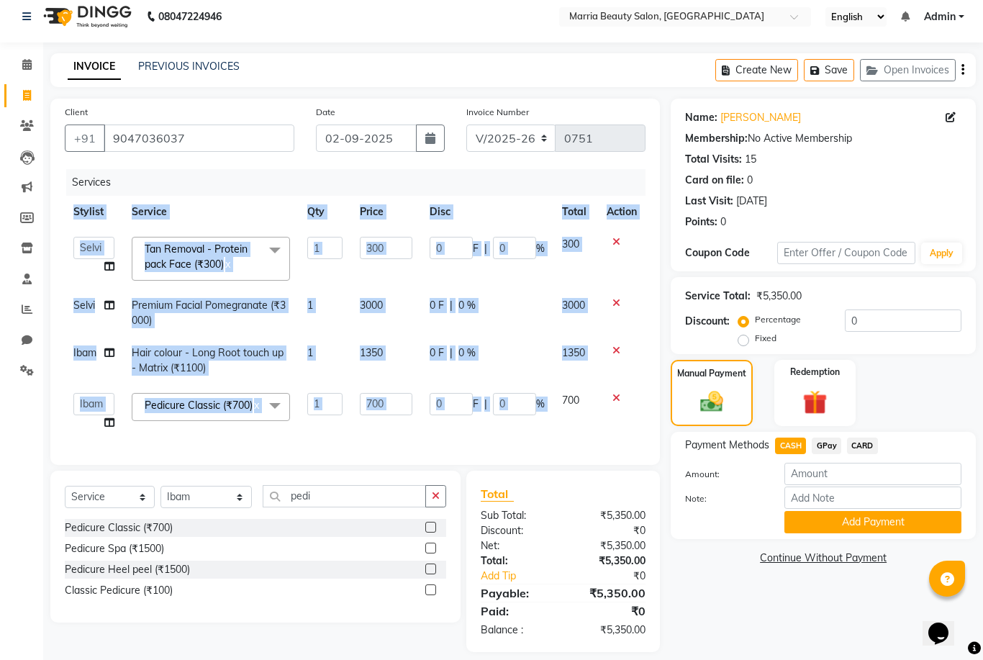
click at [576, 446] on div "Services Stylist Service Qty Price Disc Total Action Ashwini Ibam [PERSON_NAME]…" at bounding box center [355, 309] width 581 height 281
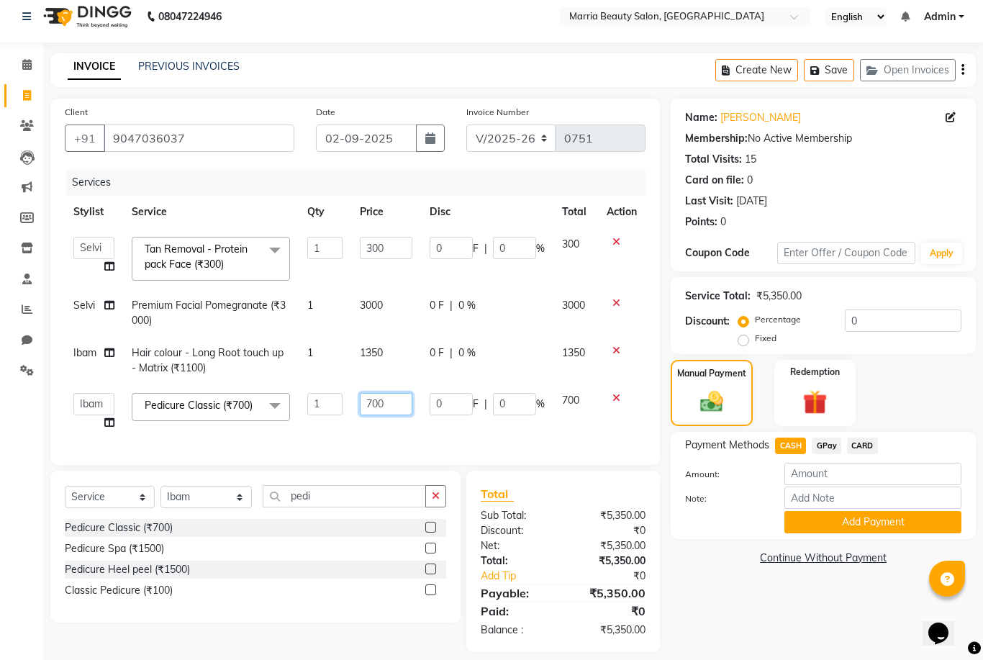
click at [402, 403] on input "700" at bounding box center [386, 404] width 53 height 22
type input "7"
type input "700"
click at [467, 427] on td "0 F | 0 %" at bounding box center [487, 411] width 132 height 55
select select "85633"
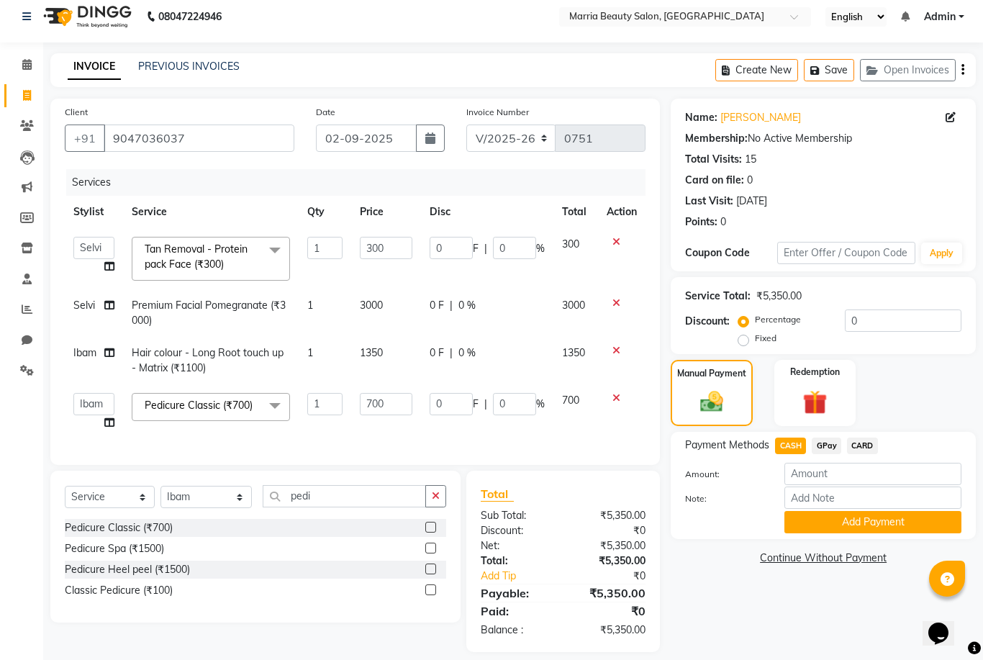
click at [829, 450] on span "GPay" at bounding box center [827, 446] width 30 height 17
type input "5350"
click at [791, 450] on span "CASH" at bounding box center [790, 446] width 31 height 17
click at [829, 528] on button "Add Payment" at bounding box center [872, 522] width 177 height 22
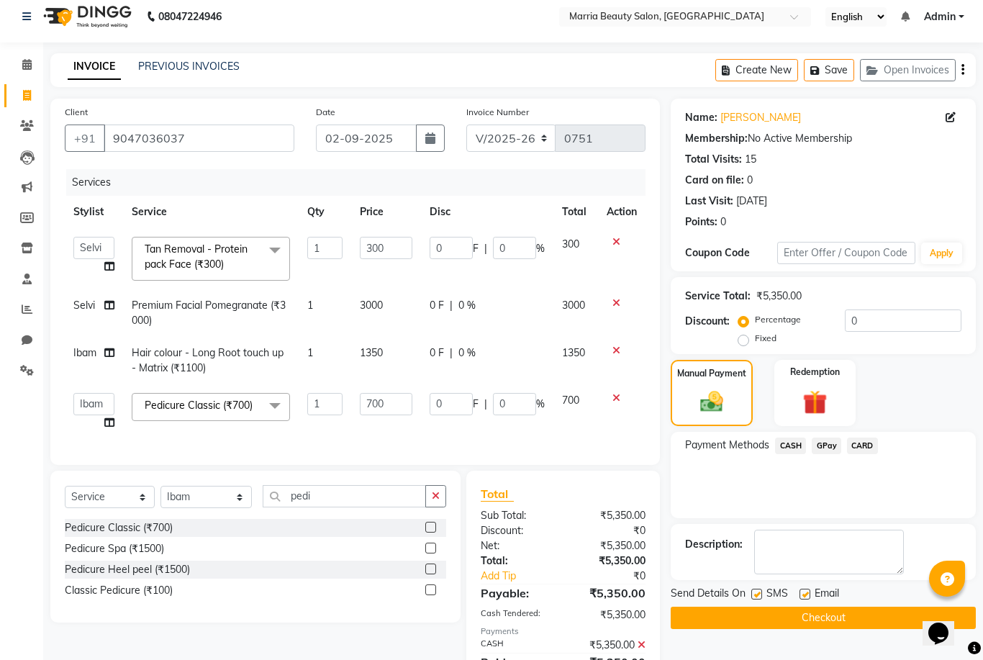
click at [786, 445] on span "CASH" at bounding box center [790, 446] width 31 height 17
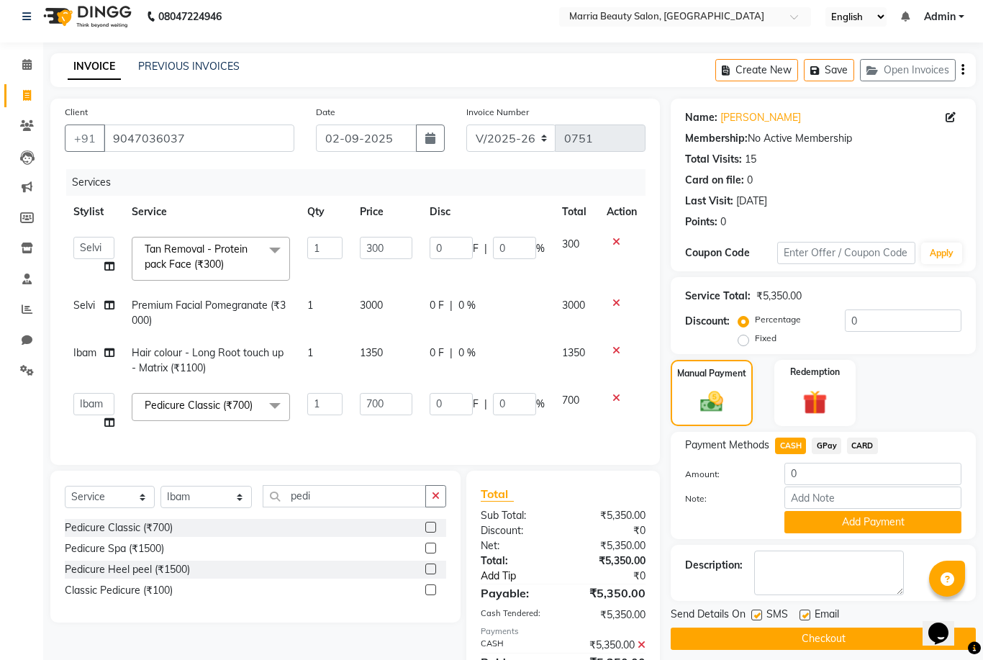
scroll to position [26, 0]
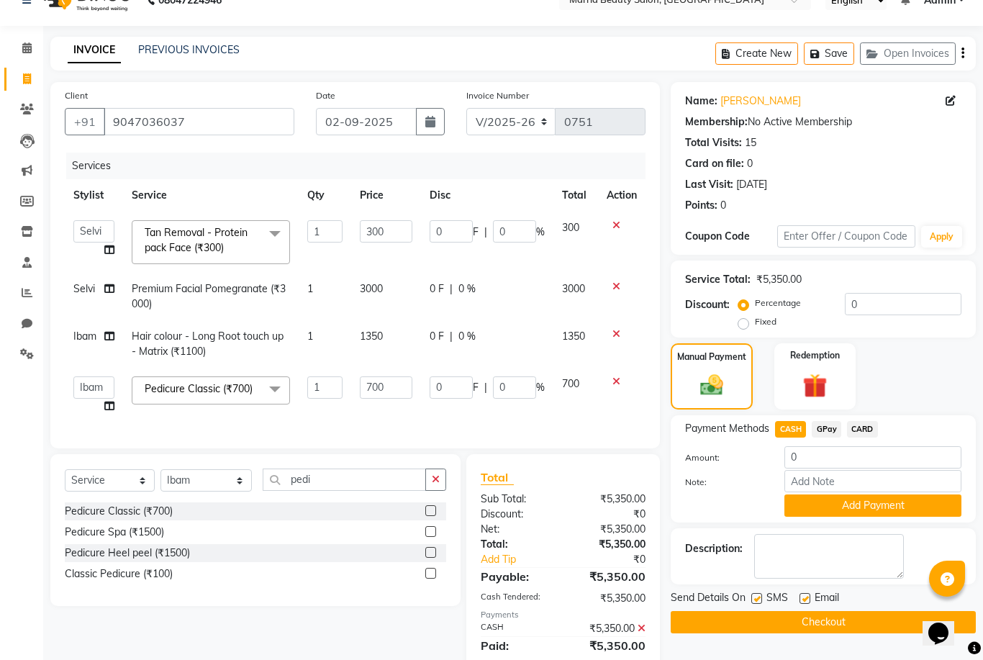
click at [752, 611] on button "Checkout" at bounding box center [823, 622] width 305 height 22
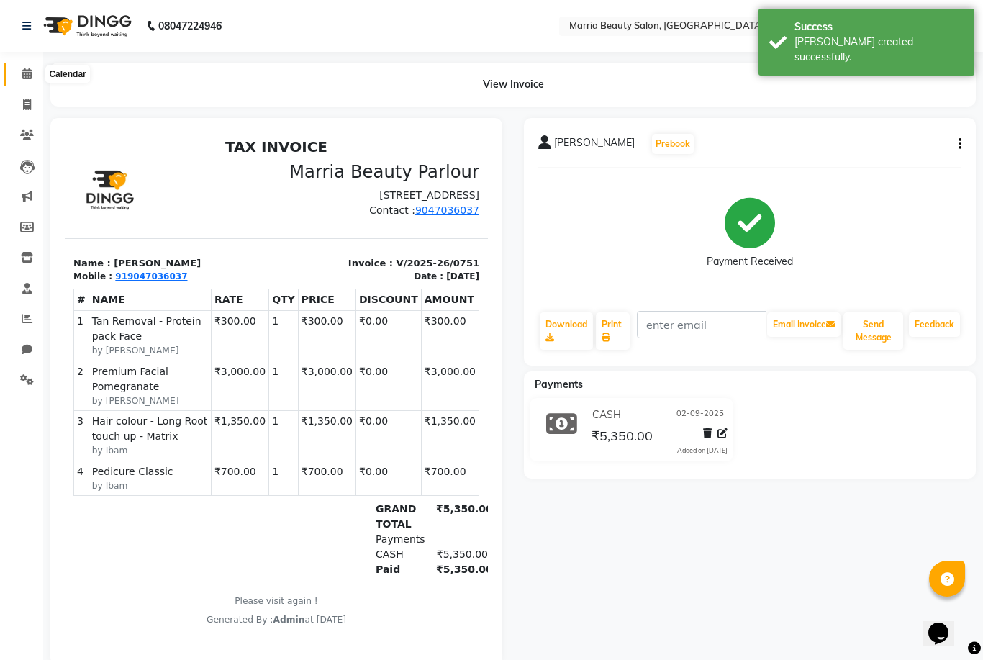
click at [24, 76] on icon at bounding box center [26, 73] width 9 height 11
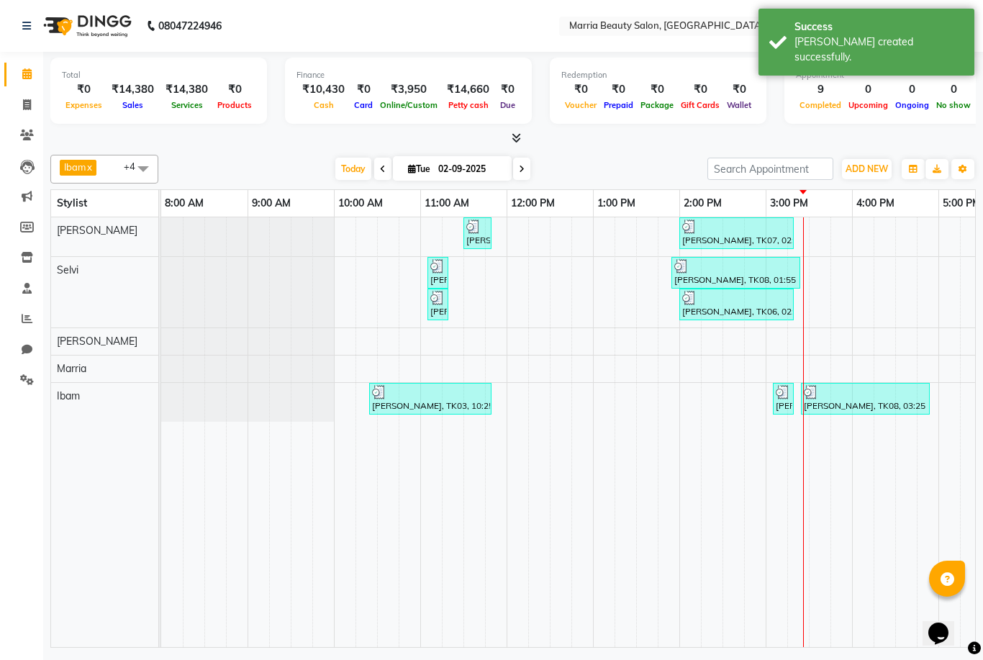
click at [517, 134] on icon at bounding box center [516, 137] width 9 height 11
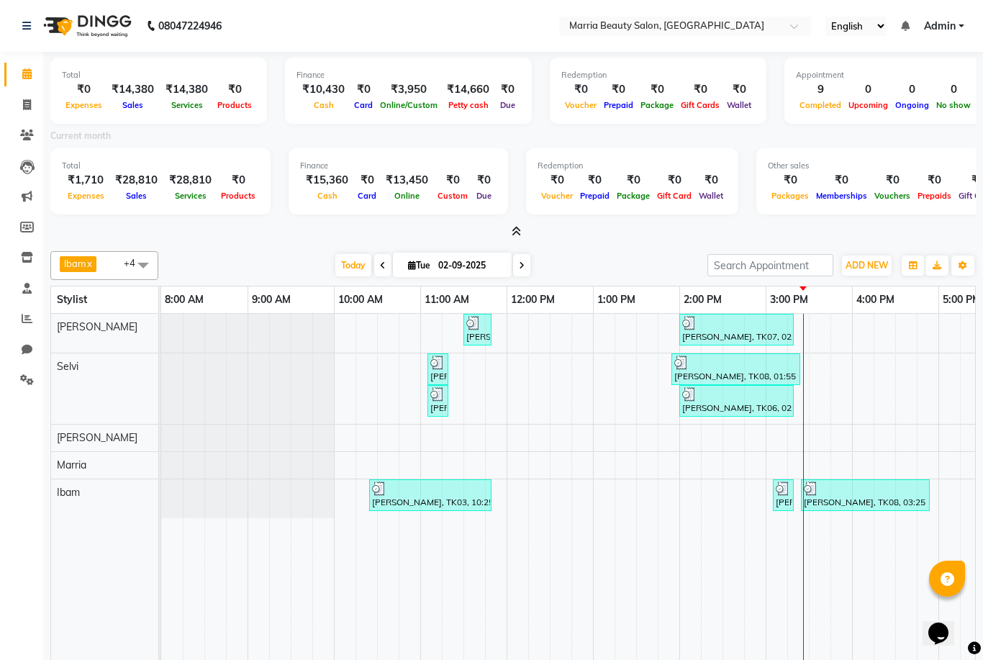
click at [517, 228] on icon at bounding box center [516, 231] width 9 height 11
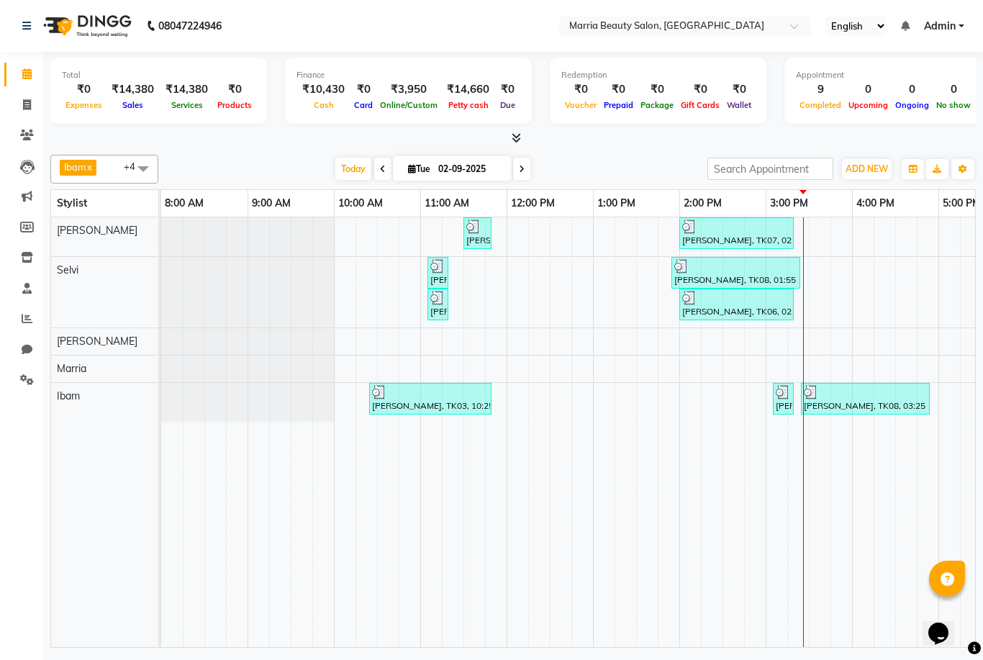
click at [515, 142] on icon at bounding box center [516, 137] width 9 height 11
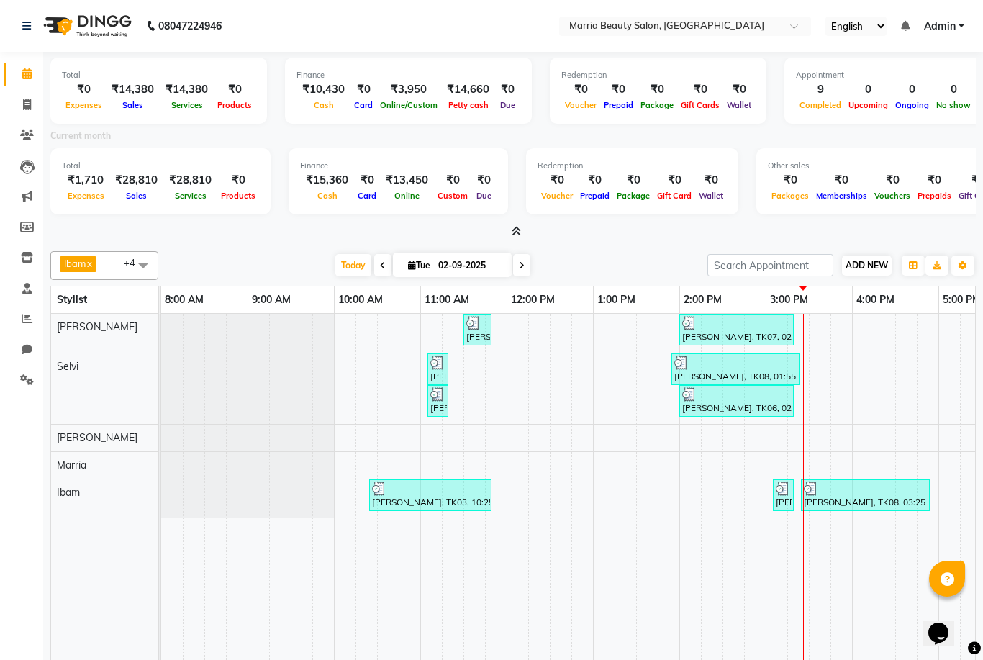
click at [864, 260] on span "ADD NEW" at bounding box center [867, 265] width 42 height 11
click at [931, 317] on link "Add Invoice" at bounding box center [949, 308] width 114 height 19
select select "service"
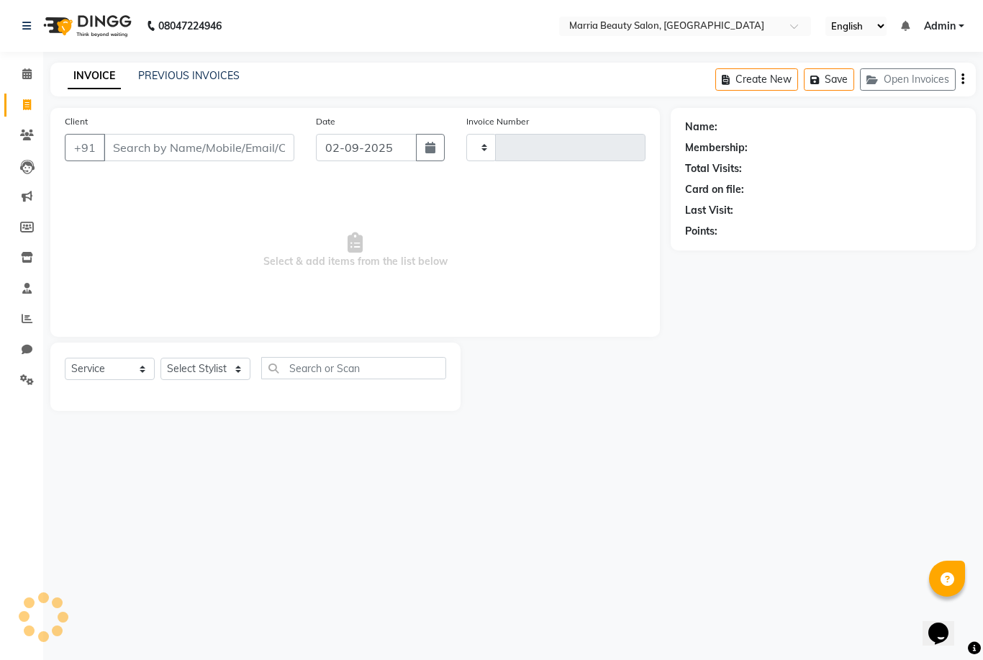
type input "0752"
select select "8343"
click at [147, 147] on input "Client" at bounding box center [199, 147] width 191 height 27
type input "6379326184"
click at [263, 137] on button "Add Client" at bounding box center [257, 147] width 74 height 27
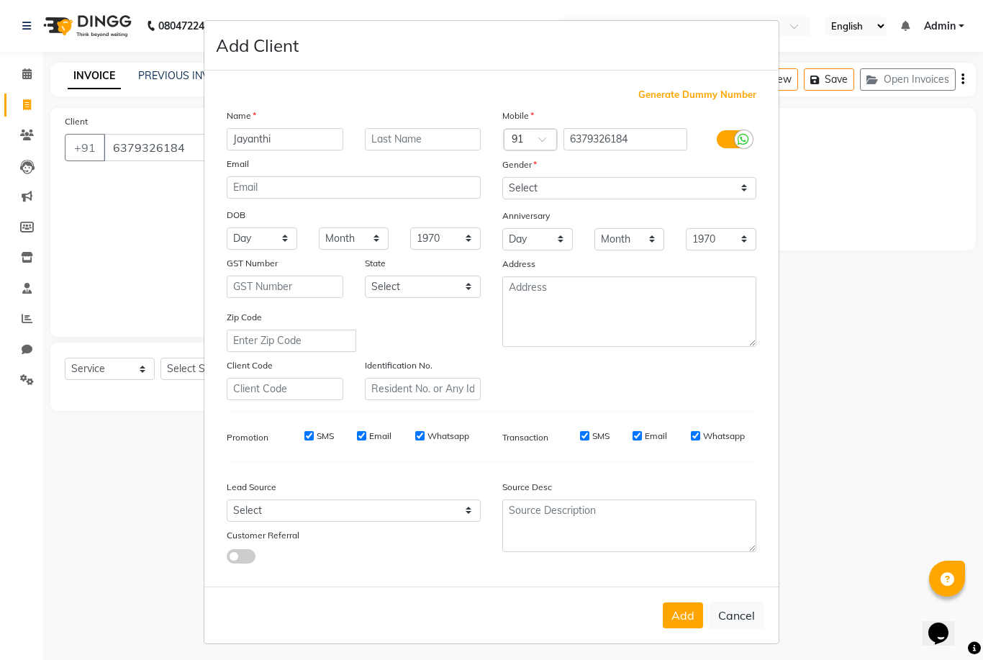
type input "Jayanthi"
click at [584, 199] on select "Select [DEMOGRAPHIC_DATA] [DEMOGRAPHIC_DATA] Other Prefer Not To Say" at bounding box center [629, 188] width 254 height 22
select select "[DEMOGRAPHIC_DATA]"
click at [674, 628] on button "Add" at bounding box center [683, 615] width 40 height 26
select select
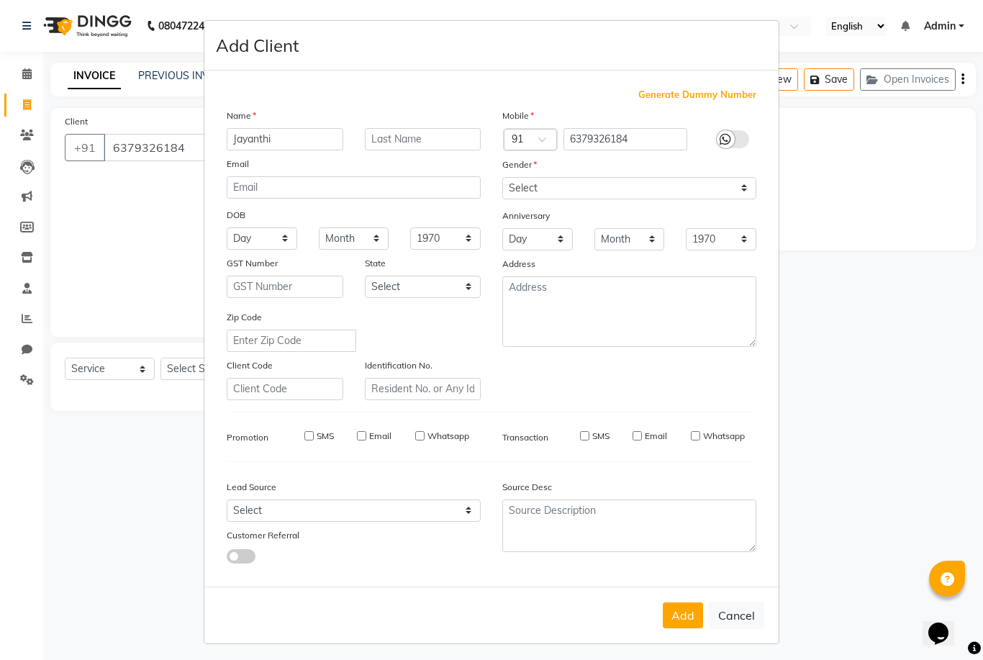
select select
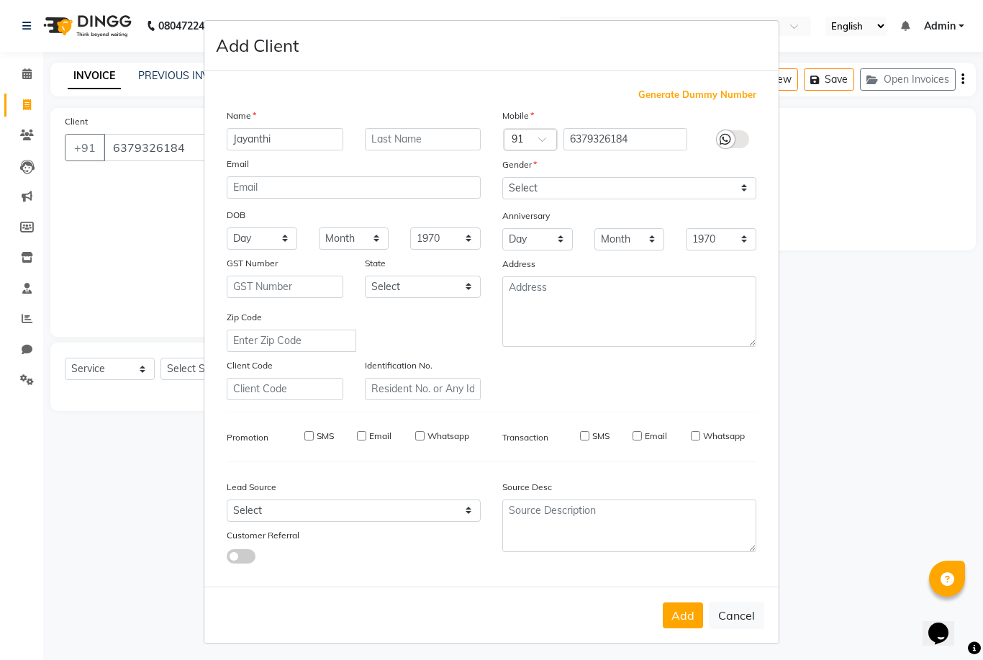
select select
checkbox input "false"
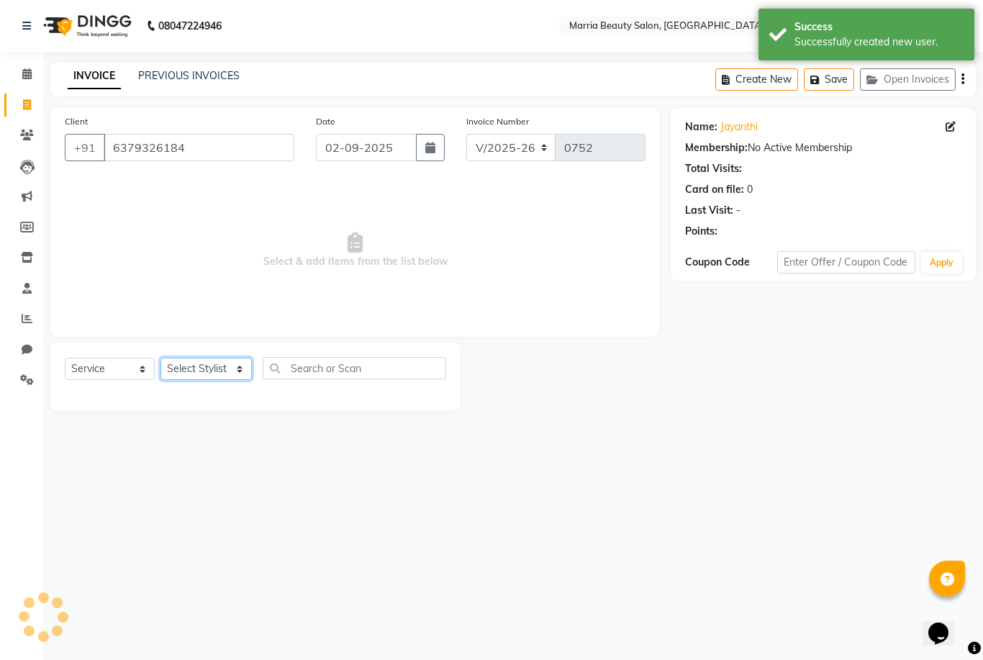
click at [239, 374] on select "Select Stylist Ashwini Ibam [PERSON_NAME] [PERSON_NAME] [PERSON_NAME] [PERSON_N…" at bounding box center [205, 369] width 91 height 22
select select "85633"
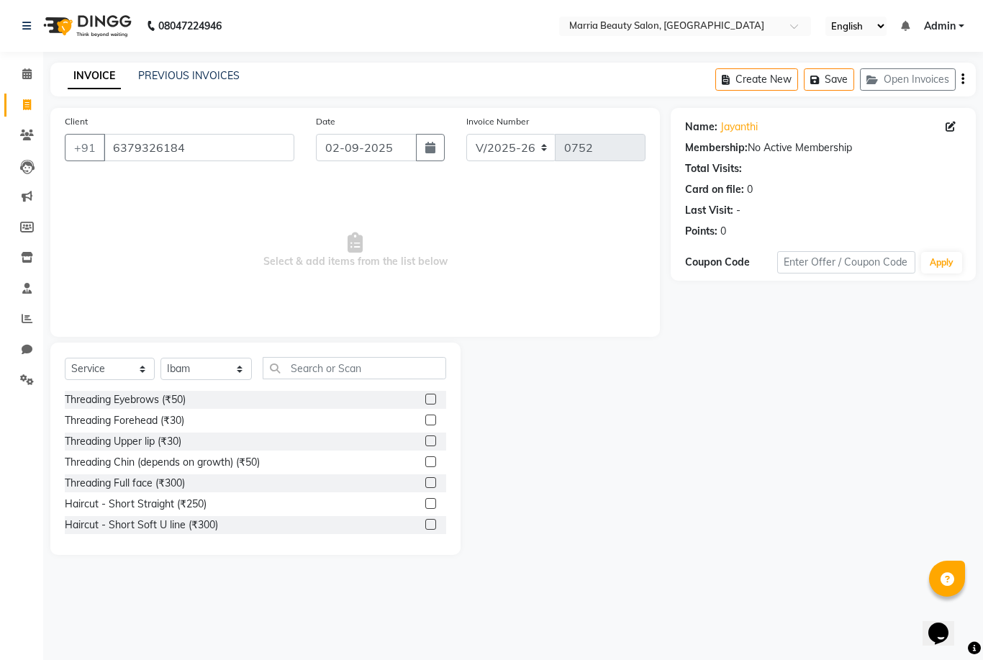
click at [429, 400] on label at bounding box center [430, 399] width 11 height 11
click at [429, 400] on input "checkbox" at bounding box center [429, 399] width 9 height 9
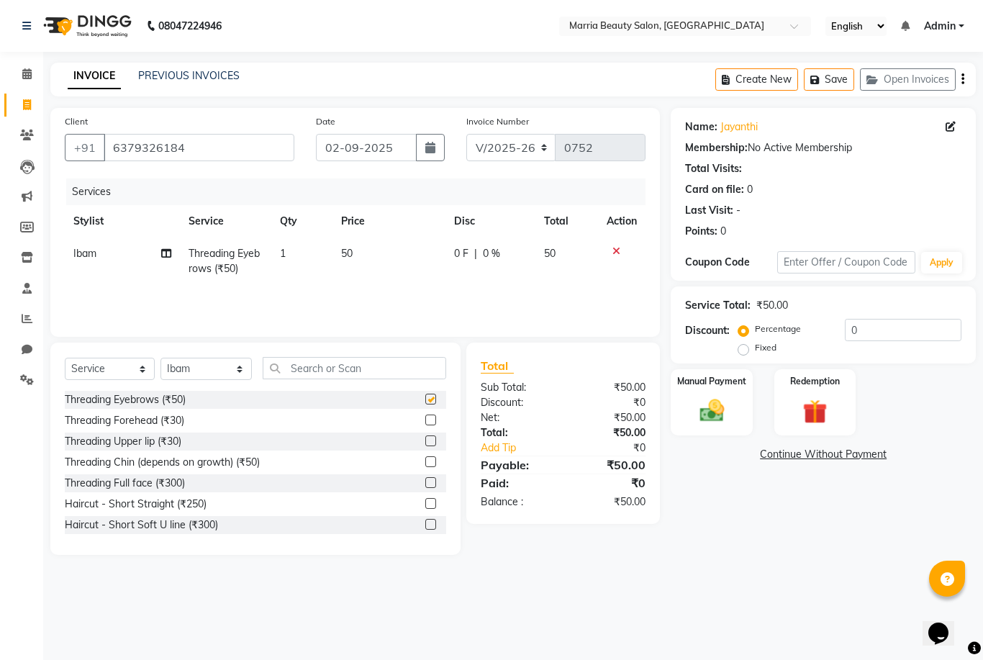
checkbox input "false"
click at [615, 249] on icon at bounding box center [616, 251] width 8 height 10
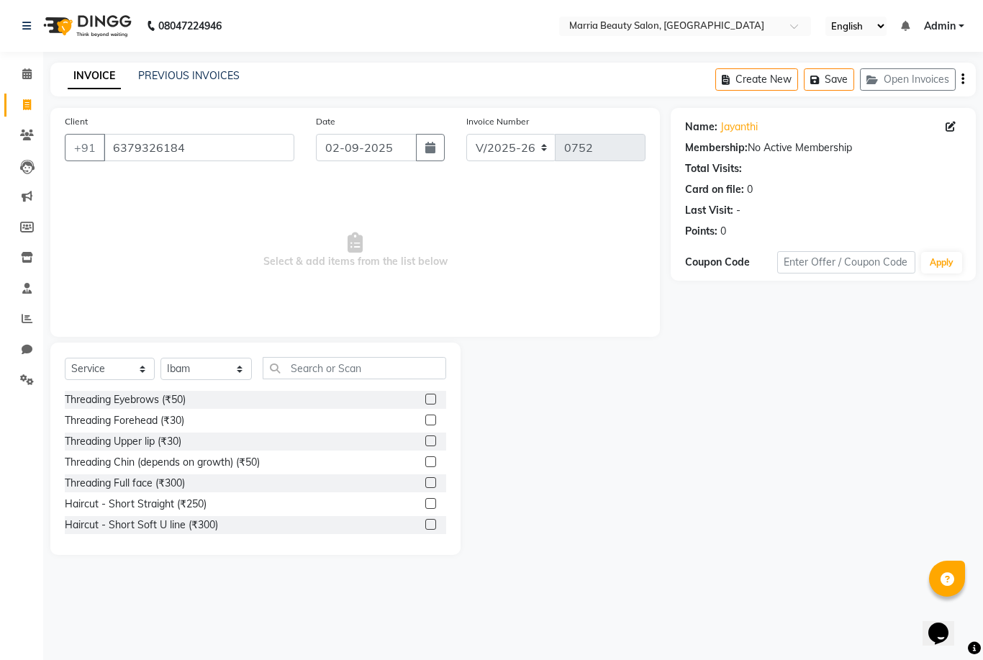
click at [430, 443] on label at bounding box center [430, 440] width 11 height 11
click at [430, 443] on input "checkbox" at bounding box center [429, 441] width 9 height 9
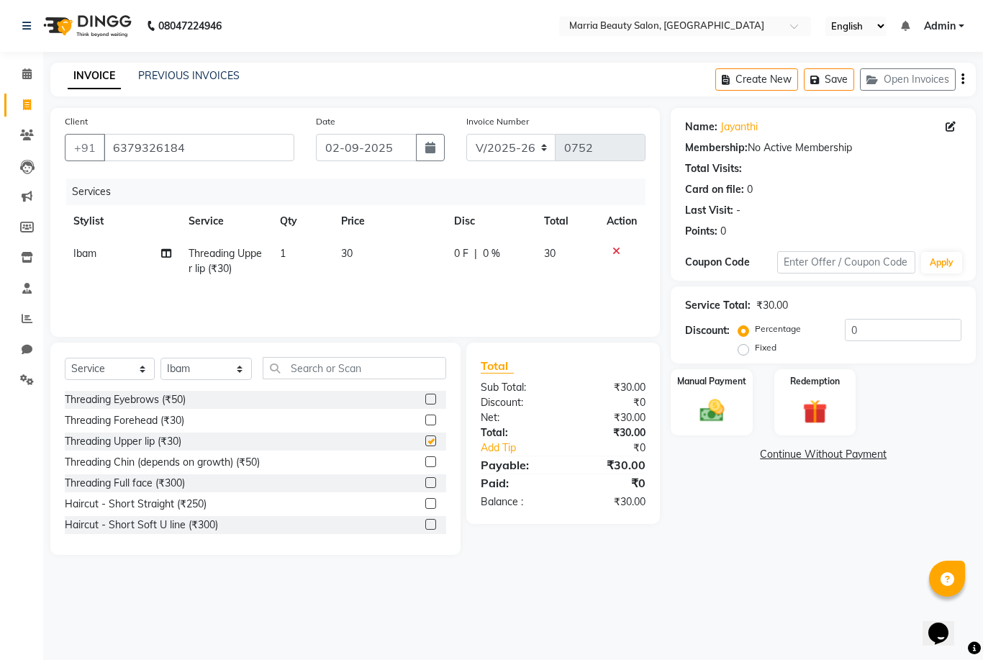
checkbox input "false"
click at [428, 463] on label at bounding box center [430, 461] width 11 height 11
click at [428, 463] on input "checkbox" at bounding box center [429, 462] width 9 height 9
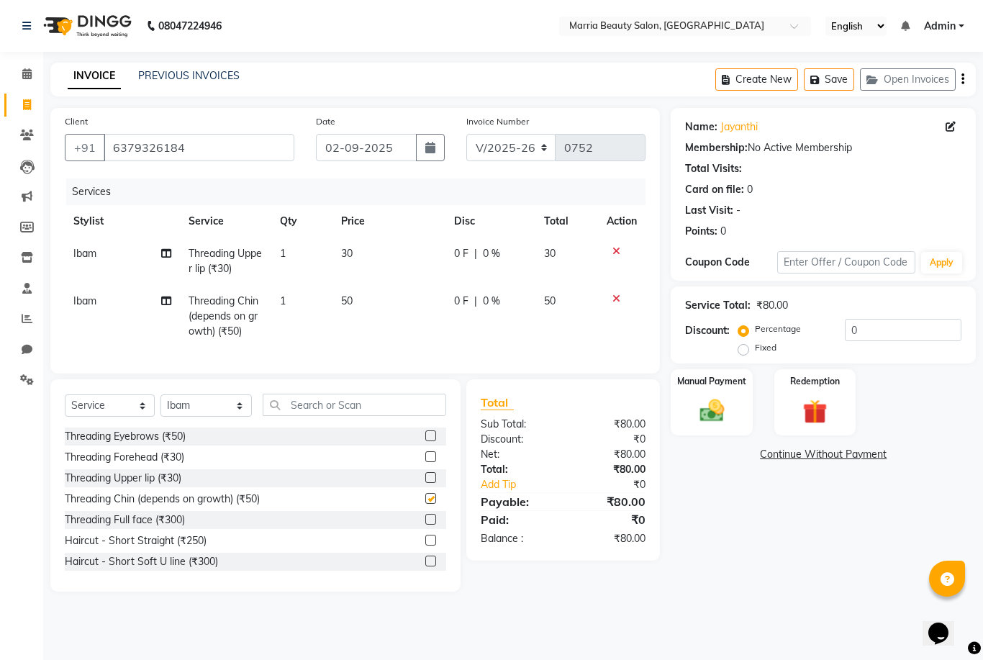
checkbox input "false"
click at [374, 412] on input "text" at bounding box center [355, 405] width 184 height 22
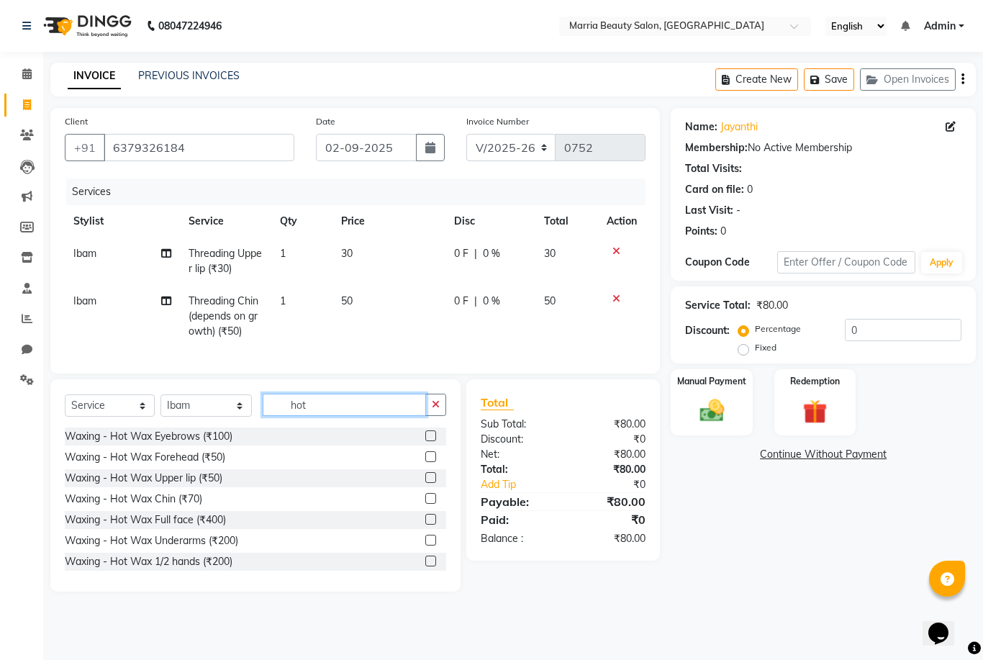
type input "hot"
click at [429, 479] on label at bounding box center [430, 477] width 11 height 11
click at [429, 479] on input "checkbox" at bounding box center [429, 478] width 9 height 9
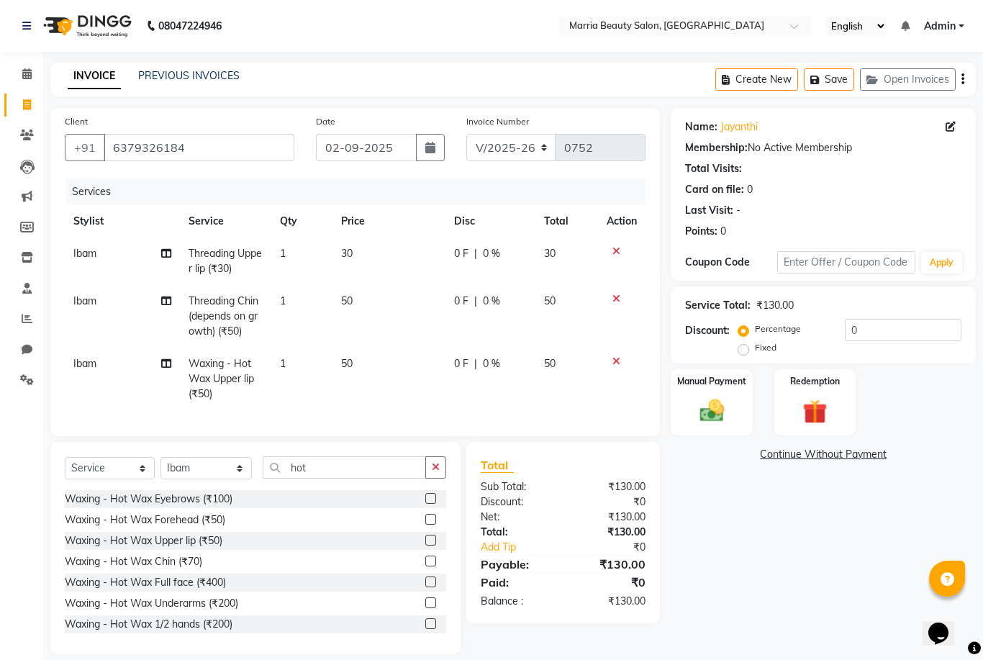
click at [428, 540] on label at bounding box center [430, 540] width 11 height 11
click at [428, 540] on input "checkbox" at bounding box center [429, 540] width 9 height 9
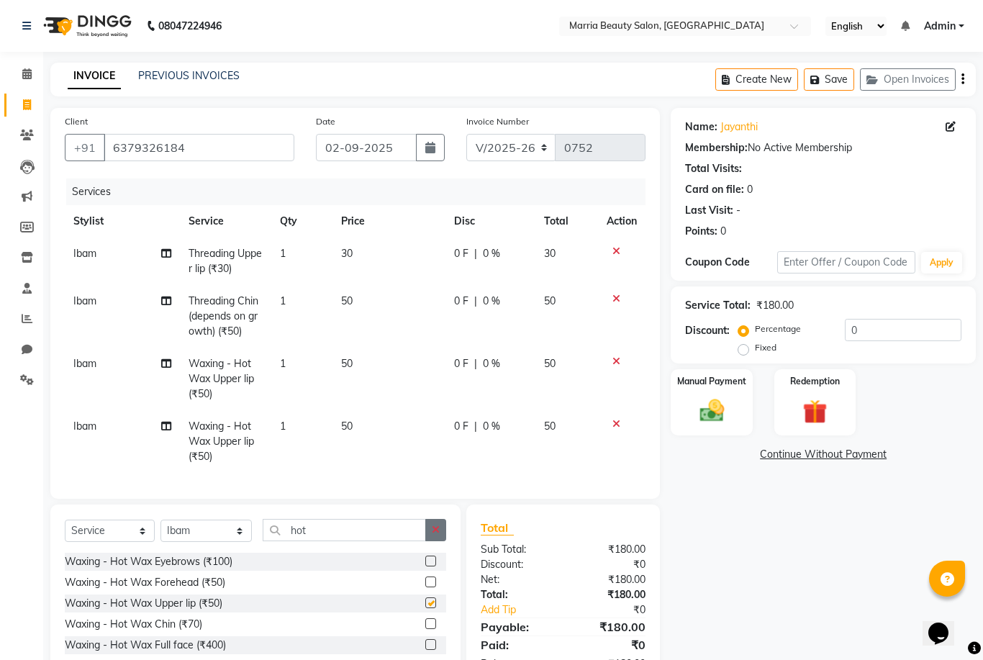
checkbox input "false"
click at [435, 532] on icon "button" at bounding box center [436, 530] width 8 height 10
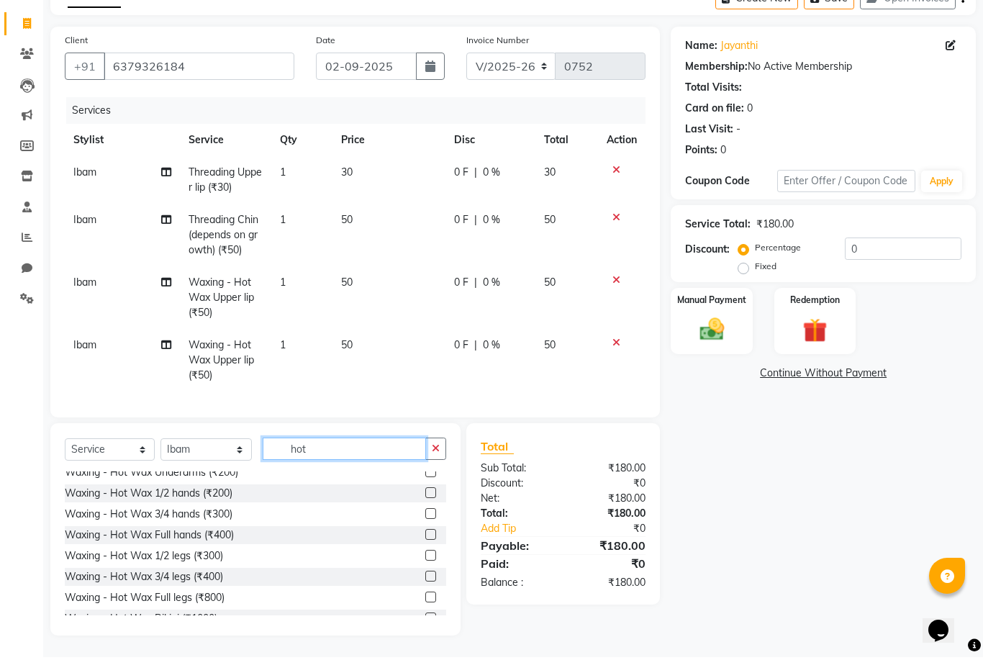
scroll to position [127, 0]
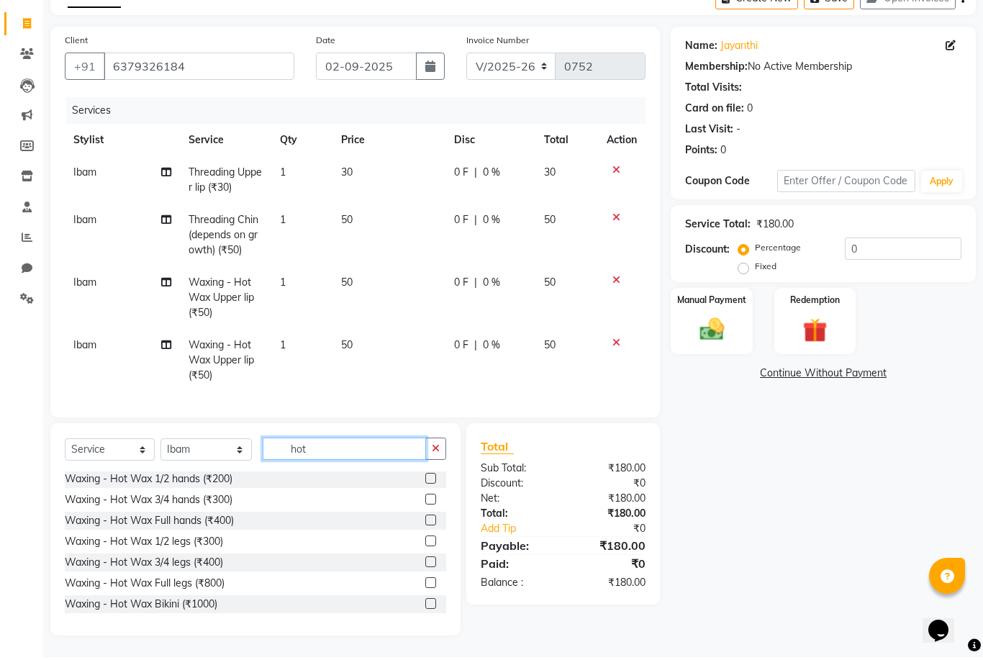
type input "hot"
click at [429, 499] on label at bounding box center [430, 502] width 11 height 11
click at [429, 499] on input "checkbox" at bounding box center [429, 502] width 9 height 9
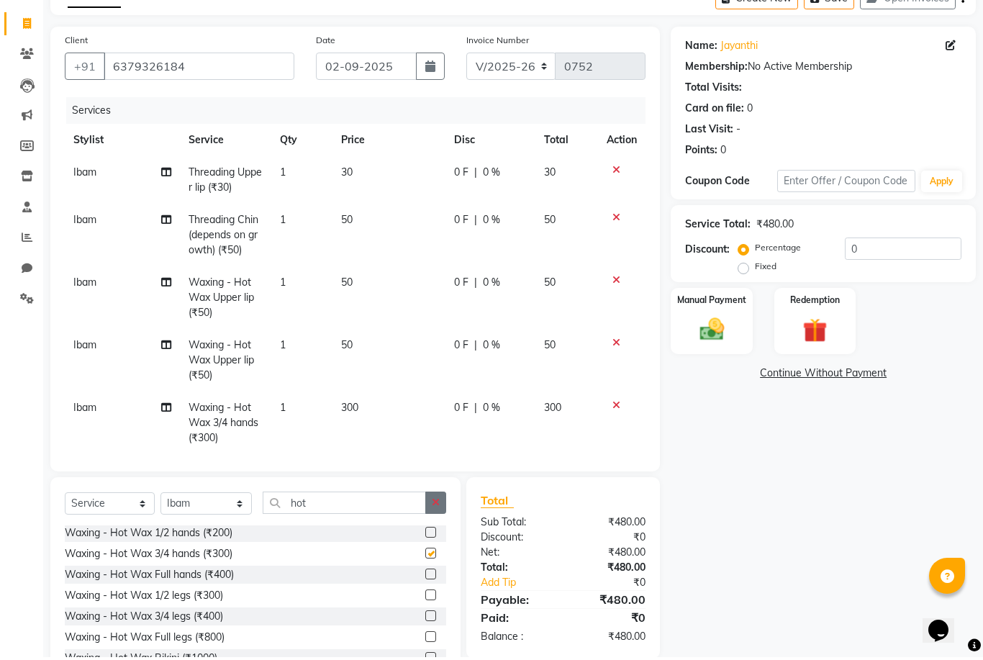
checkbox input "false"
click at [729, 310] on div "Manual Payment" at bounding box center [711, 320] width 85 height 69
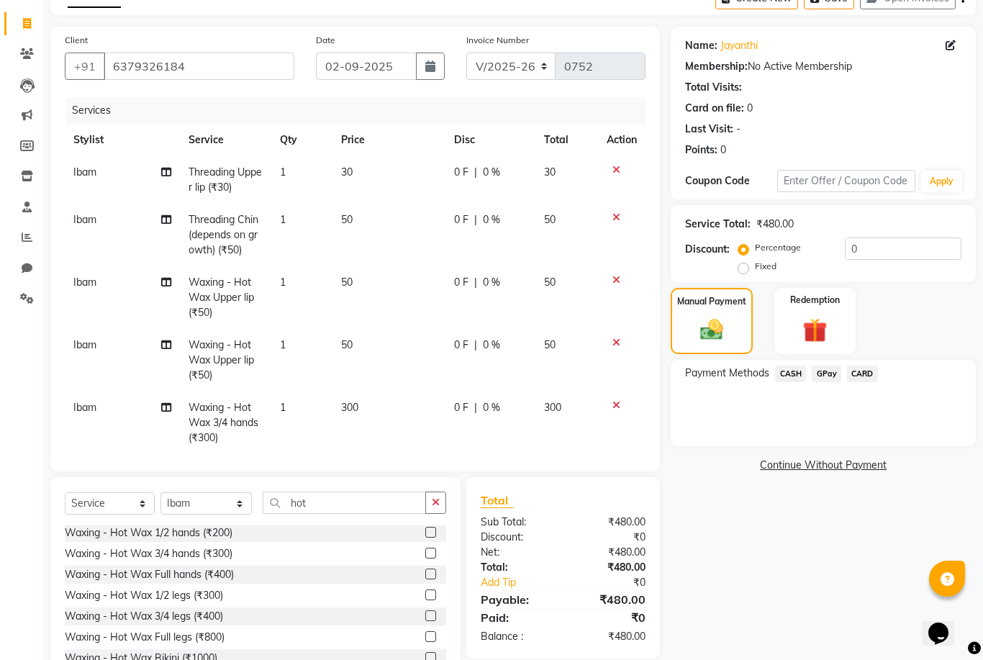
click at [827, 374] on span "GPay" at bounding box center [827, 374] width 30 height 17
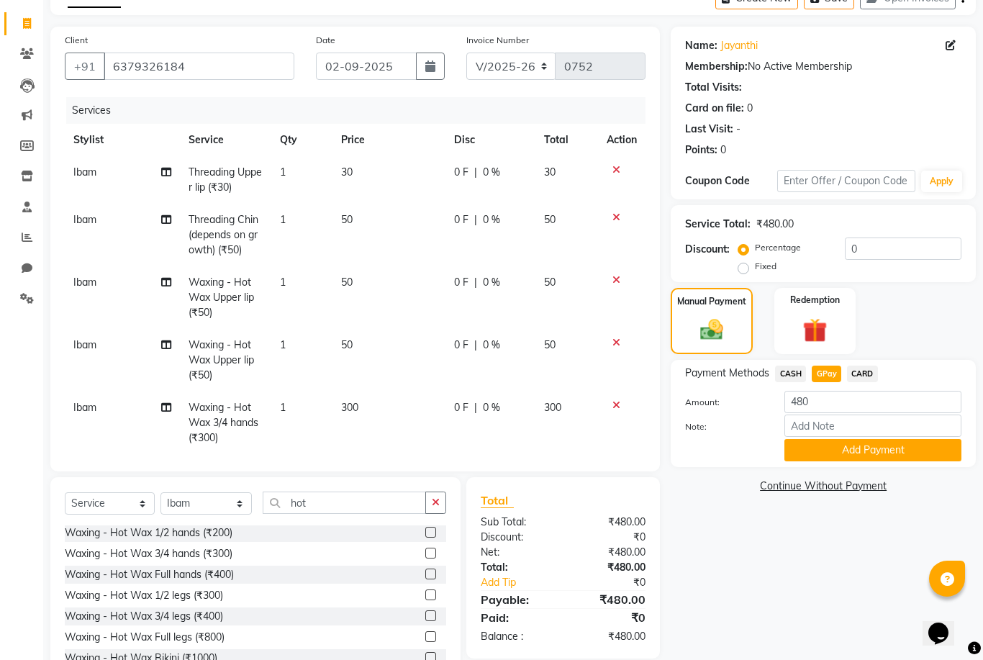
click at [812, 462] on div "Payment Methods CASH GPay CARD Amount: 480 Note: Add Payment" at bounding box center [823, 413] width 305 height 107
click at [812, 456] on button "Add Payment" at bounding box center [872, 450] width 177 height 22
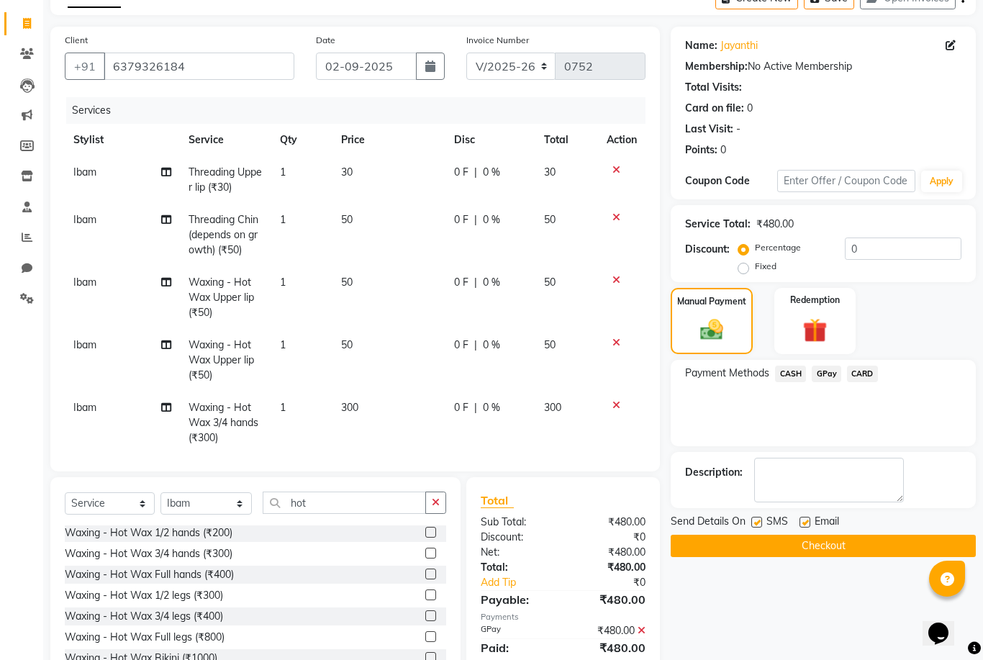
click at [787, 550] on button "Checkout" at bounding box center [823, 546] width 305 height 22
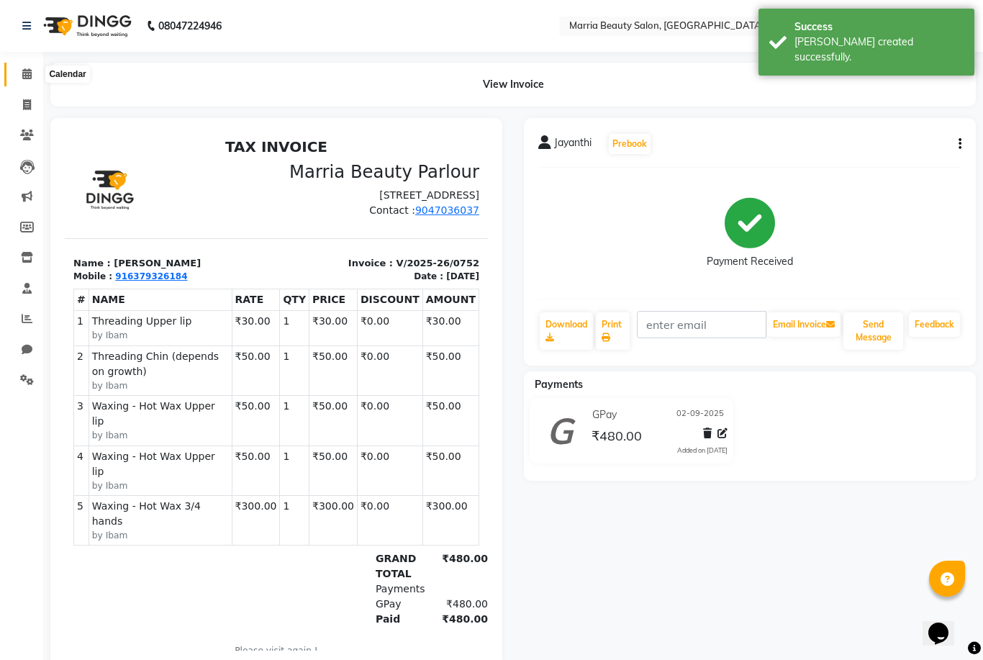
click at [28, 73] on icon at bounding box center [26, 73] width 9 height 11
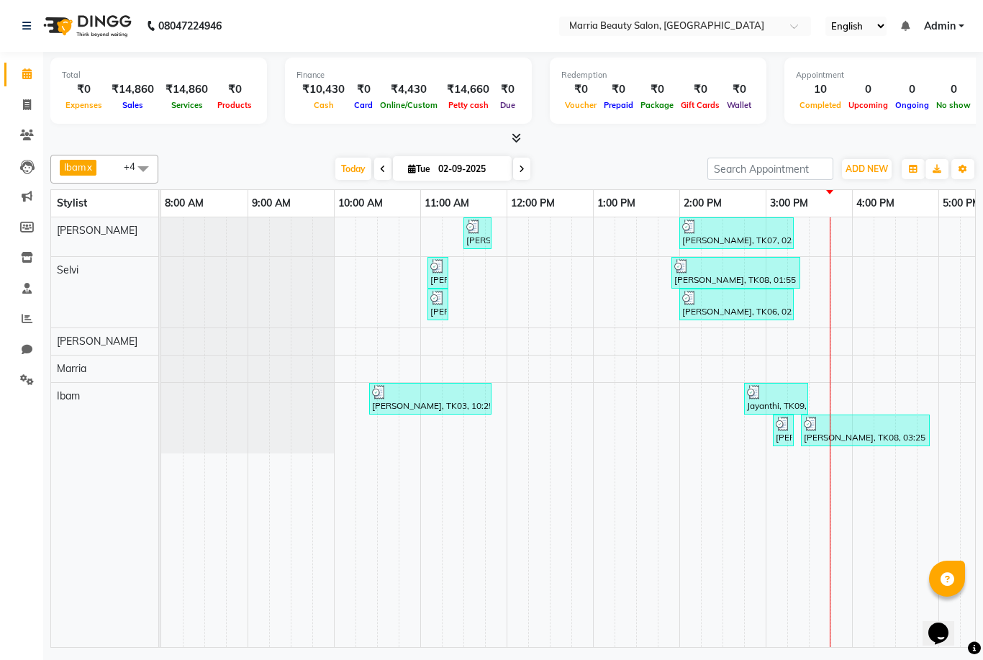
click at [520, 136] on icon at bounding box center [516, 137] width 9 height 11
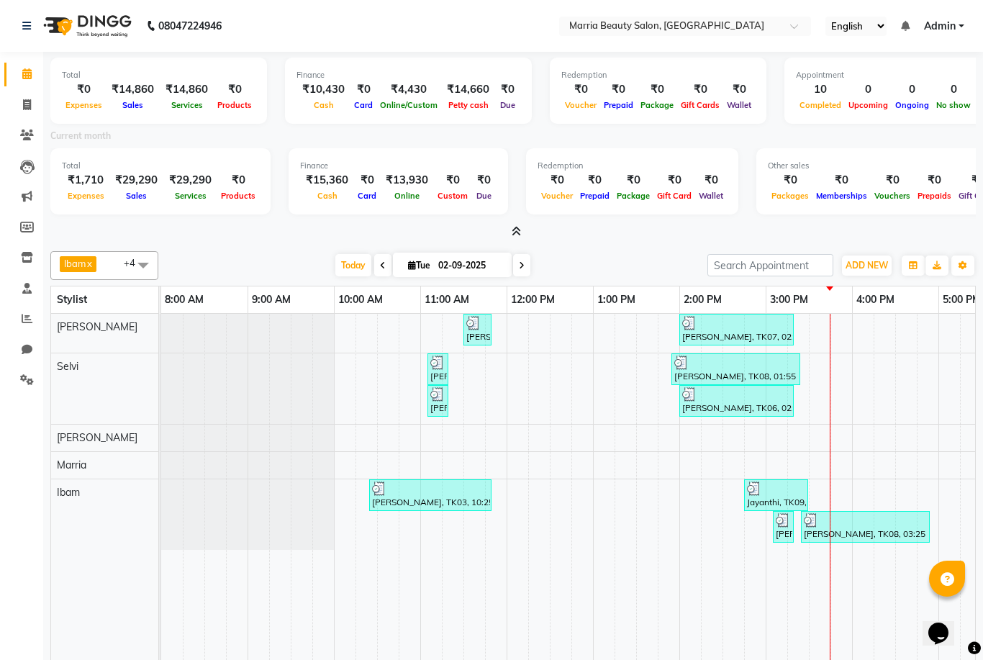
click at [507, 132] on div "Current month" at bounding box center [513, 138] width 947 height 20
click at [517, 229] on icon at bounding box center [516, 231] width 9 height 11
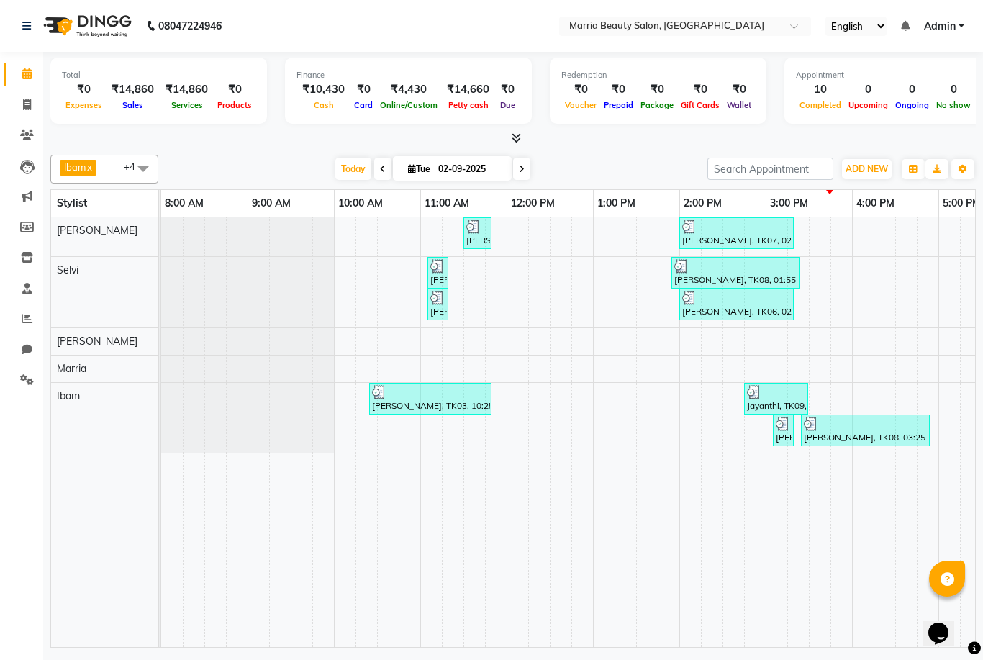
click at [518, 133] on icon at bounding box center [516, 137] width 9 height 11
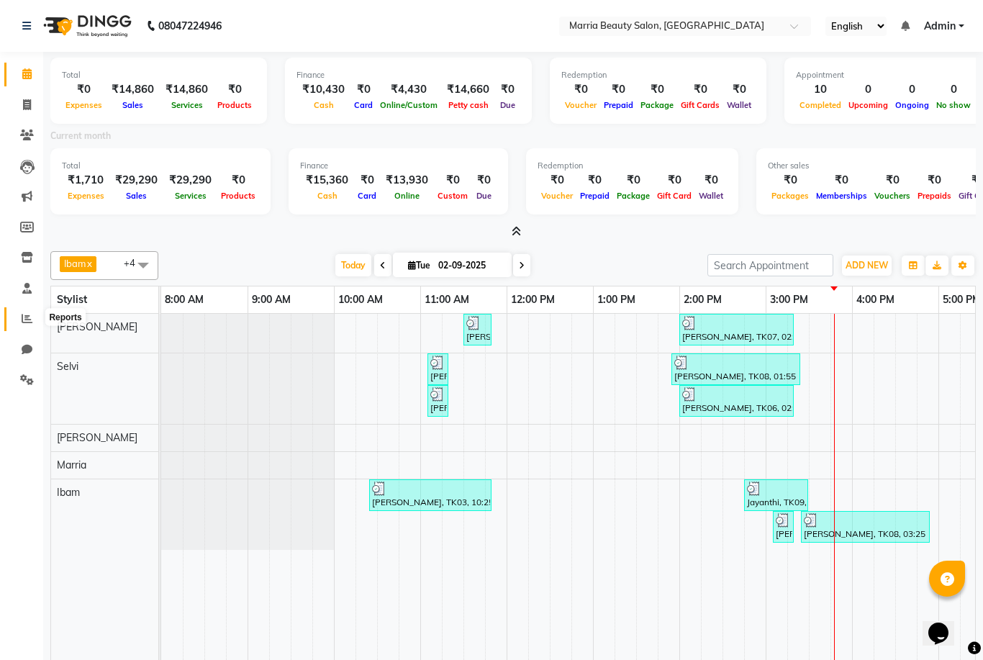
click at [27, 322] on icon at bounding box center [27, 318] width 11 height 11
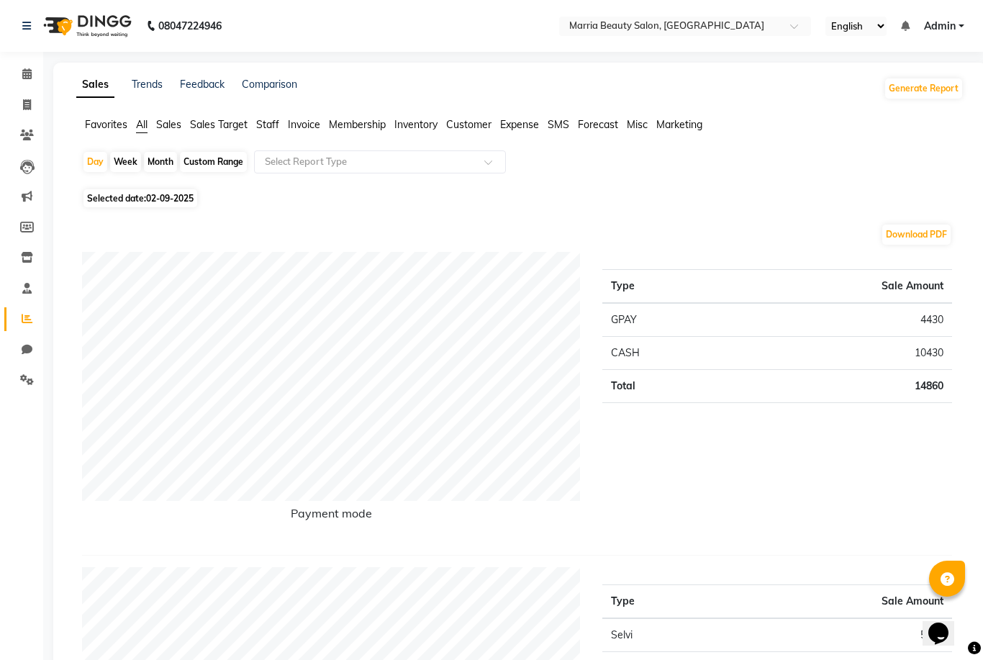
click at [211, 163] on div "Custom Range" at bounding box center [213, 162] width 67 height 20
select select "9"
select select "2025"
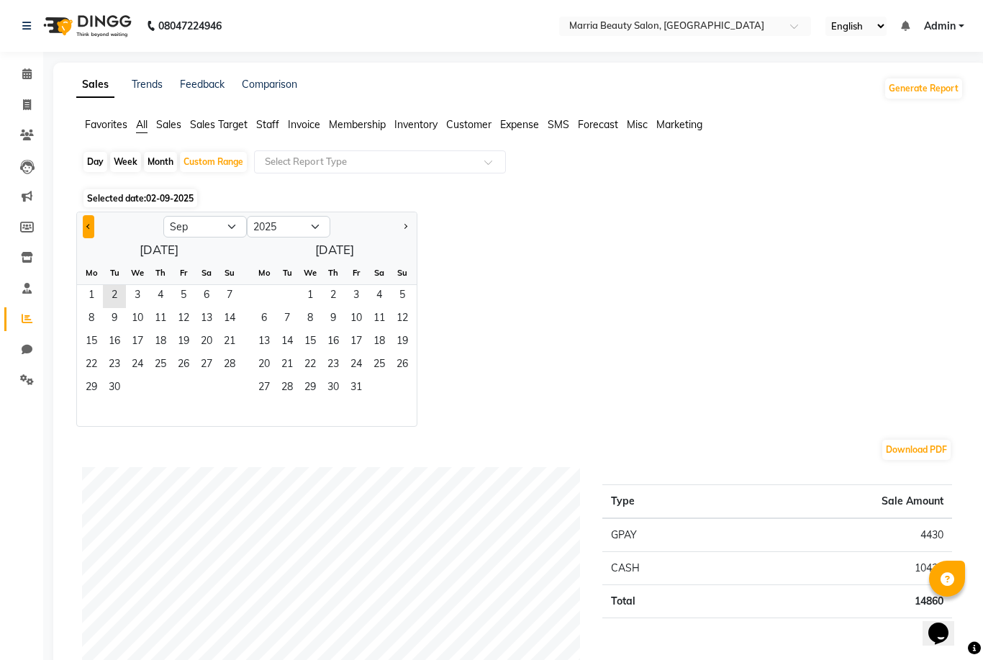
click at [91, 225] on button "Previous month" at bounding box center [89, 226] width 12 height 23
select select "8"
click at [177, 292] on span "1" at bounding box center [183, 296] width 23 height 23
click at [236, 384] on span "31" at bounding box center [229, 388] width 23 height 23
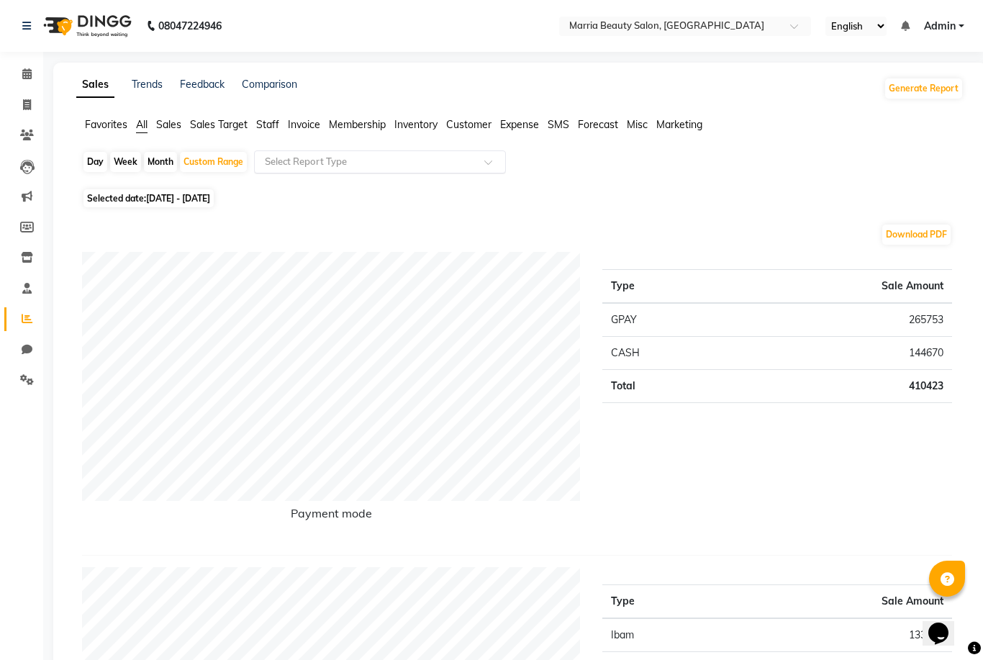
click at [426, 159] on input "text" at bounding box center [365, 162] width 207 height 14
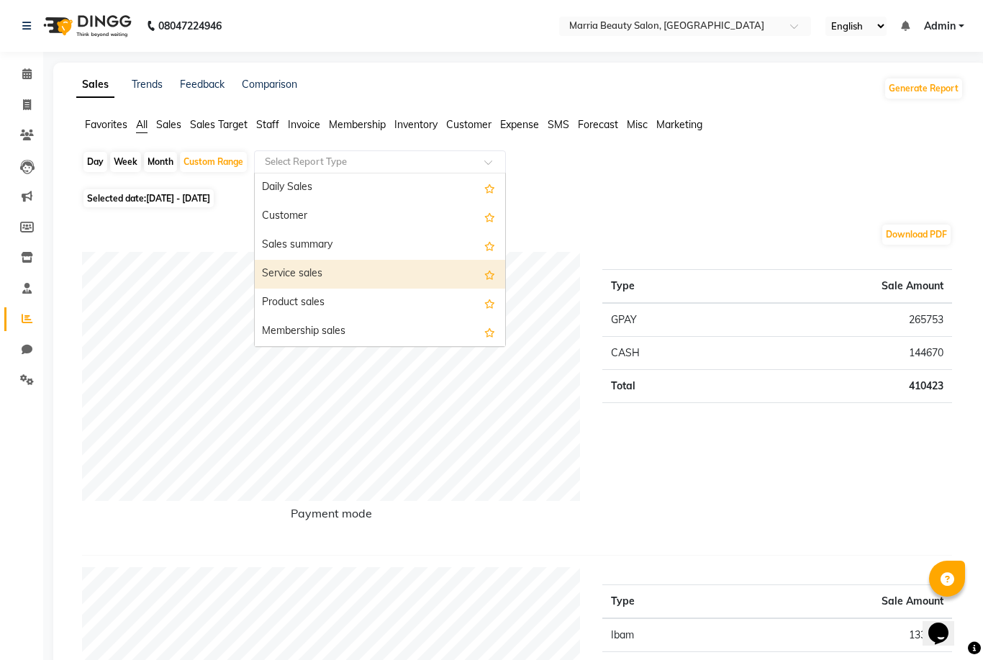
click at [364, 283] on div "Service sales" at bounding box center [380, 274] width 250 height 29
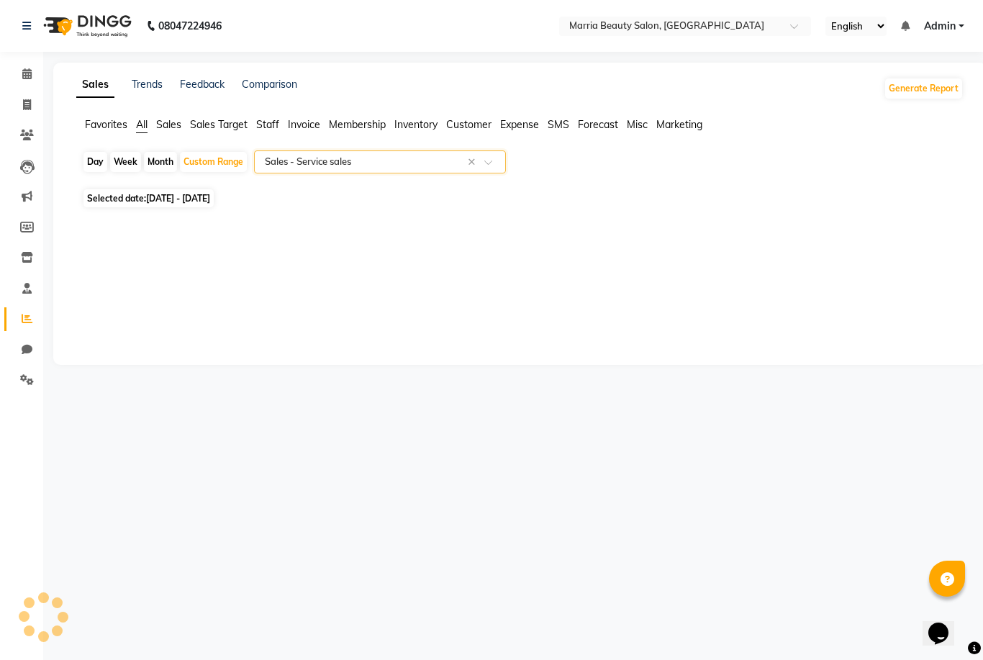
select select "full_report"
select select "csv"
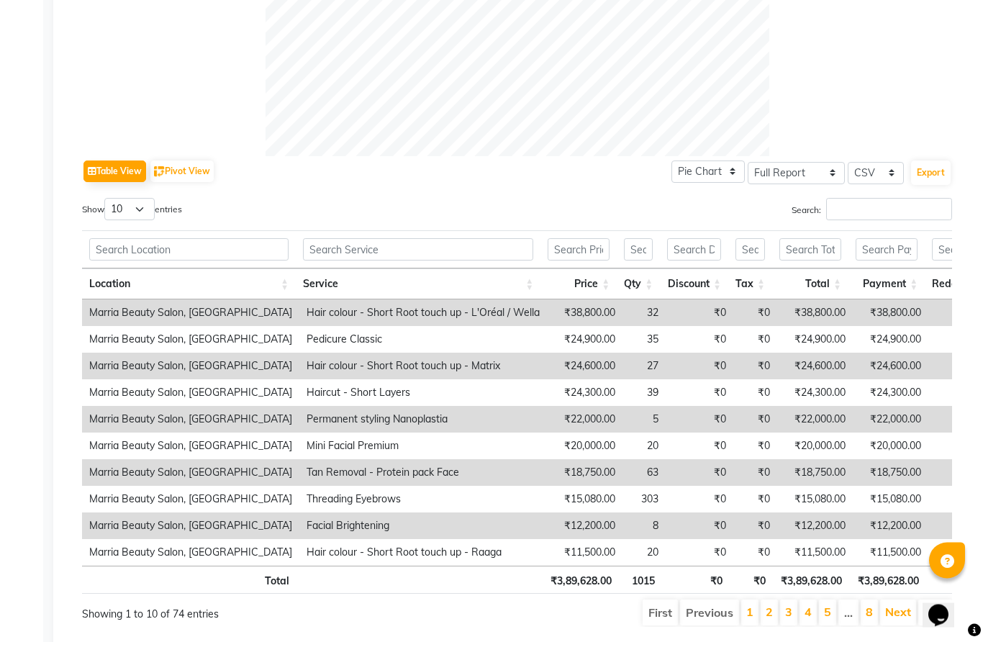
scroll to position [603, 0]
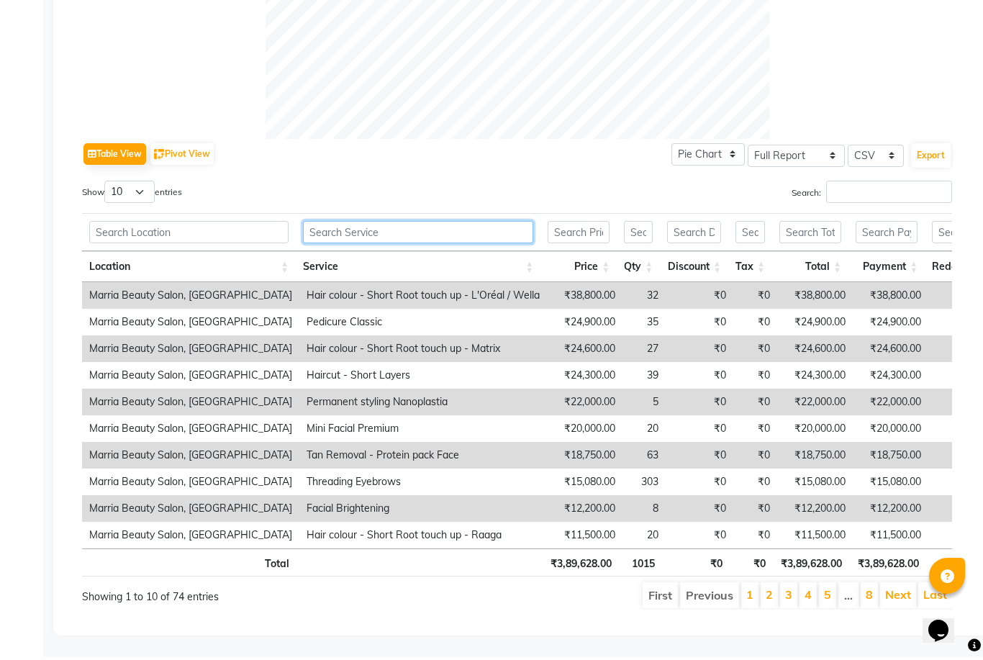
click at [358, 232] on input "text" at bounding box center [418, 235] width 230 height 22
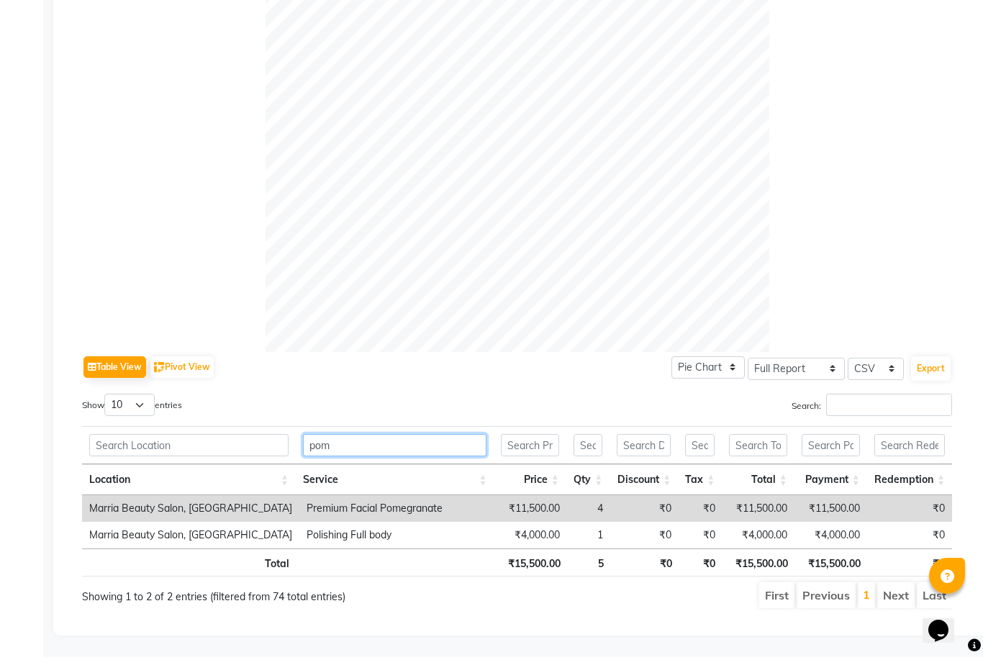
scroll to position [363, 0]
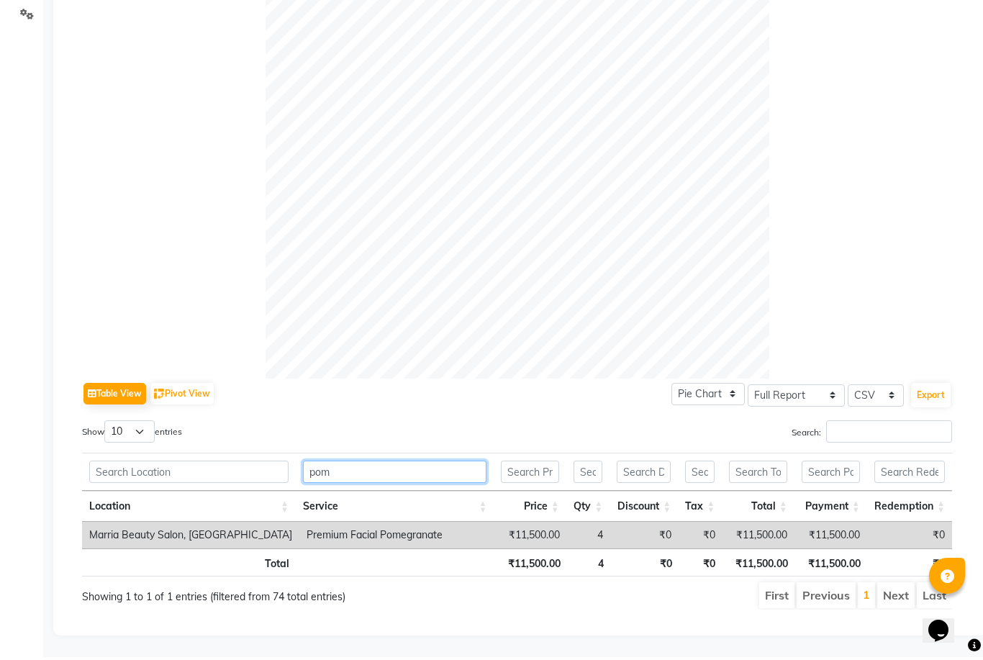
type input "pom"
click at [575, 539] on td "4" at bounding box center [588, 538] width 43 height 27
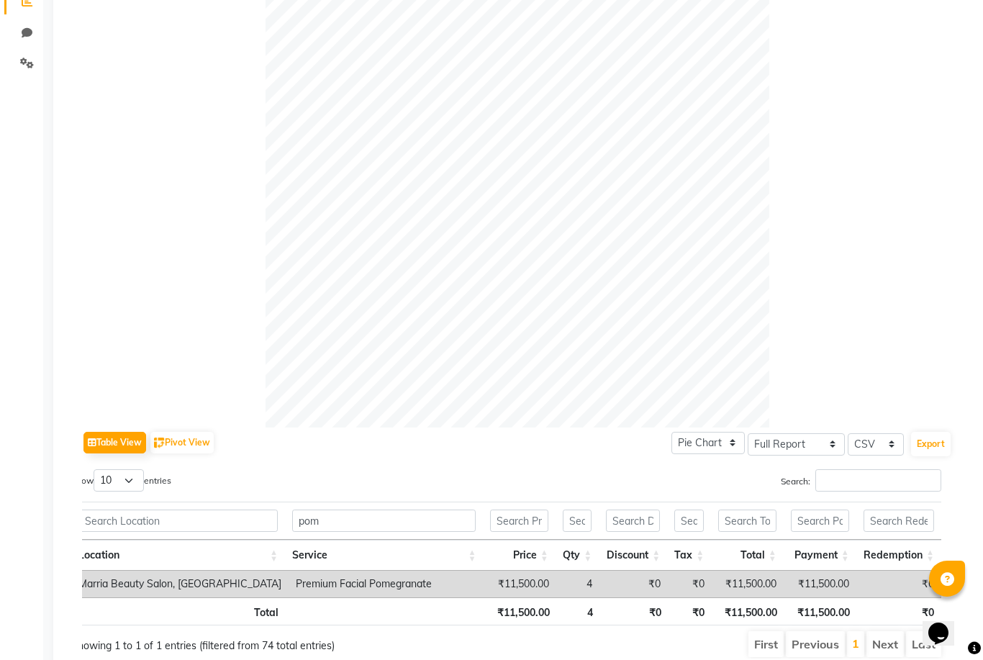
scroll to position [0, 11]
click at [672, 588] on td "₹0" at bounding box center [690, 584] width 44 height 27
click at [672, 589] on td "₹0" at bounding box center [690, 584] width 44 height 27
click at [569, 593] on td "4" at bounding box center [577, 584] width 43 height 27
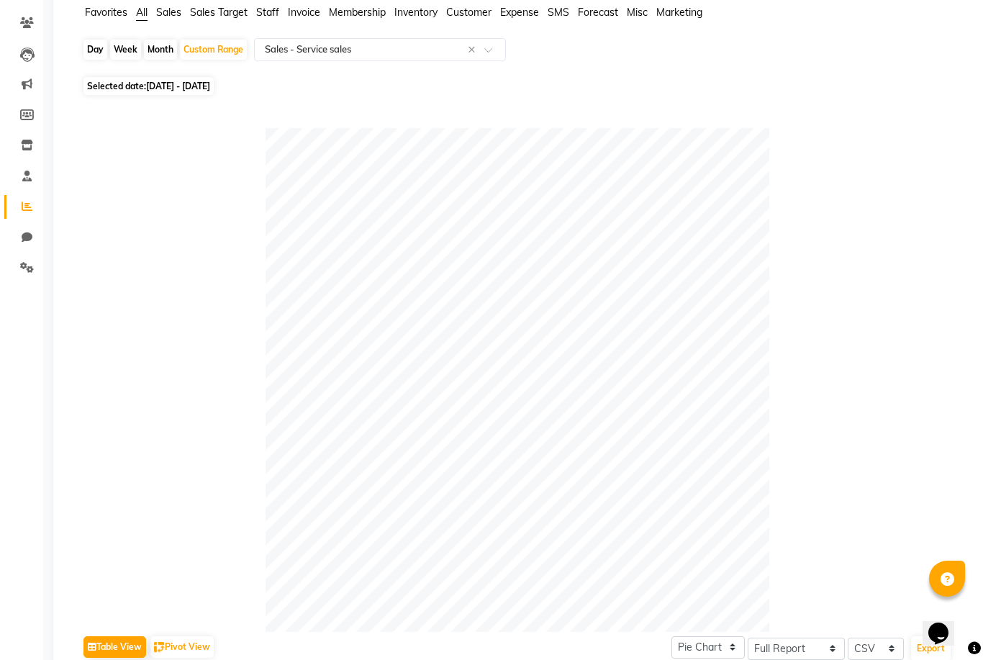
scroll to position [0, 0]
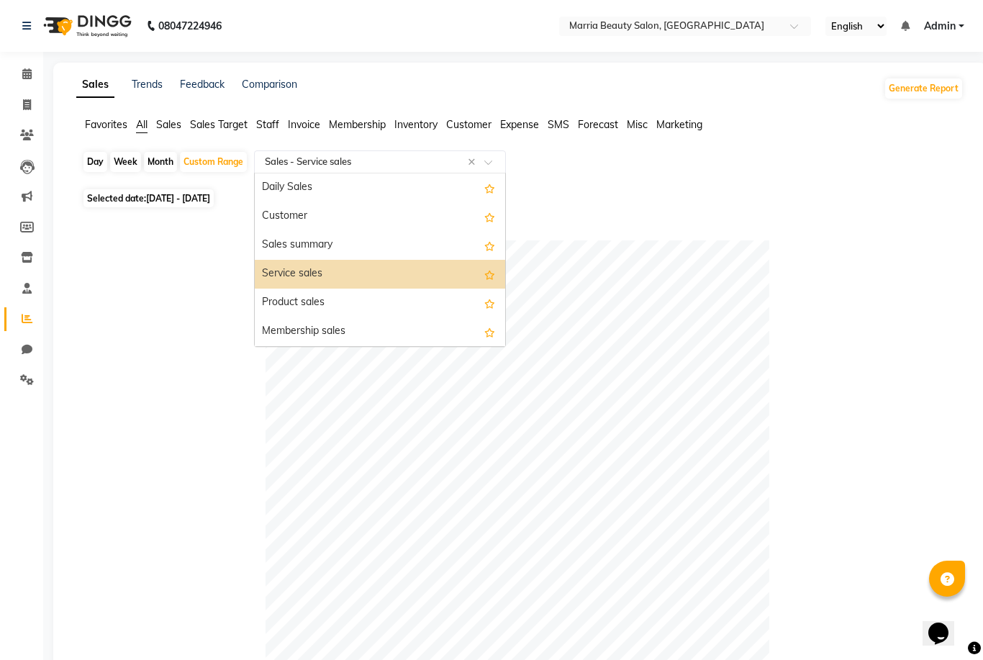
click at [344, 163] on input "text" at bounding box center [365, 162] width 207 height 14
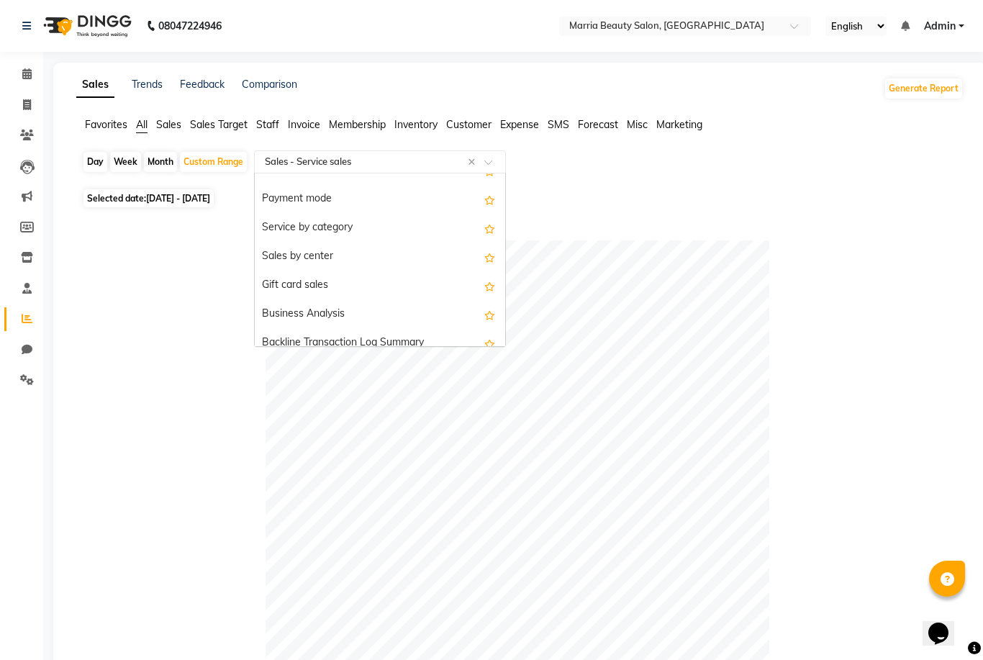
scroll to position [245, 0]
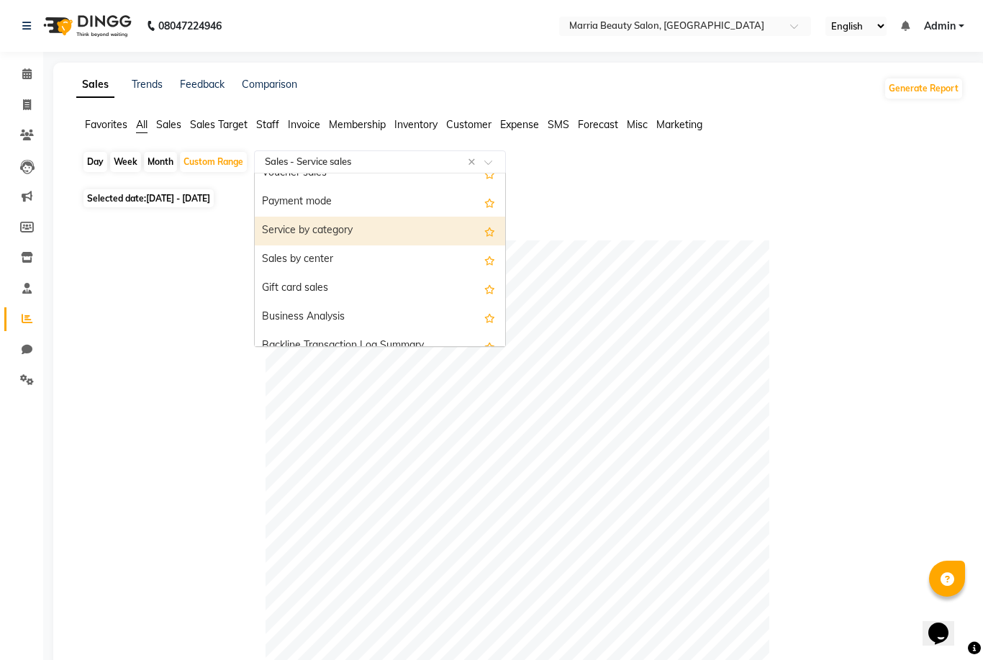
click at [354, 230] on div "Service by category" at bounding box center [380, 231] width 250 height 29
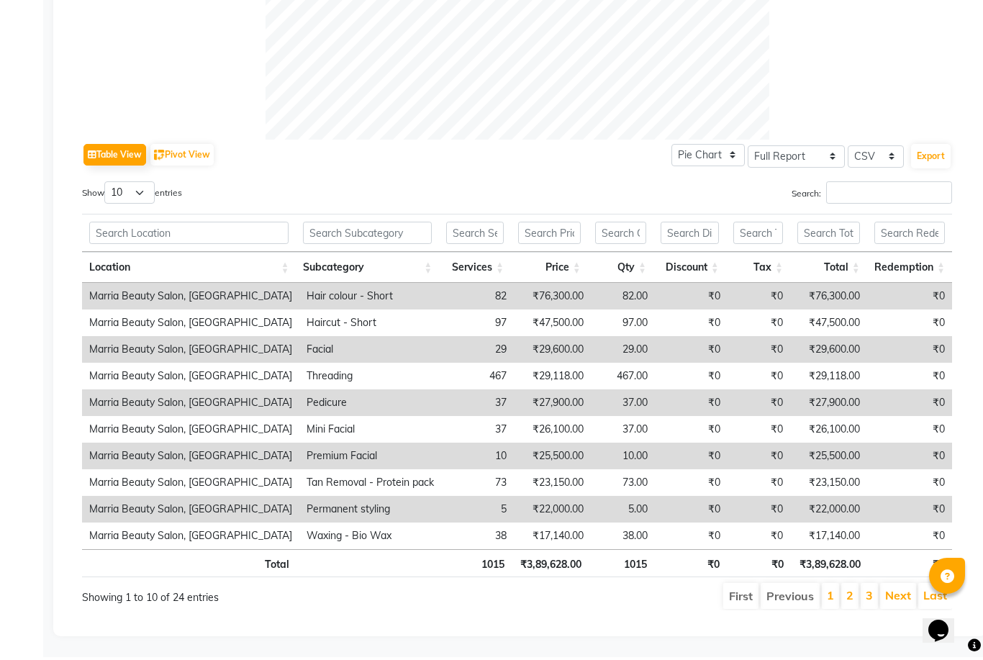
scroll to position [603, 0]
click at [354, 232] on input "text" at bounding box center [367, 235] width 129 height 22
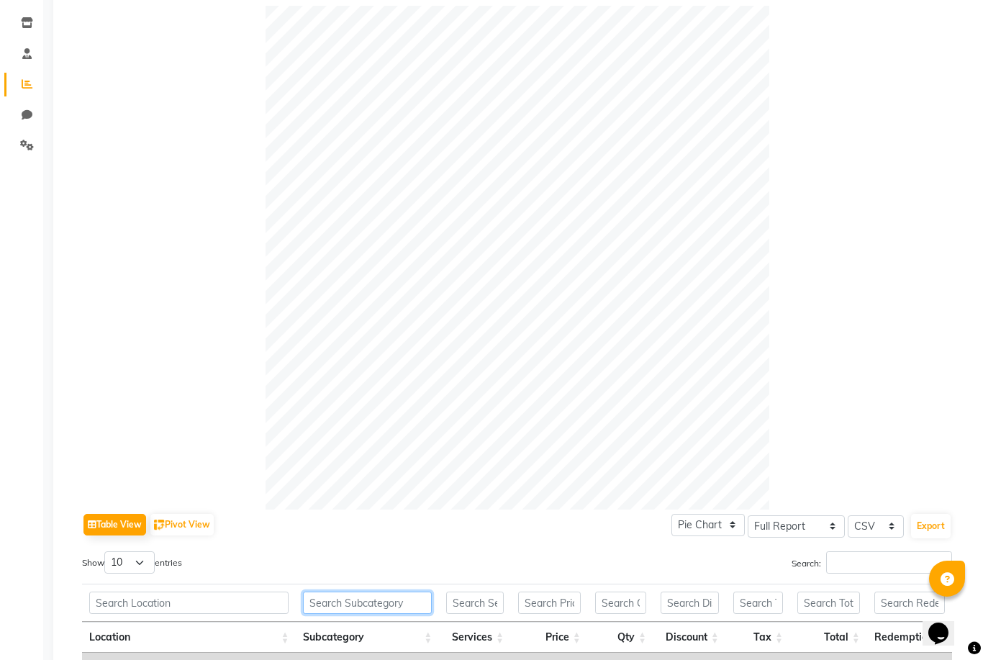
scroll to position [0, 0]
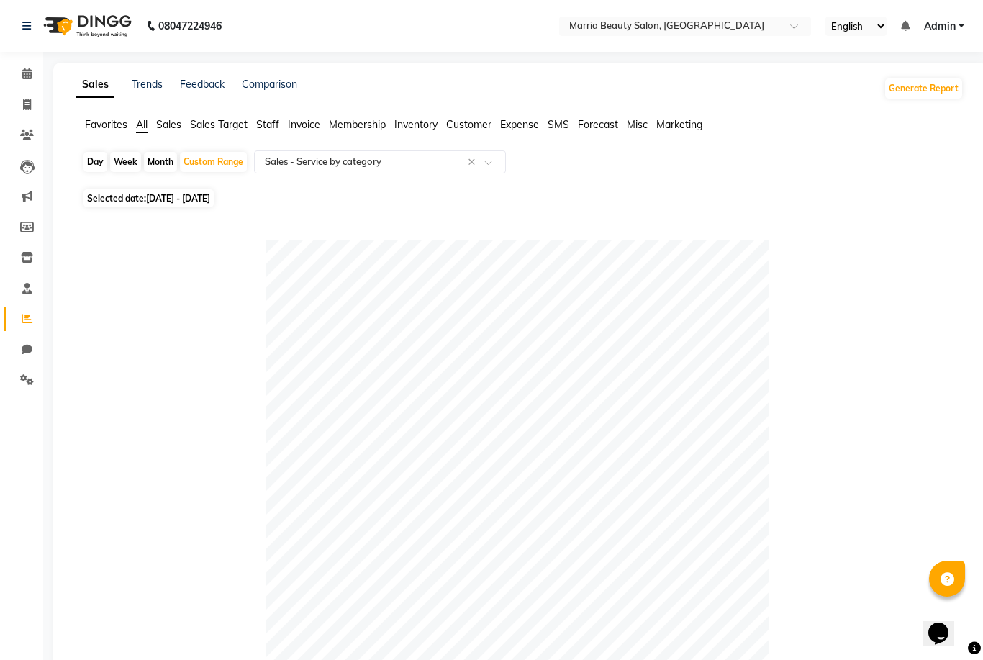
click at [172, 122] on span "Sales" at bounding box center [168, 124] width 25 height 13
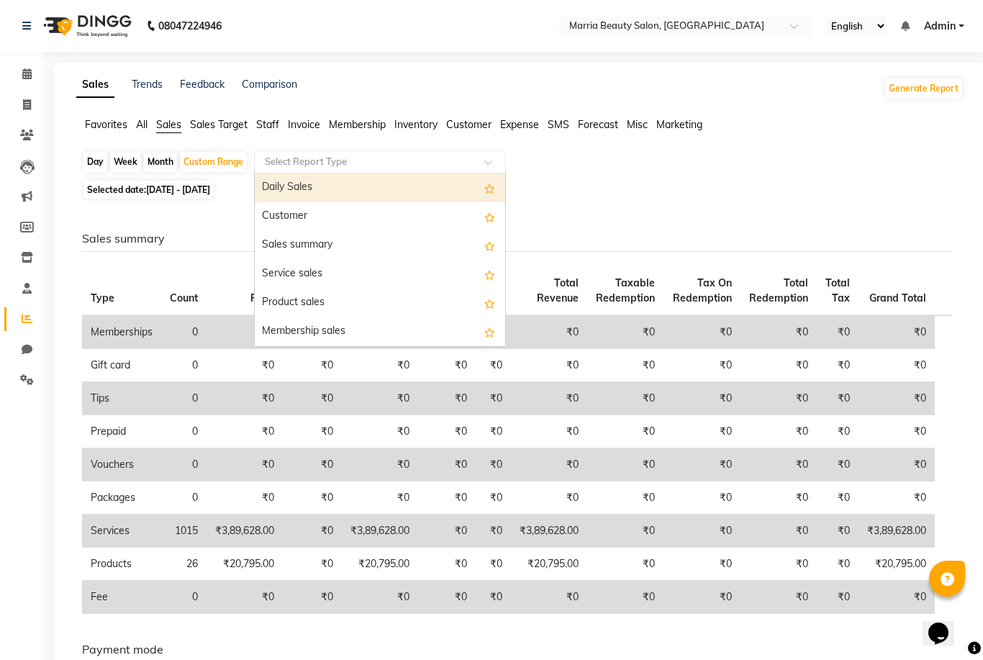
click at [306, 154] on div "Select Report Type" at bounding box center [380, 161] width 252 height 23
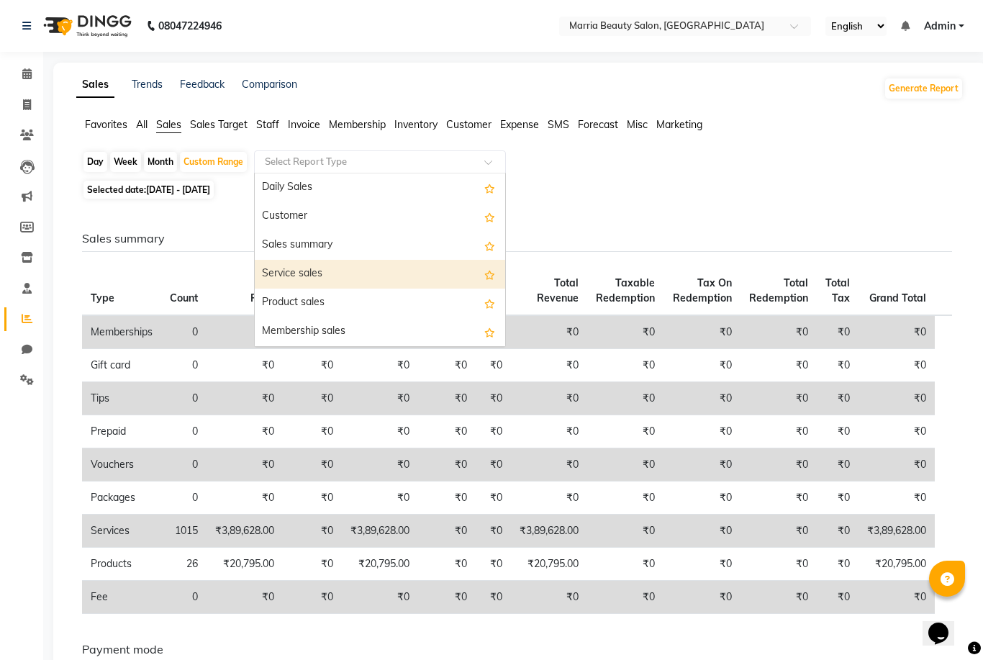
click at [314, 276] on div "Service sales" at bounding box center [380, 274] width 250 height 29
select select "full_report"
select select "csv"
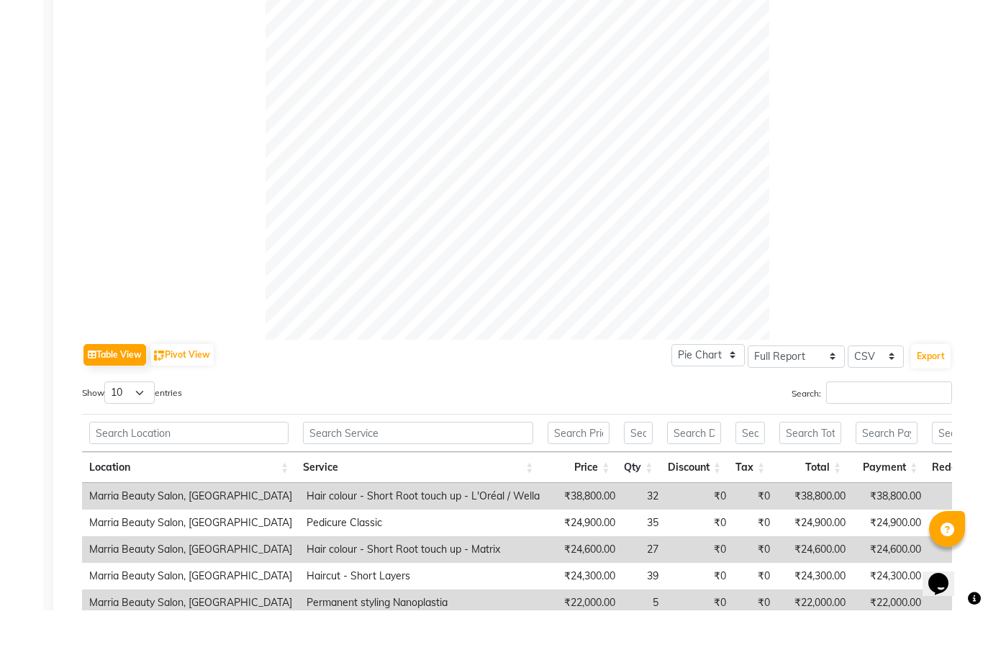
scroll to position [594, 0]
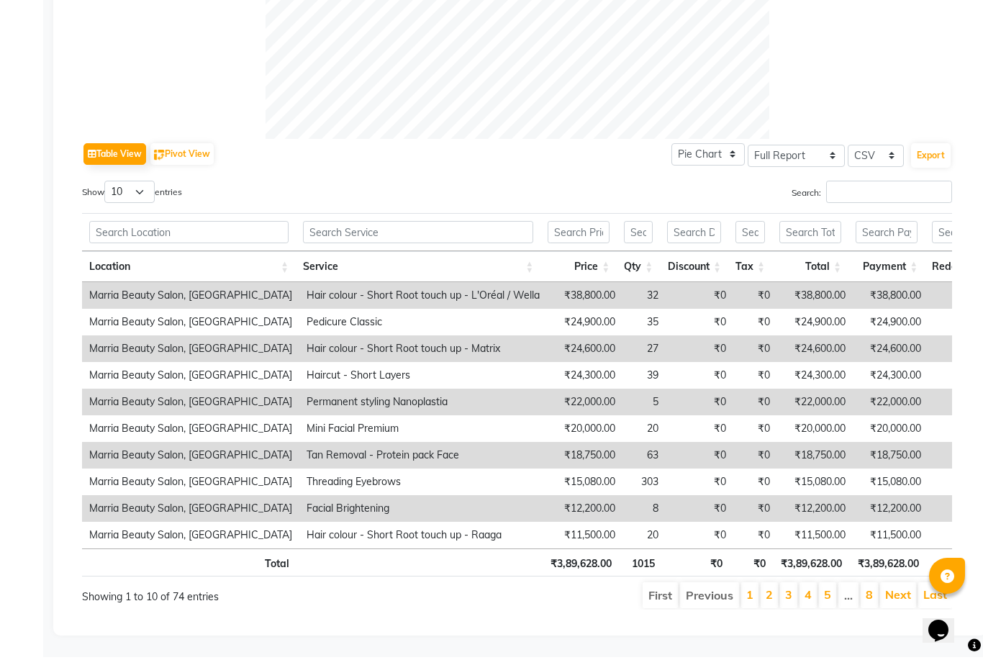
click at [435, 302] on td "Hair colour - Short Root touch up - L'Oréal / Wella" at bounding box center [423, 298] width 248 height 27
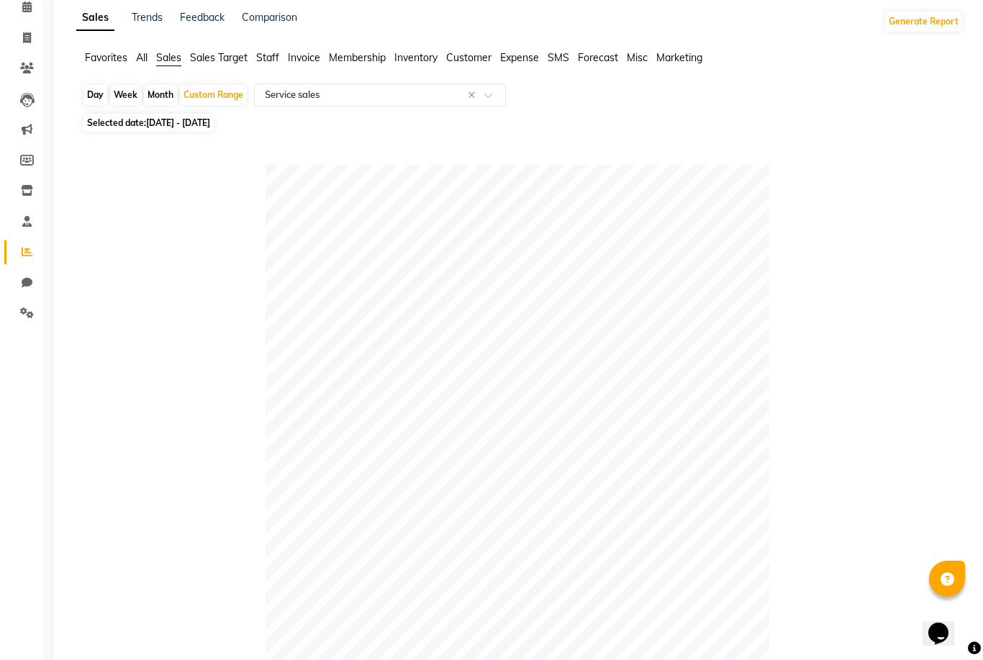
scroll to position [0, 0]
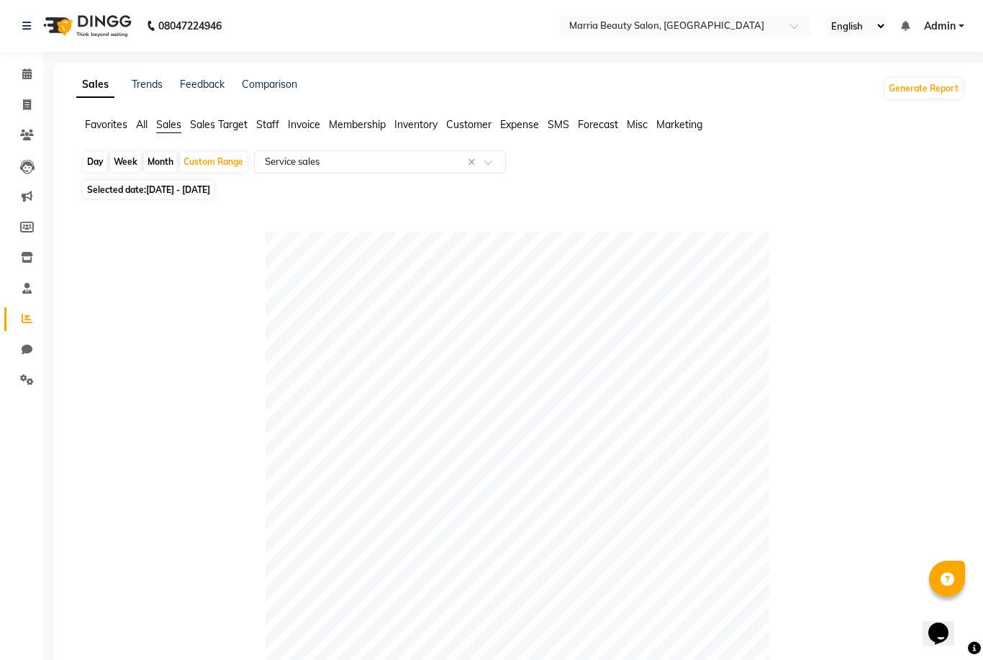
click at [309, 125] on span "Invoice" at bounding box center [304, 124] width 32 height 13
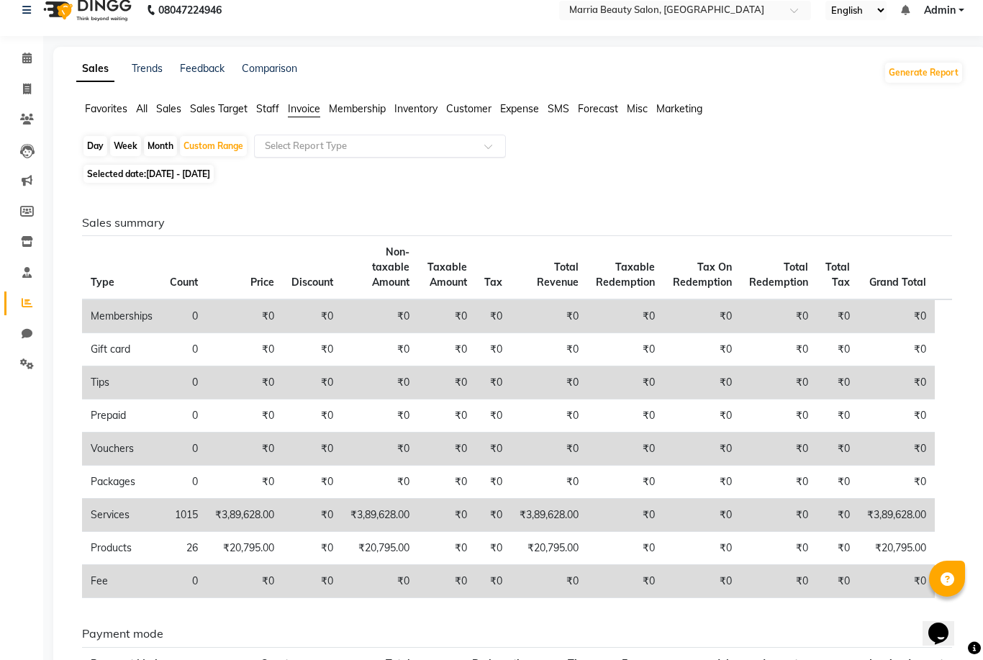
click at [342, 144] on input "text" at bounding box center [365, 146] width 207 height 14
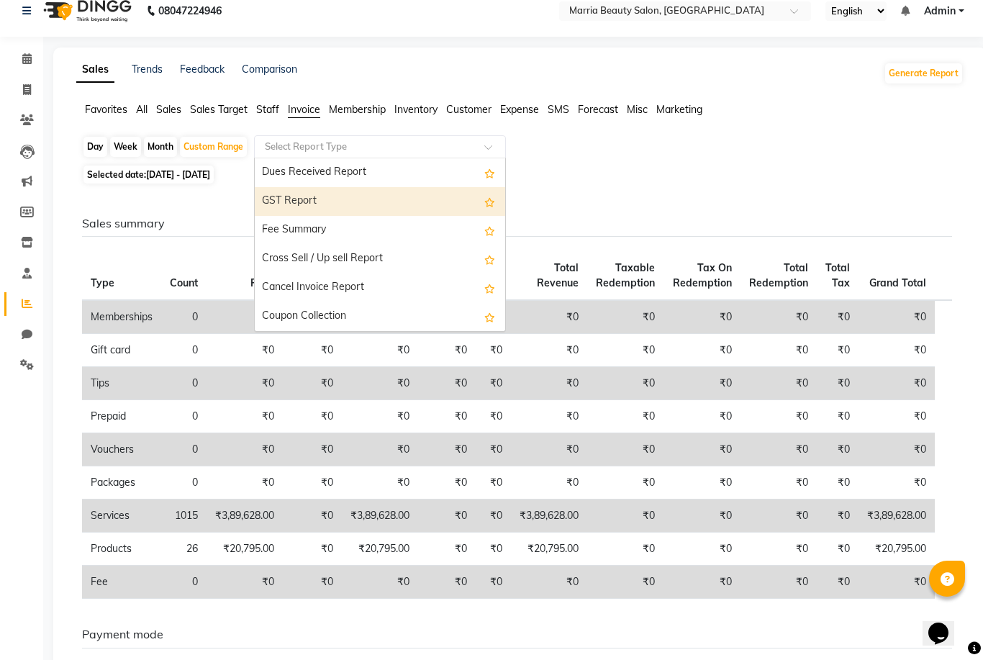
scroll to position [260, 0]
click at [623, 170] on div "Selected date: [DATE] - [DATE]" at bounding box center [523, 174] width 882 height 15
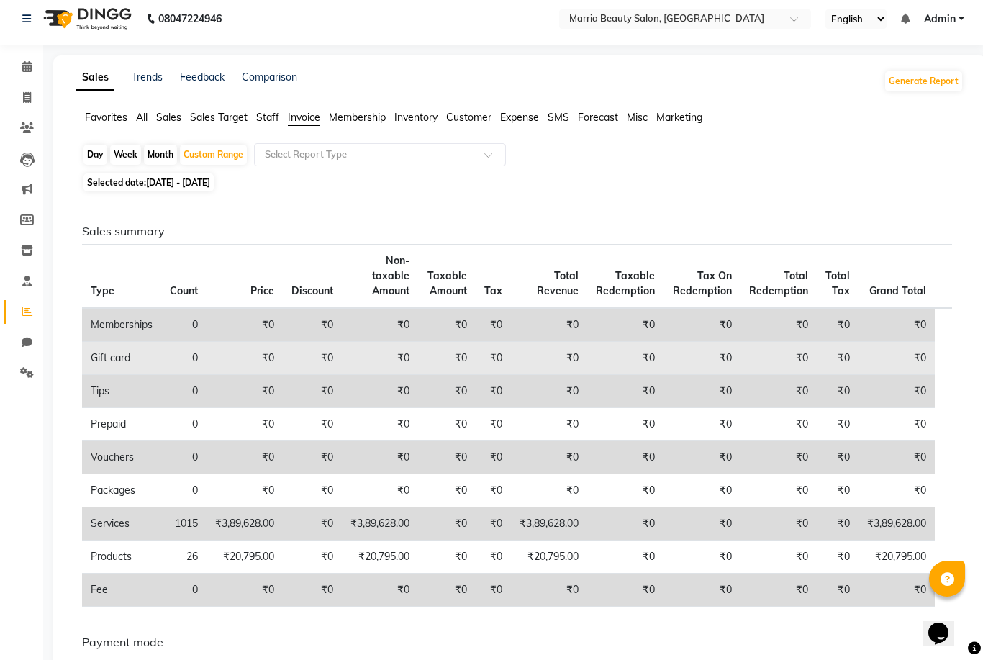
scroll to position [0, 0]
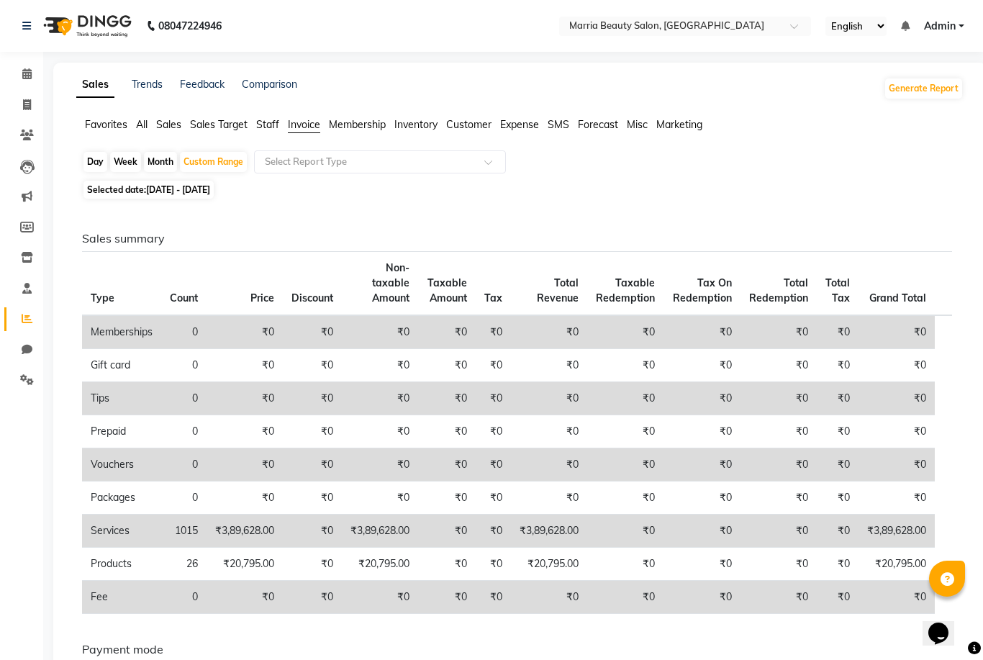
click at [168, 123] on span "Sales" at bounding box center [168, 124] width 25 height 13
click at [373, 169] on input "text" at bounding box center [365, 162] width 207 height 14
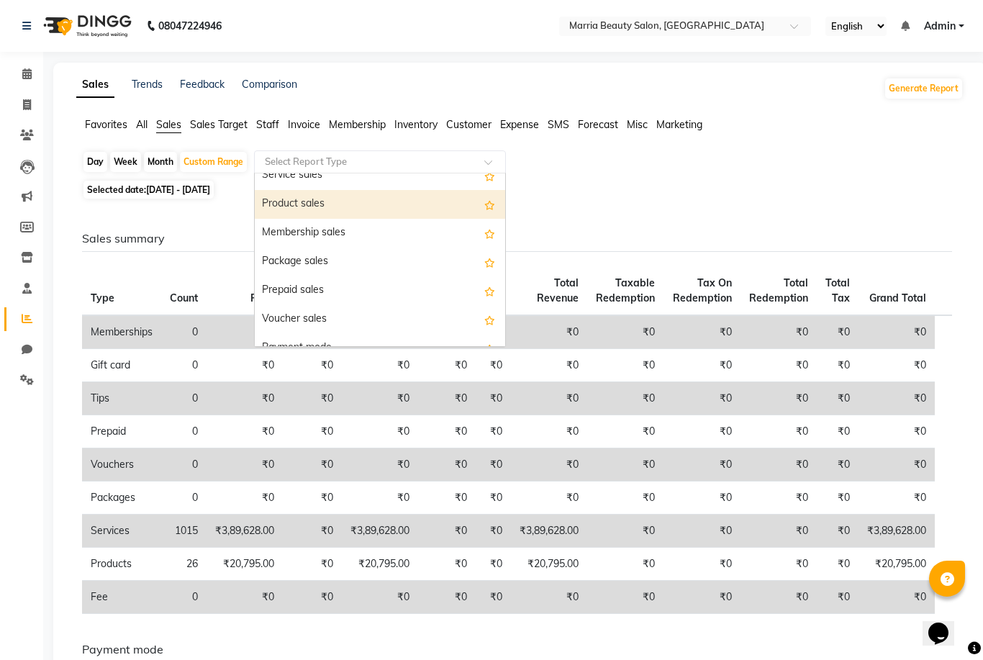
scroll to position [65, 0]
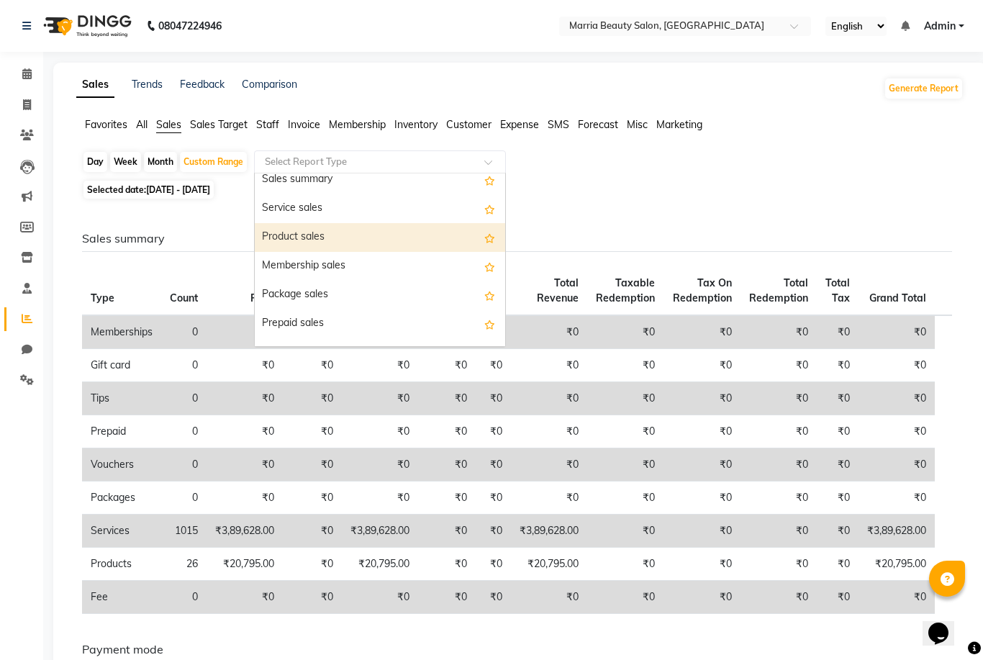
click at [333, 204] on div "Service sales" at bounding box center [380, 208] width 250 height 29
select select "full_report"
select select "csv"
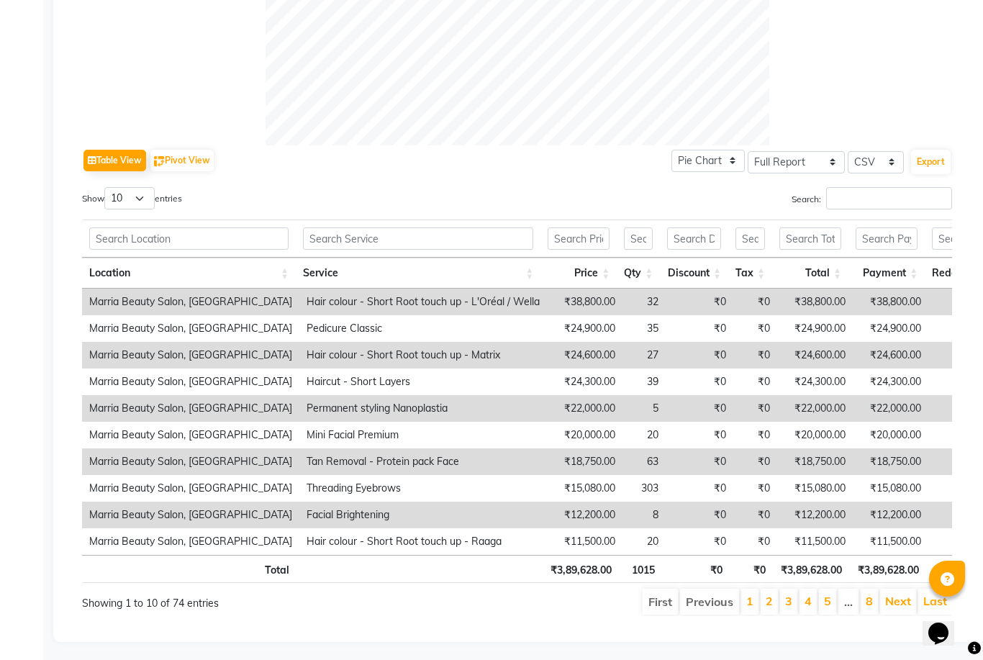
scroll to position [594, 0]
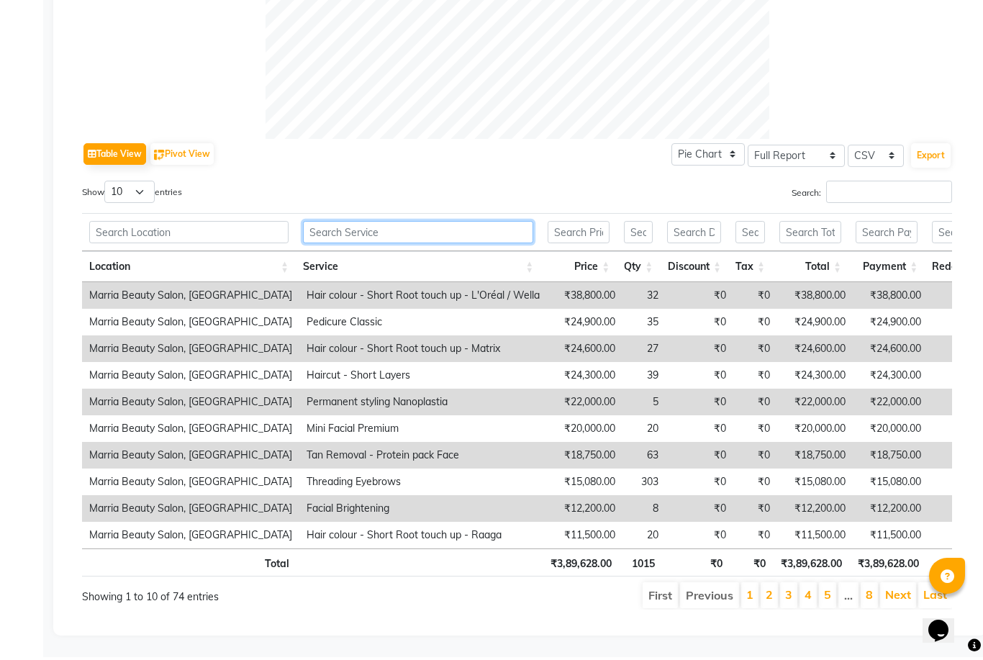
click at [344, 240] on input "text" at bounding box center [418, 235] width 230 height 22
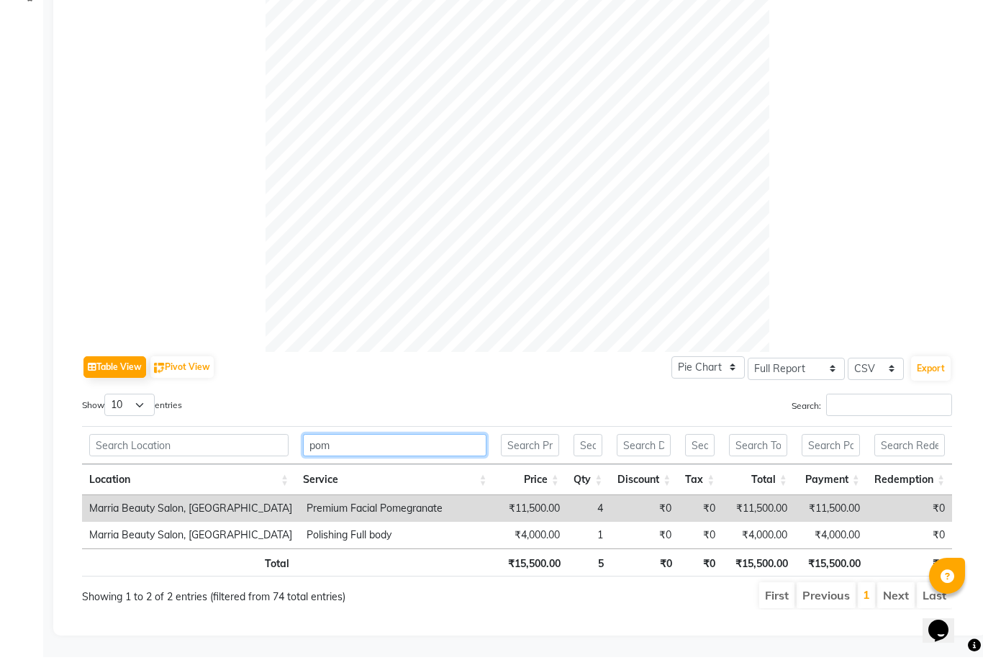
scroll to position [355, 0]
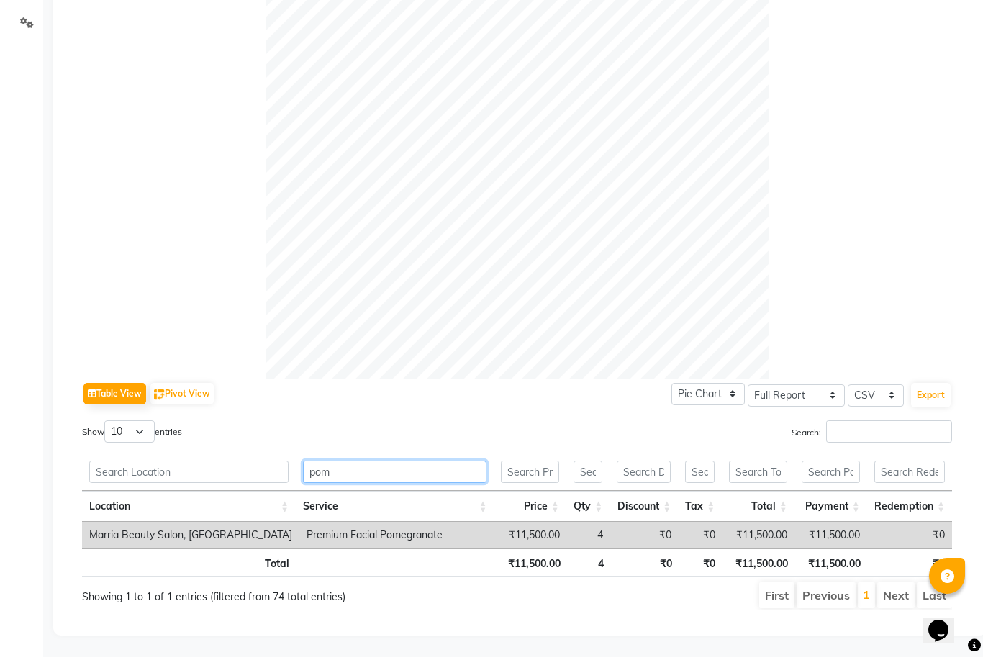
type input "pom"
click at [452, 535] on td "Premium Facial Pomegranate" at bounding box center [397, 538] width 196 height 27
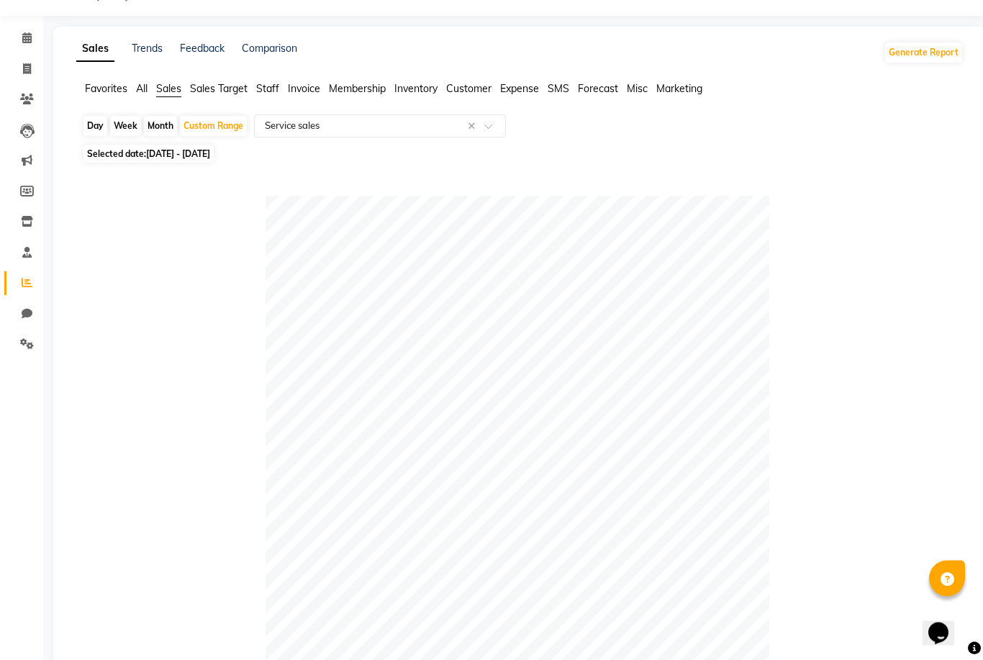
scroll to position [0, 0]
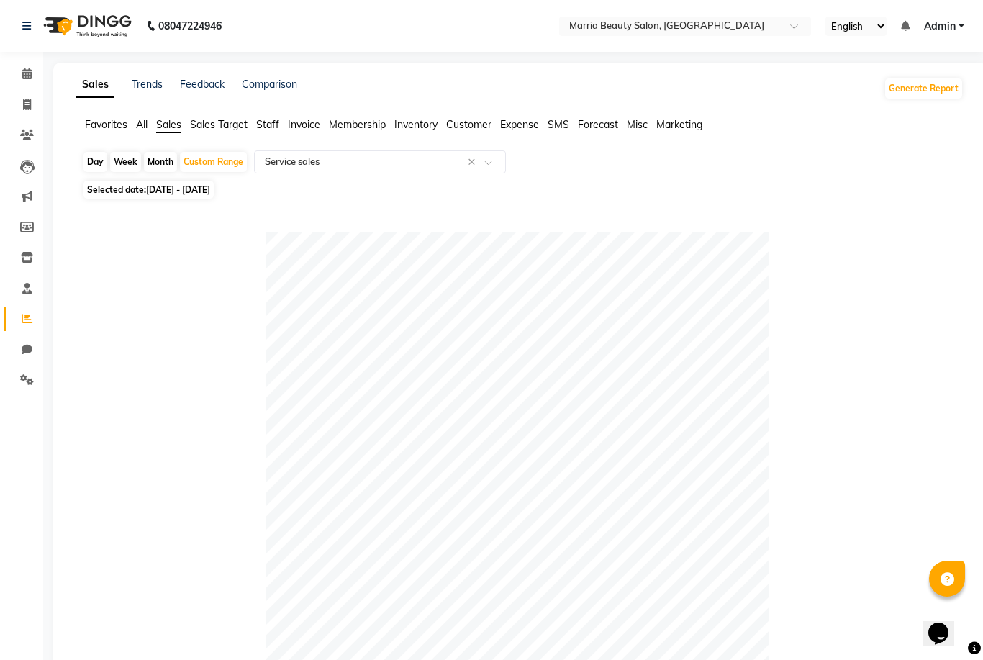
click at [271, 122] on span "Staff" at bounding box center [267, 124] width 23 height 13
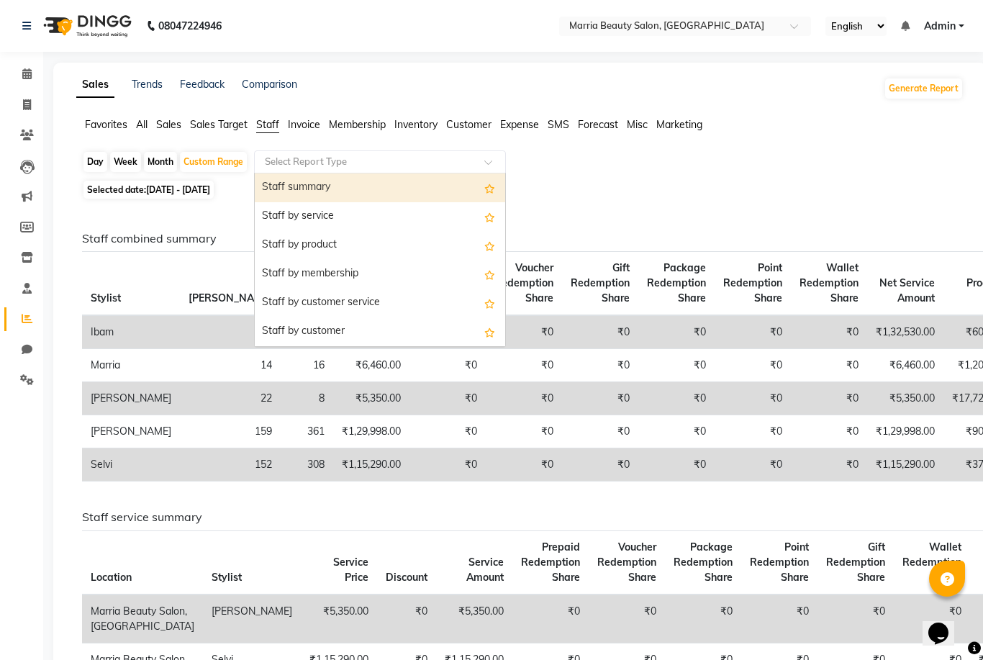
click at [302, 155] on div "Select Report Type" at bounding box center [380, 161] width 252 height 23
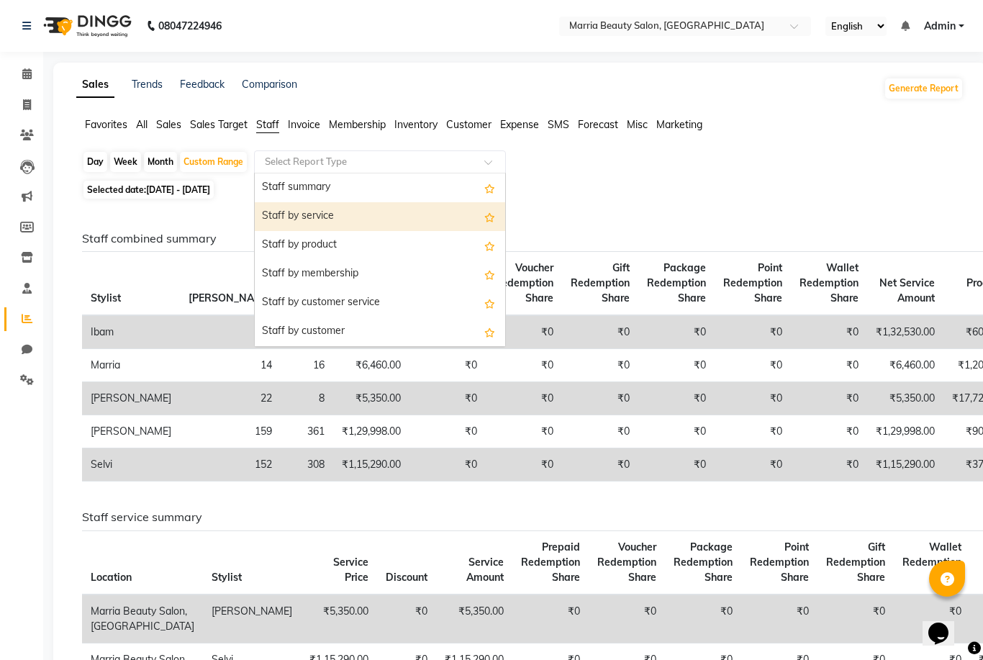
click at [303, 218] on div "Staff by service" at bounding box center [380, 216] width 250 height 29
select select "full_report"
select select "csv"
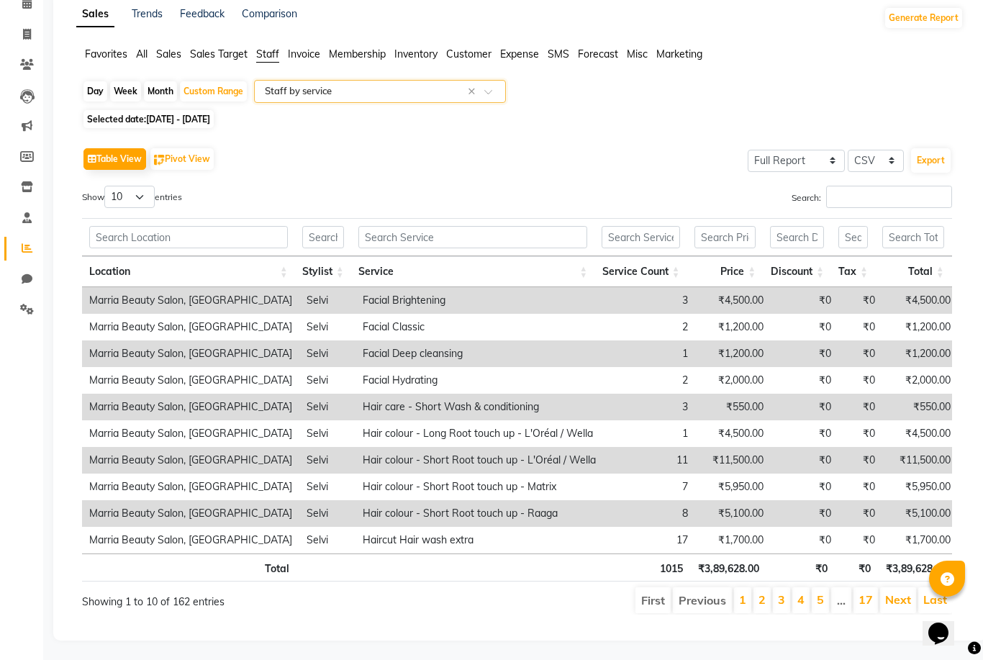
scroll to position [73, 0]
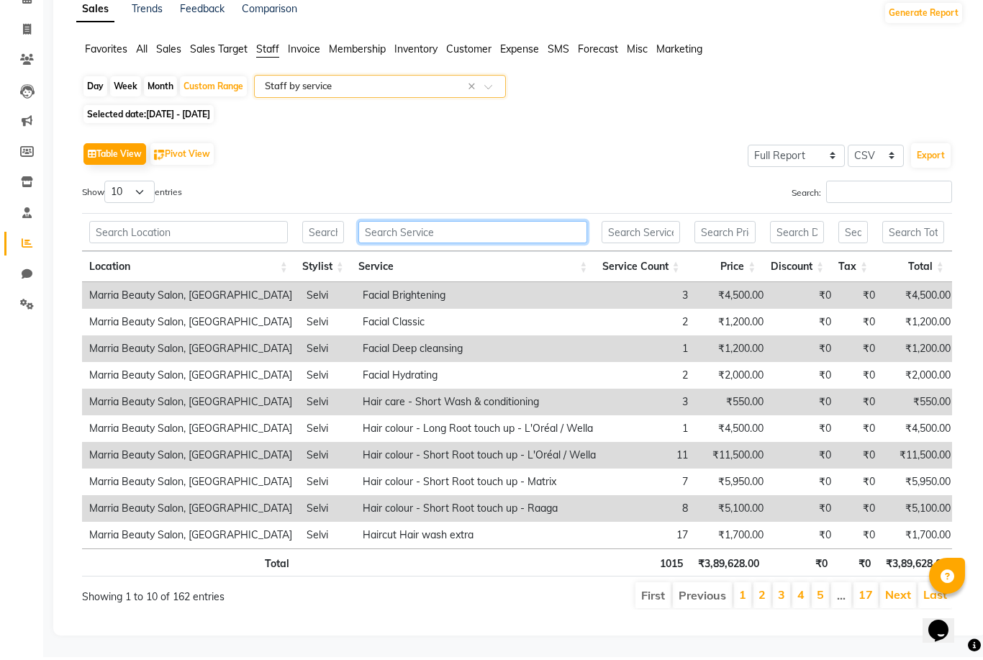
click at [404, 232] on input "text" at bounding box center [473, 235] width 230 height 22
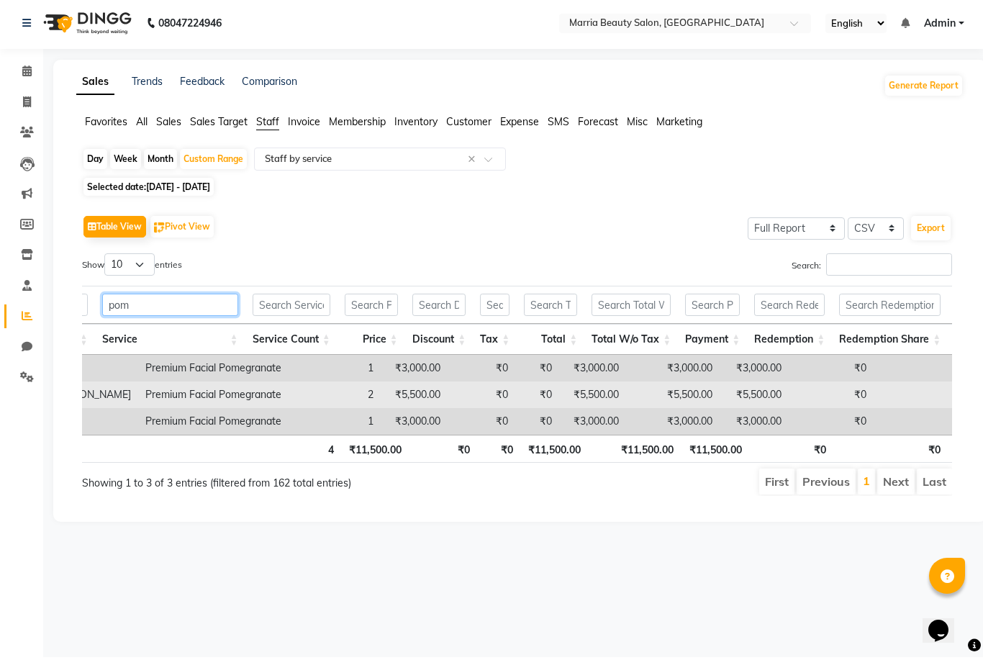
scroll to position [0, 288]
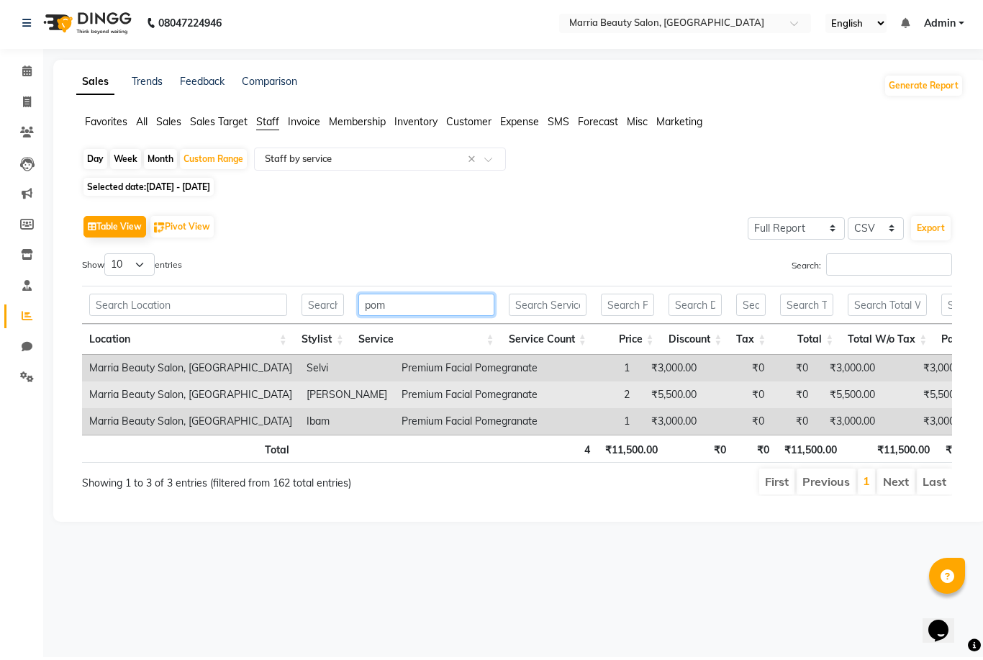
type input "pom"
click at [545, 399] on td "2" at bounding box center [591, 397] width 92 height 27
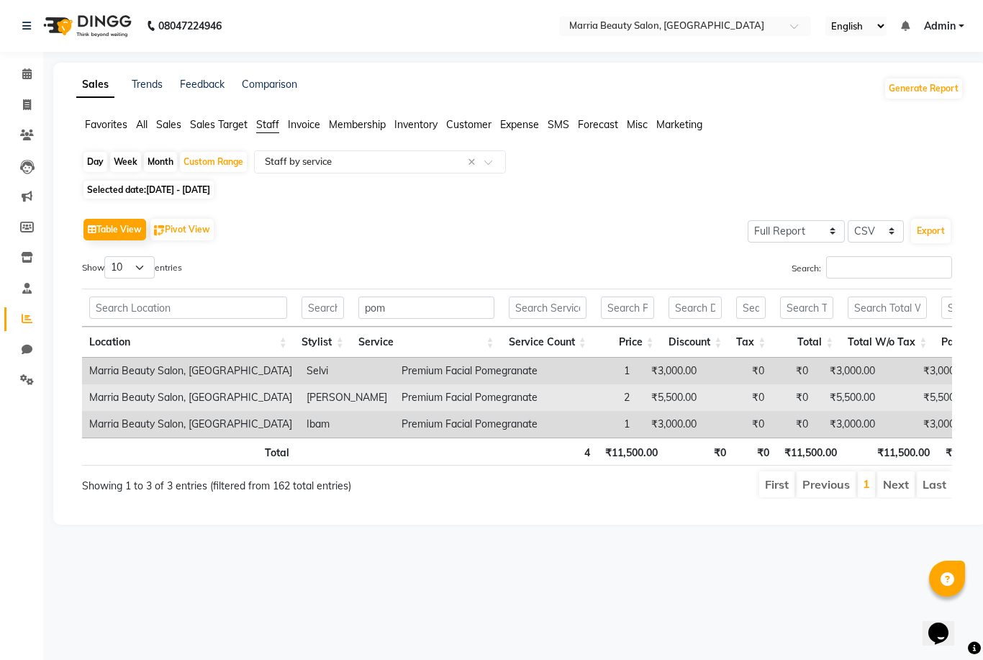
click at [545, 395] on td "2" at bounding box center [591, 397] width 92 height 27
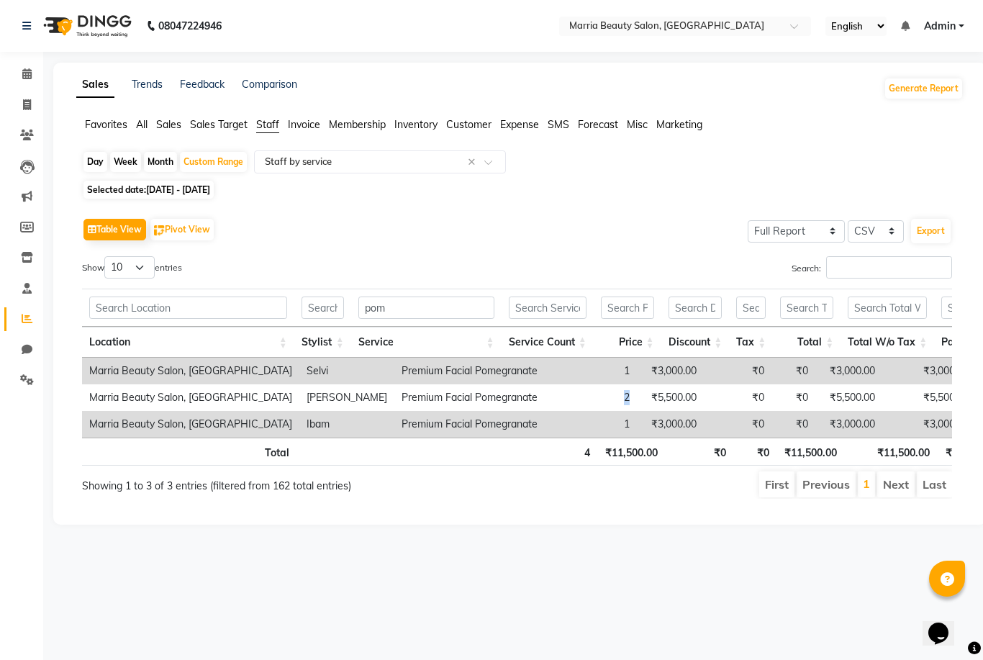
click at [485, 537] on main "Sales Trends Feedback Comparison Generate Report Favorites All Sales Sales Targ…" at bounding box center [513, 305] width 940 height 484
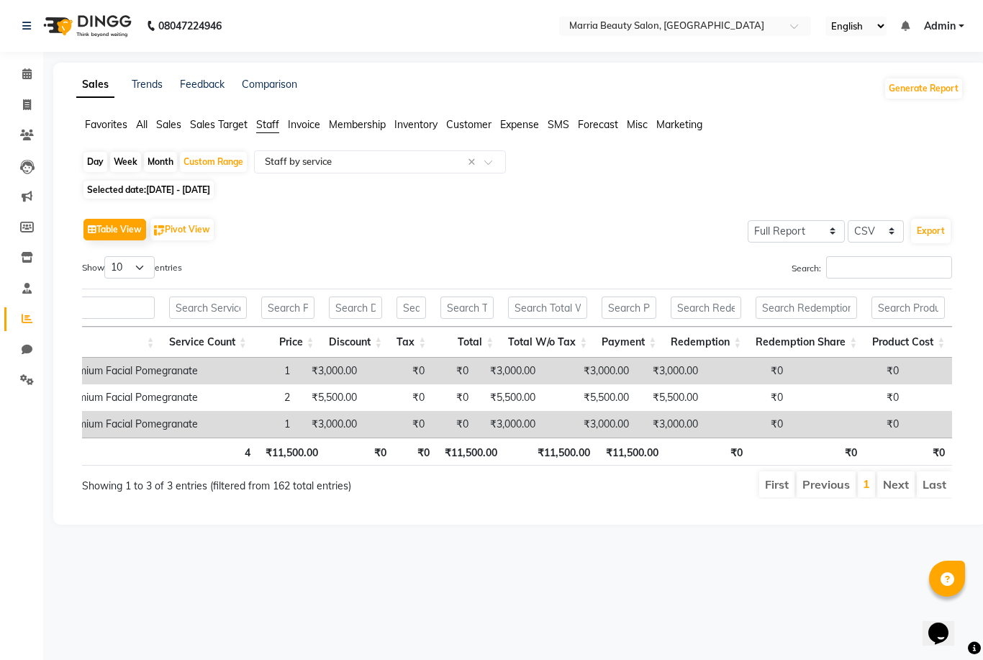
click at [705, 358] on td "₹0" at bounding box center [747, 371] width 85 height 27
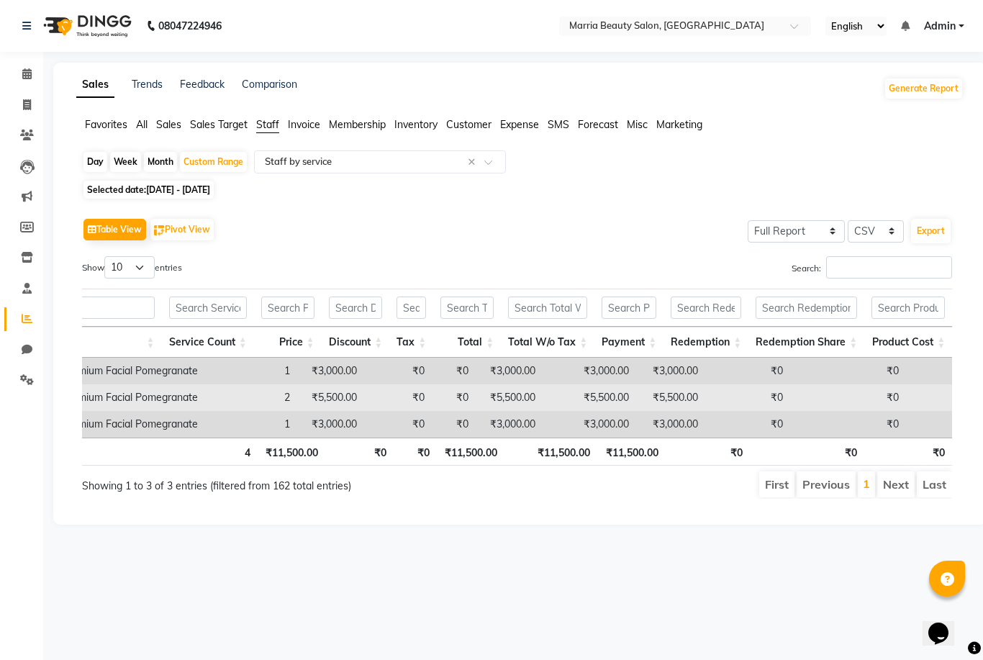
click at [705, 407] on td "₹0" at bounding box center [747, 397] width 85 height 27
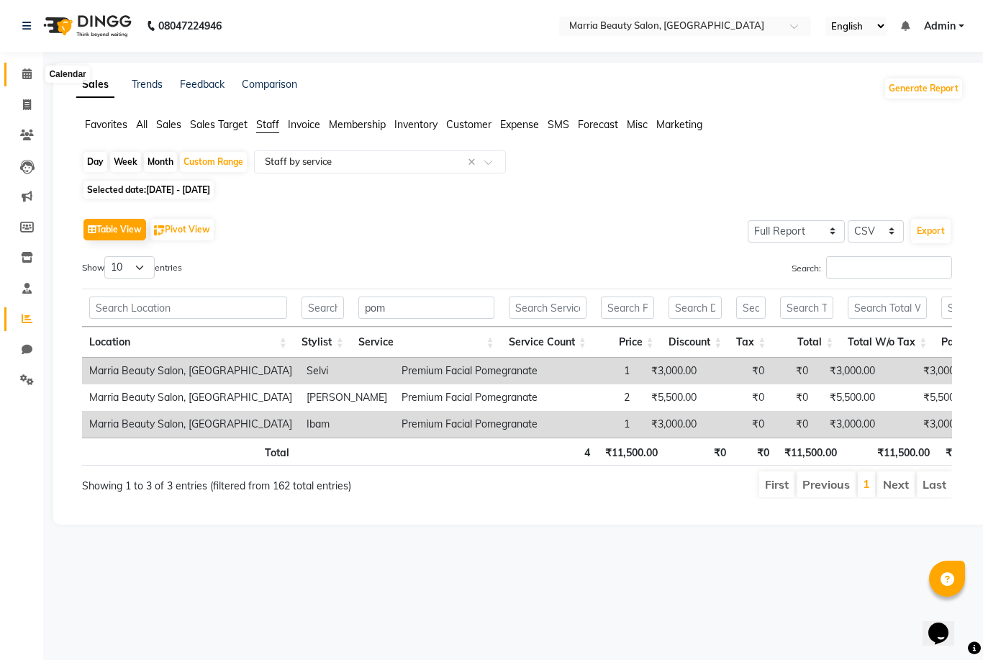
click at [24, 73] on icon at bounding box center [26, 73] width 9 height 11
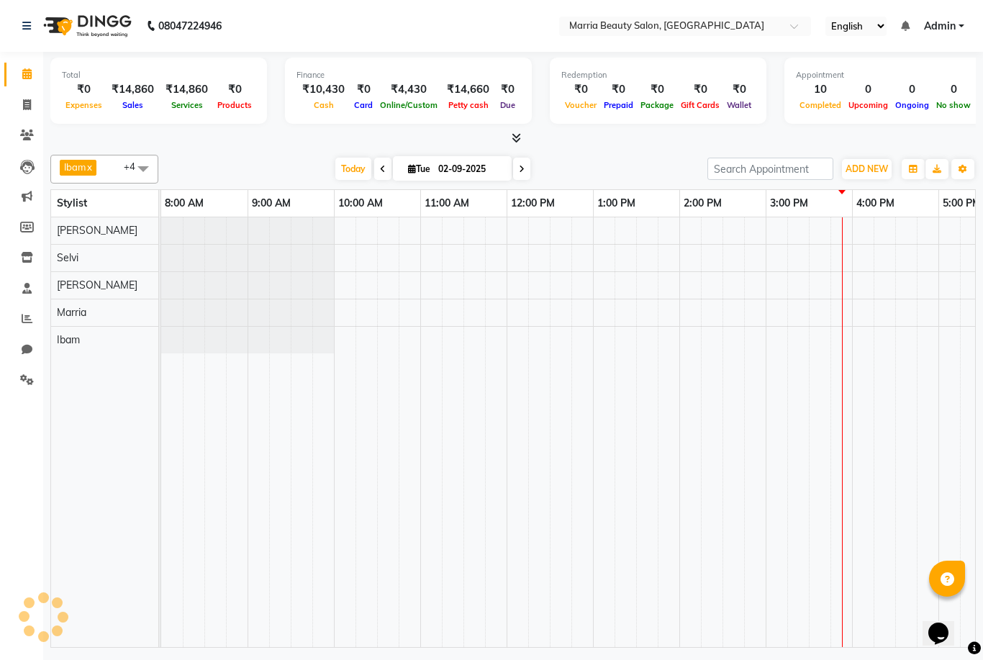
click at [24, 73] on icon at bounding box center [26, 73] width 9 height 11
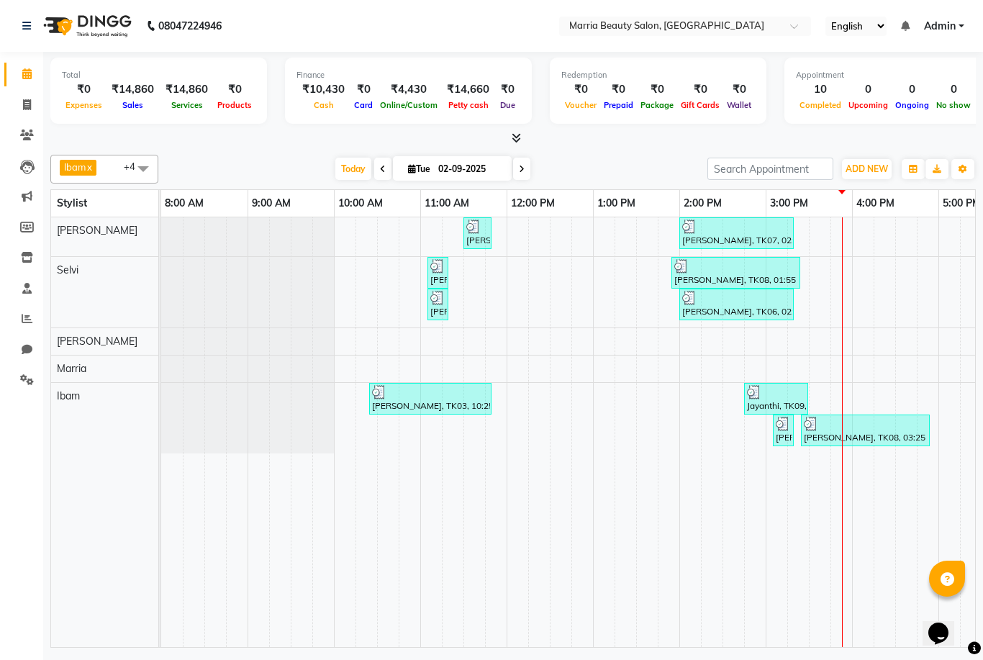
click at [520, 136] on icon at bounding box center [516, 137] width 9 height 11
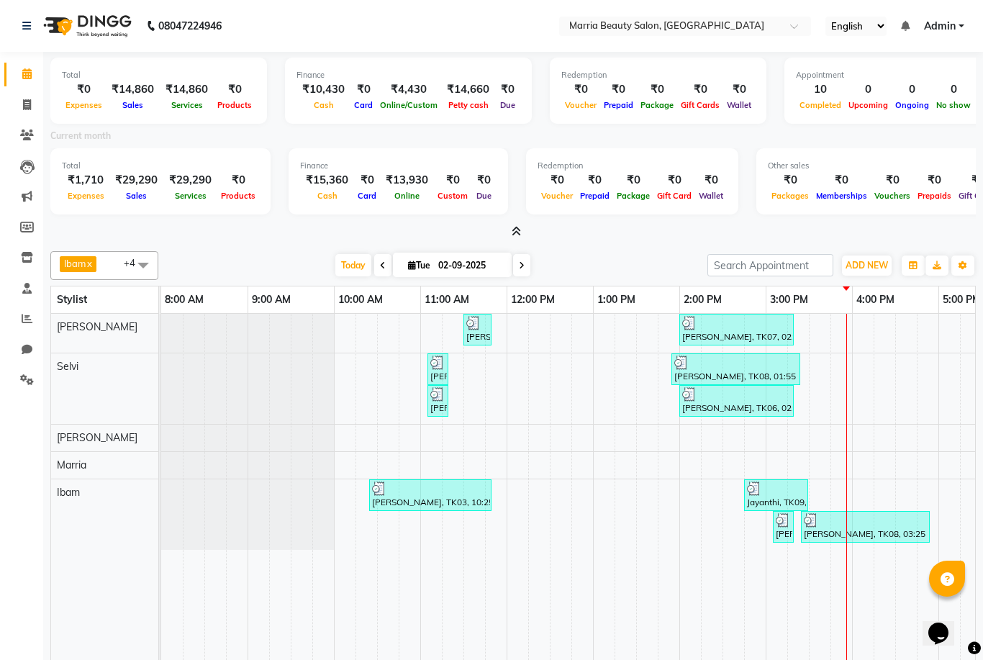
click at [514, 228] on icon at bounding box center [516, 231] width 9 height 11
